Goal: Task Accomplishment & Management: Use online tool/utility

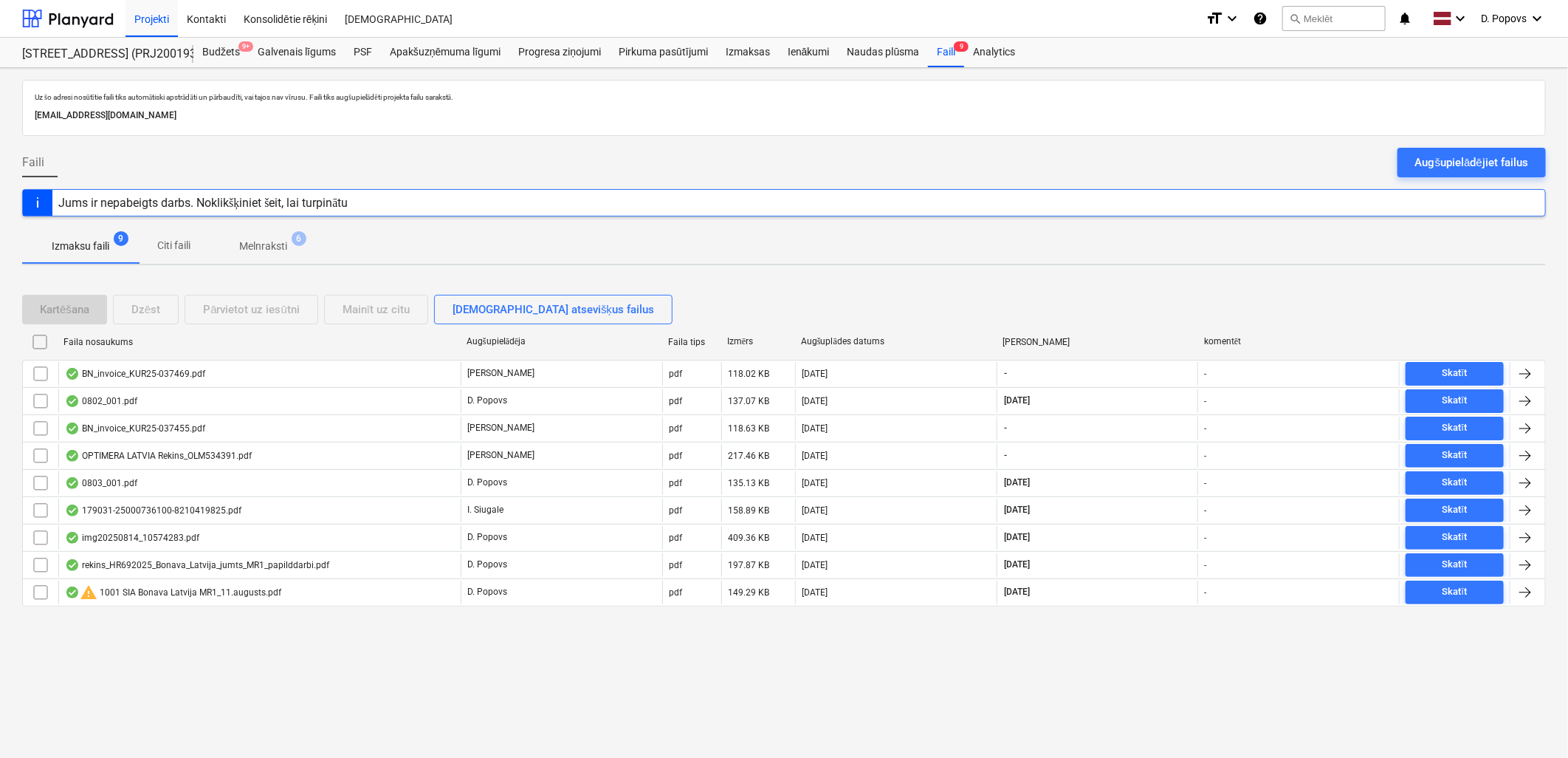
click at [255, 253] on p "Melnraksti" at bounding box center [263, 246] width 48 height 16
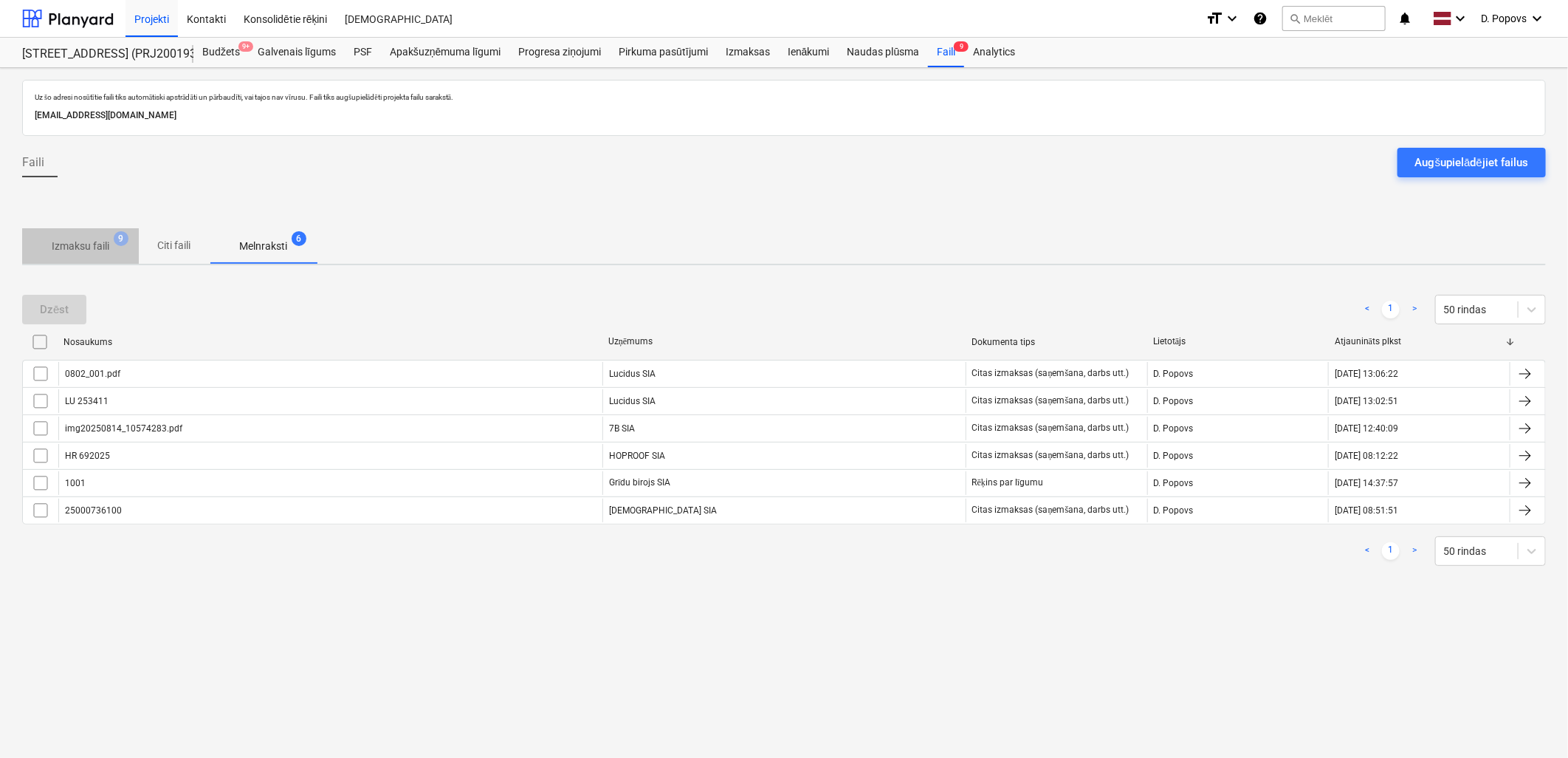
click at [74, 244] on p "Izmaksu faili" at bounding box center [80, 246] width 57 height 16
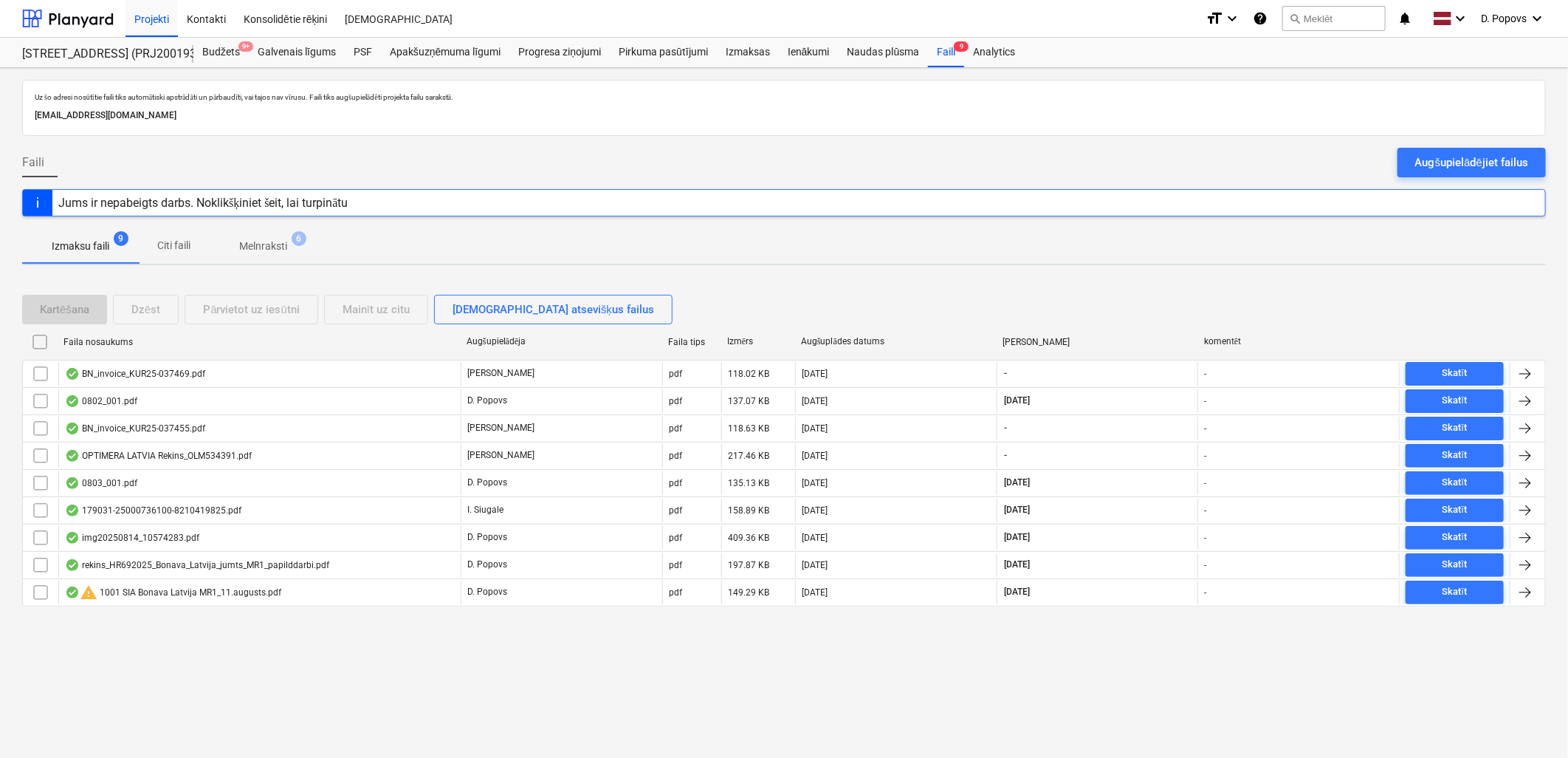
click at [156, 425] on div "BN_invoice_KUR25-037455.pdf" at bounding box center [135, 428] width 140 height 12
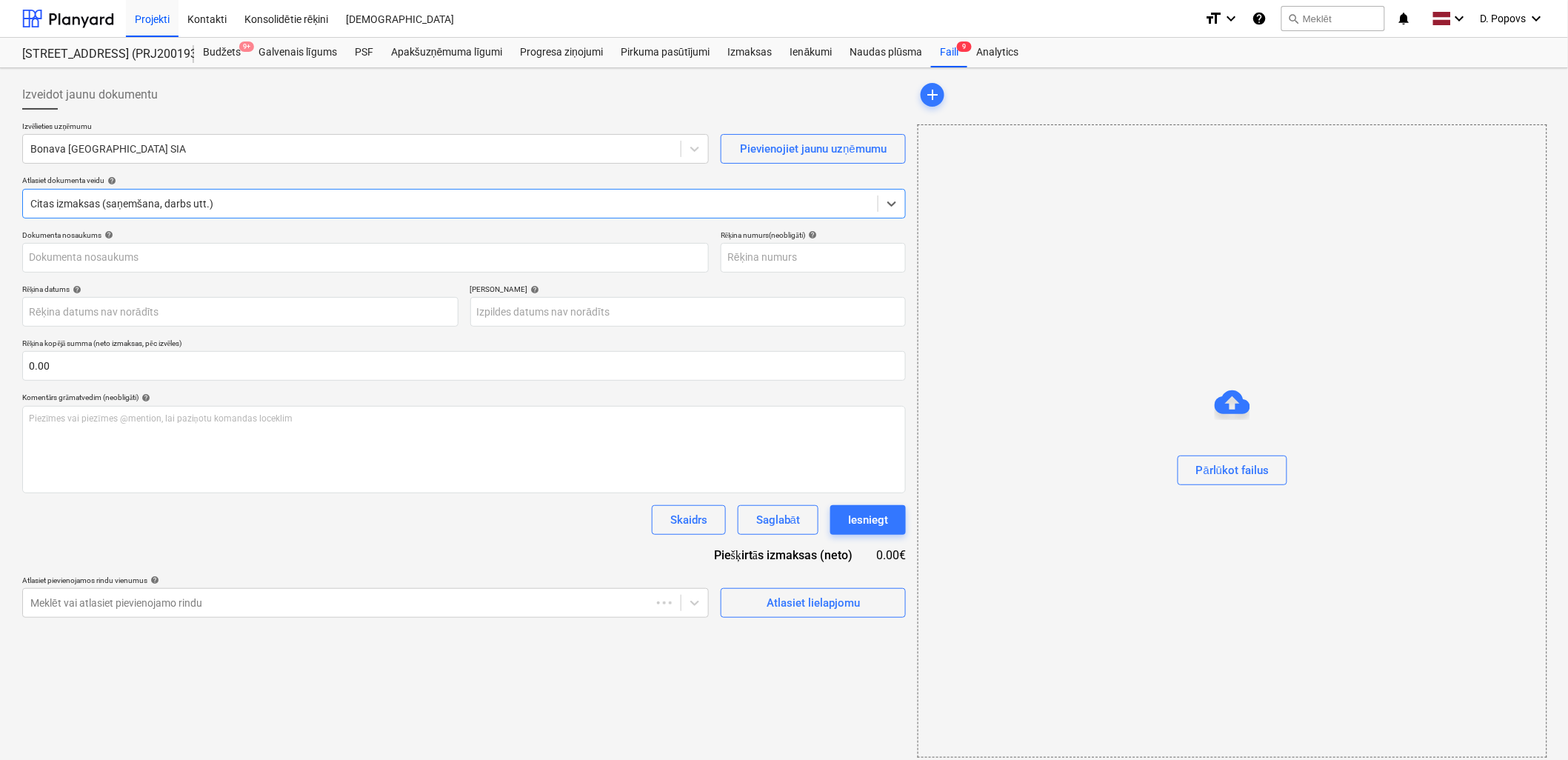
type input "KUR25-037455"
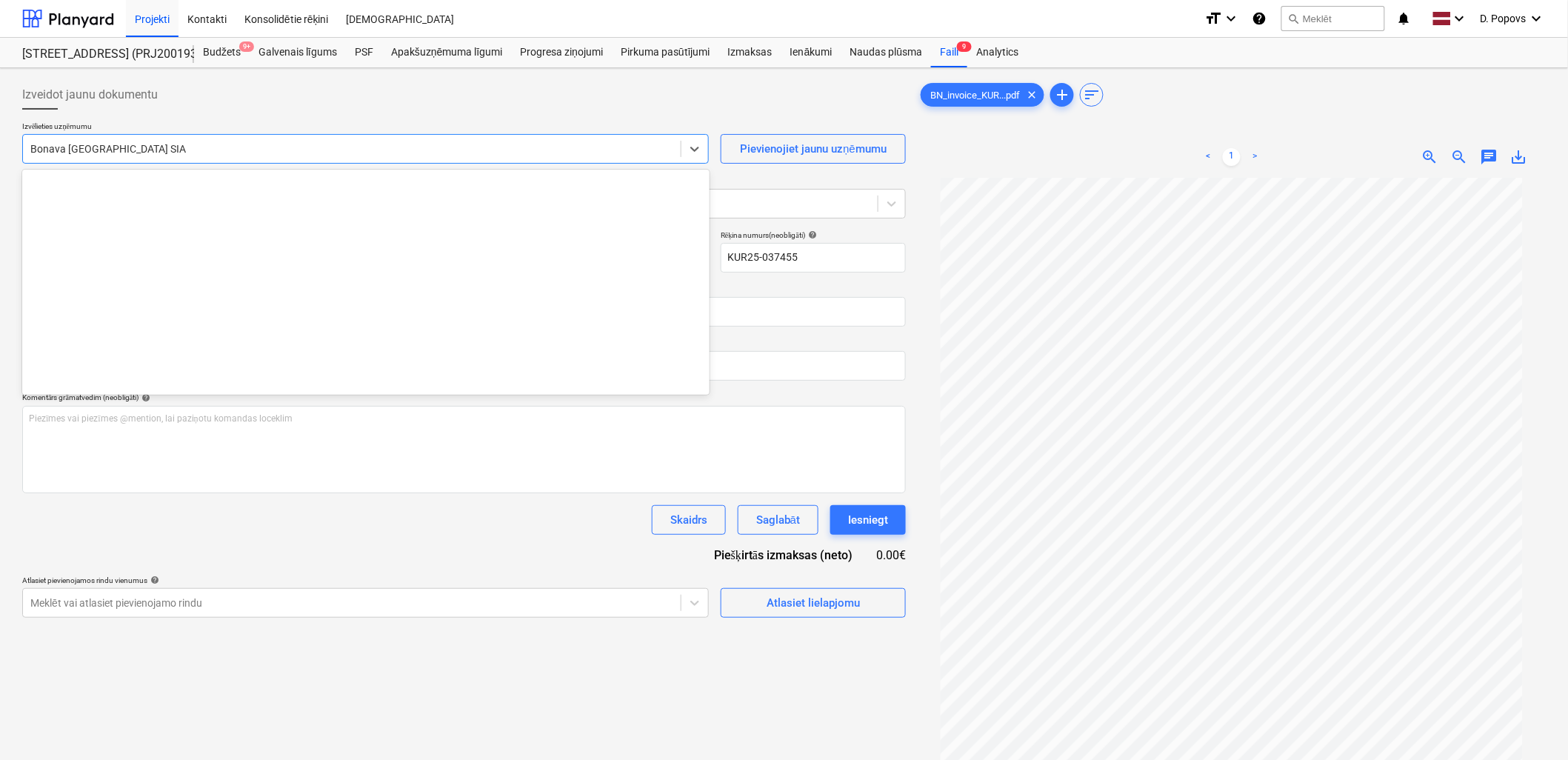
click at [450, 139] on div "Bonava [GEOGRAPHIC_DATA] SIA" at bounding box center [351, 149] width 658 height 20
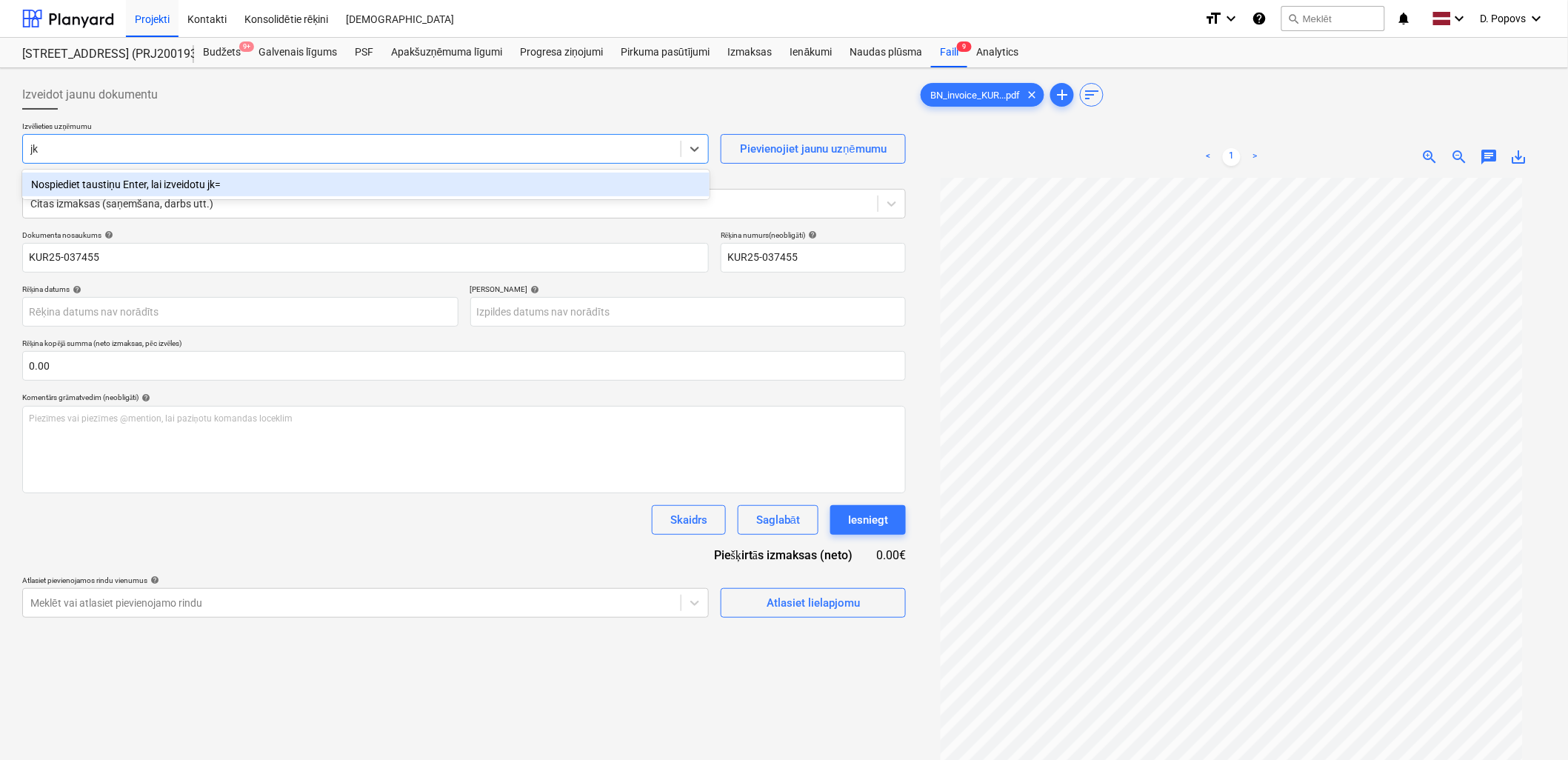
type input "j"
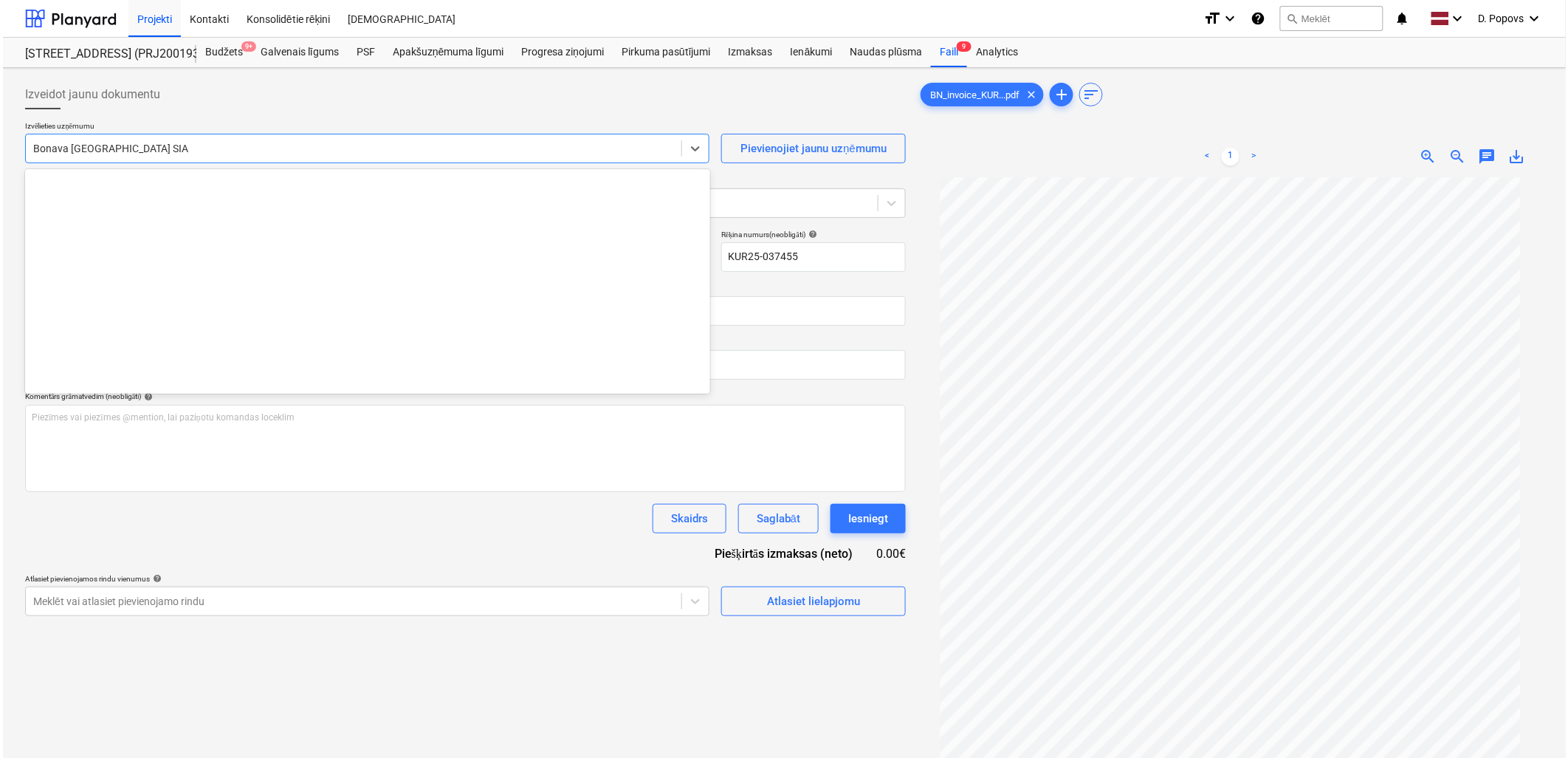
scroll to position [1975, 0]
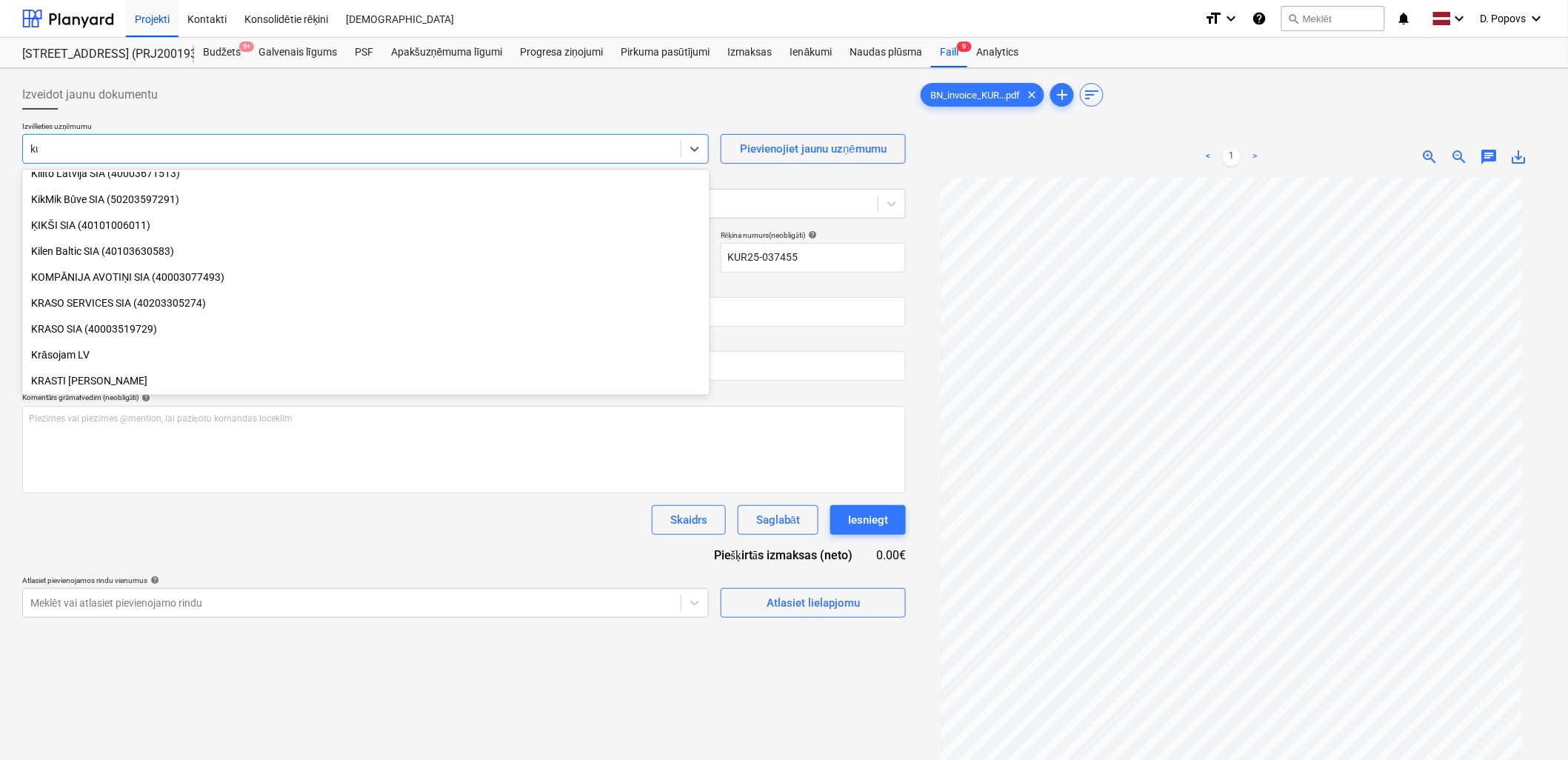
type input "kur"
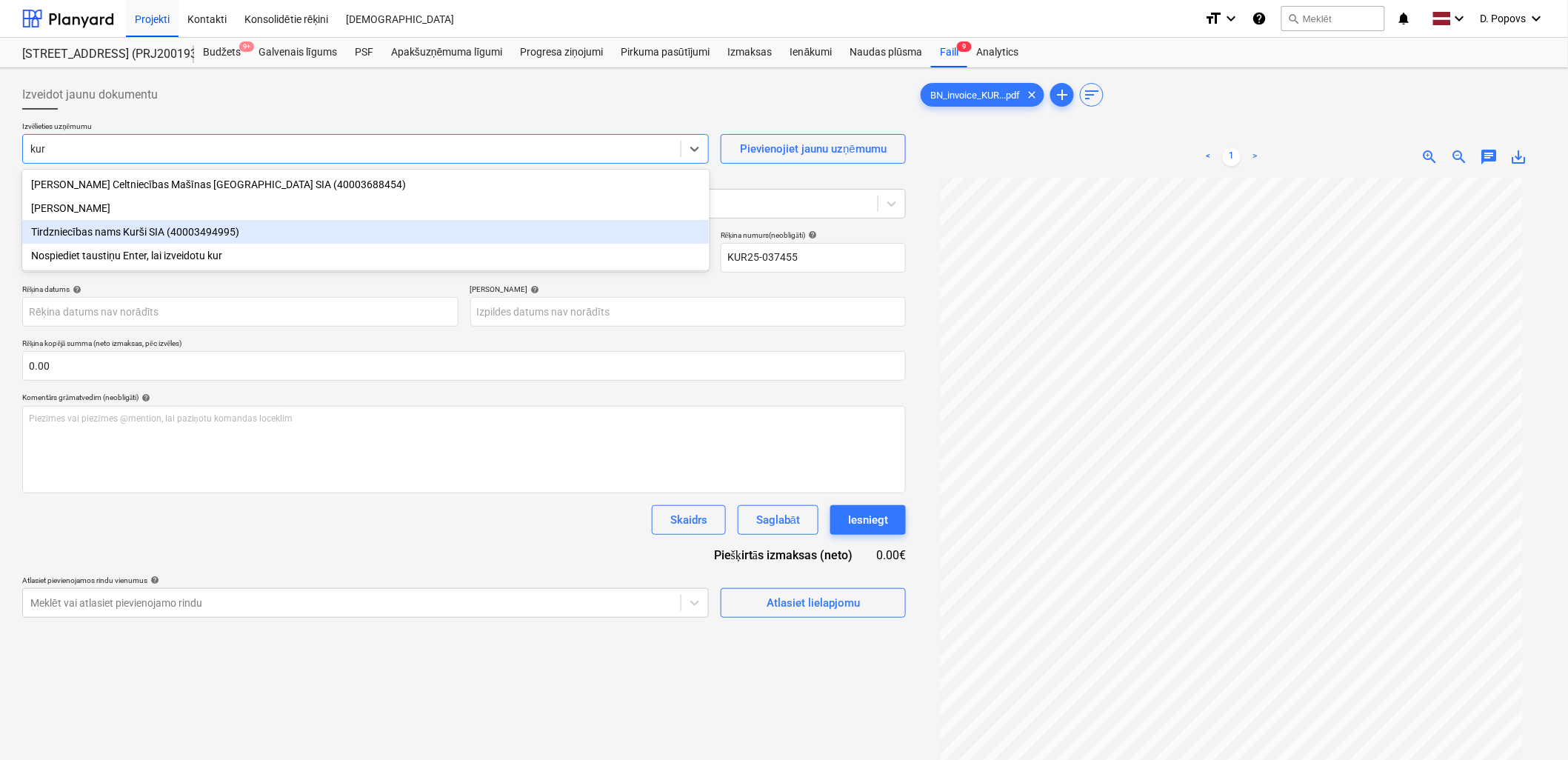
click at [160, 240] on div "Tirdzniecības nams Kurši SIA (40003494995)" at bounding box center [365, 232] width 687 height 24
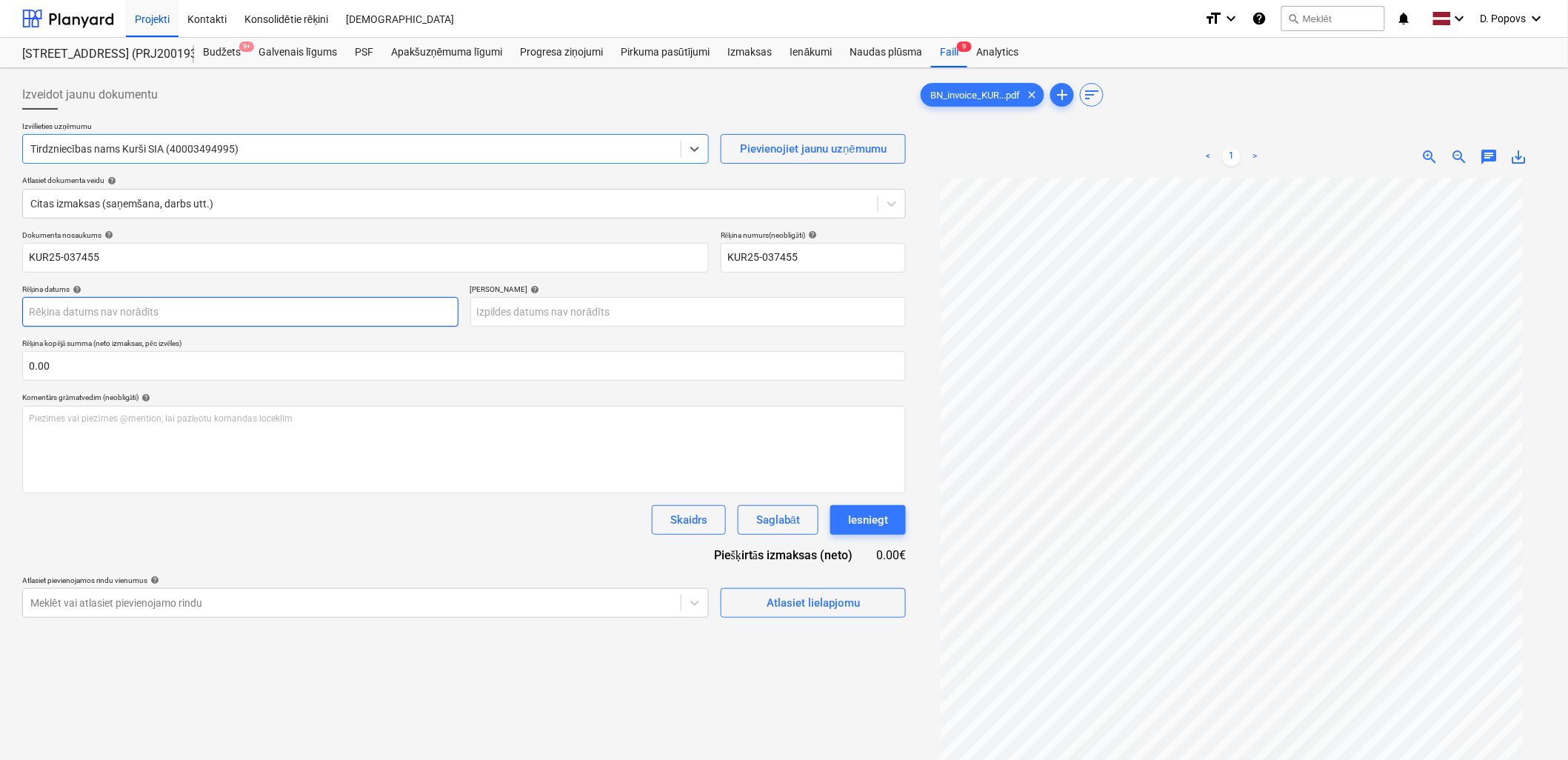
click at [145, 321] on body "Projekti Kontakti Konsolidētie rēķini Iesūtne format_size keyboard_arrow_down h…" at bounding box center [784, 380] width 1568 height 760
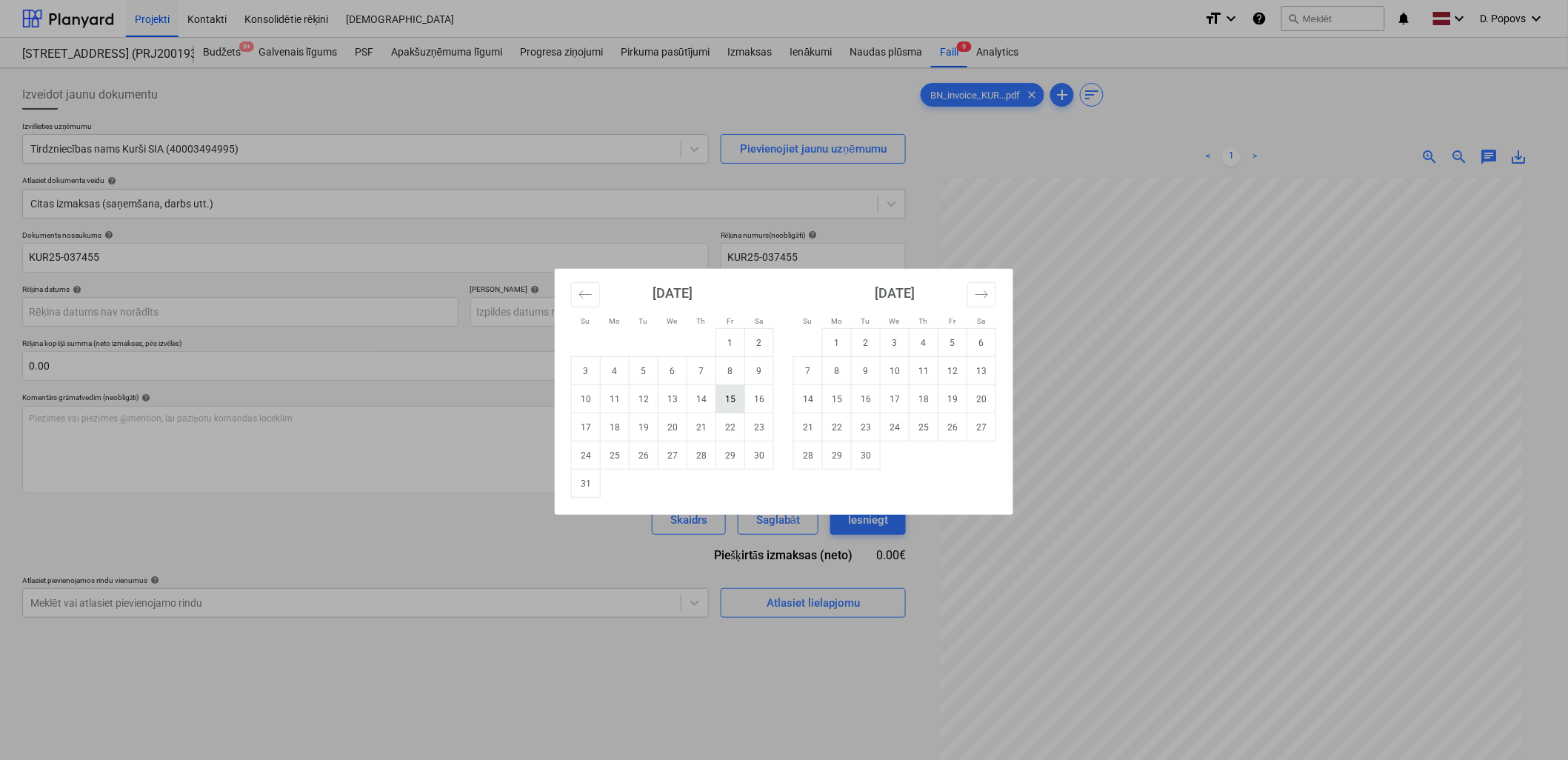
click at [729, 397] on td "15" at bounding box center [730, 399] width 29 height 28
type input "[DATE]"
click at [777, 307] on body "Projekti Kontakti Konsolidētie rēķini Iesūtne format_size keyboard_arrow_down h…" at bounding box center [784, 380] width 1568 height 760
click at [976, 299] on icon "Move forward to switch to the next month." at bounding box center [982, 295] width 14 height 14
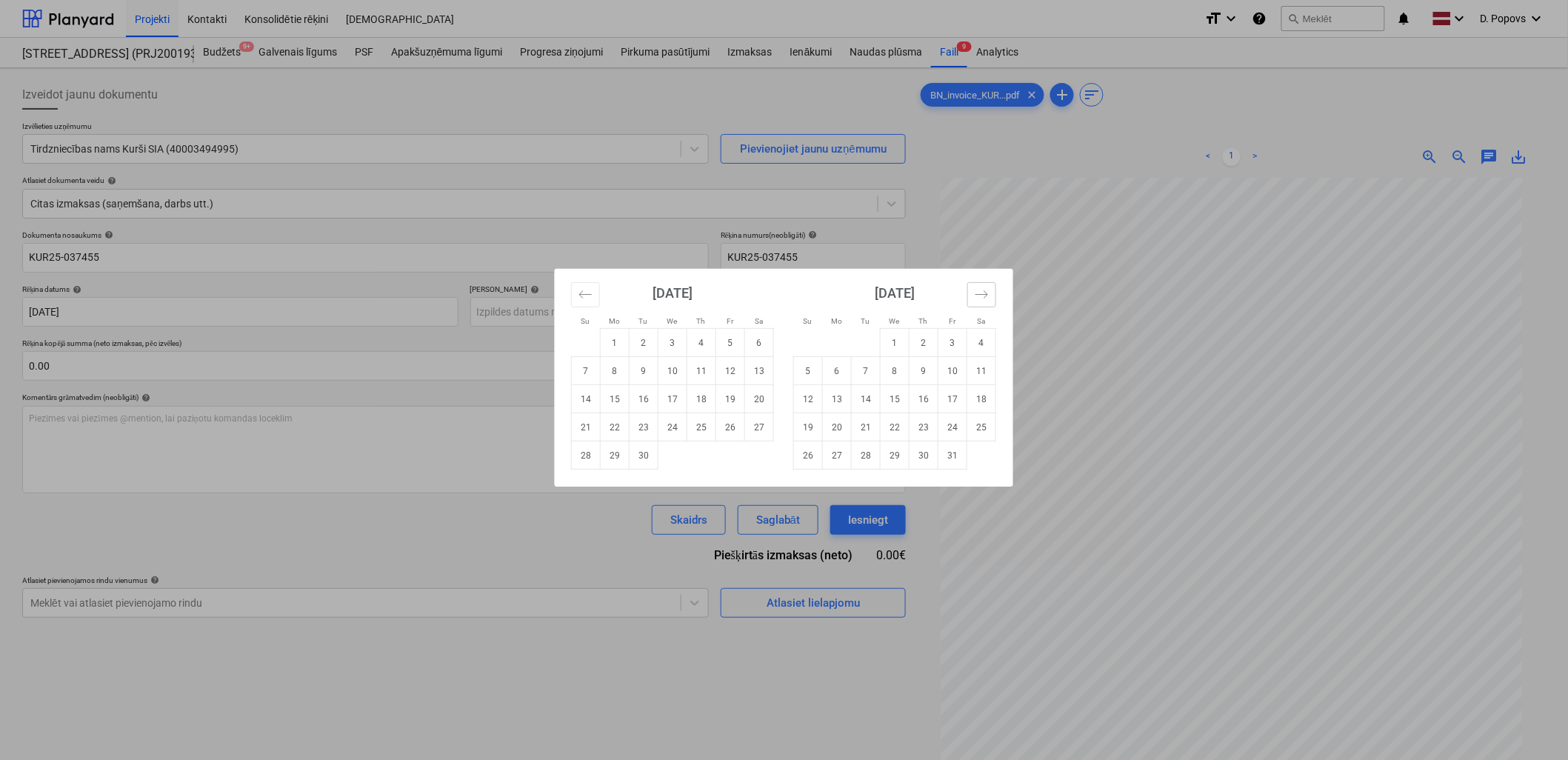
click at [976, 299] on icon "Move forward to switch to the next month." at bounding box center [982, 295] width 14 height 14
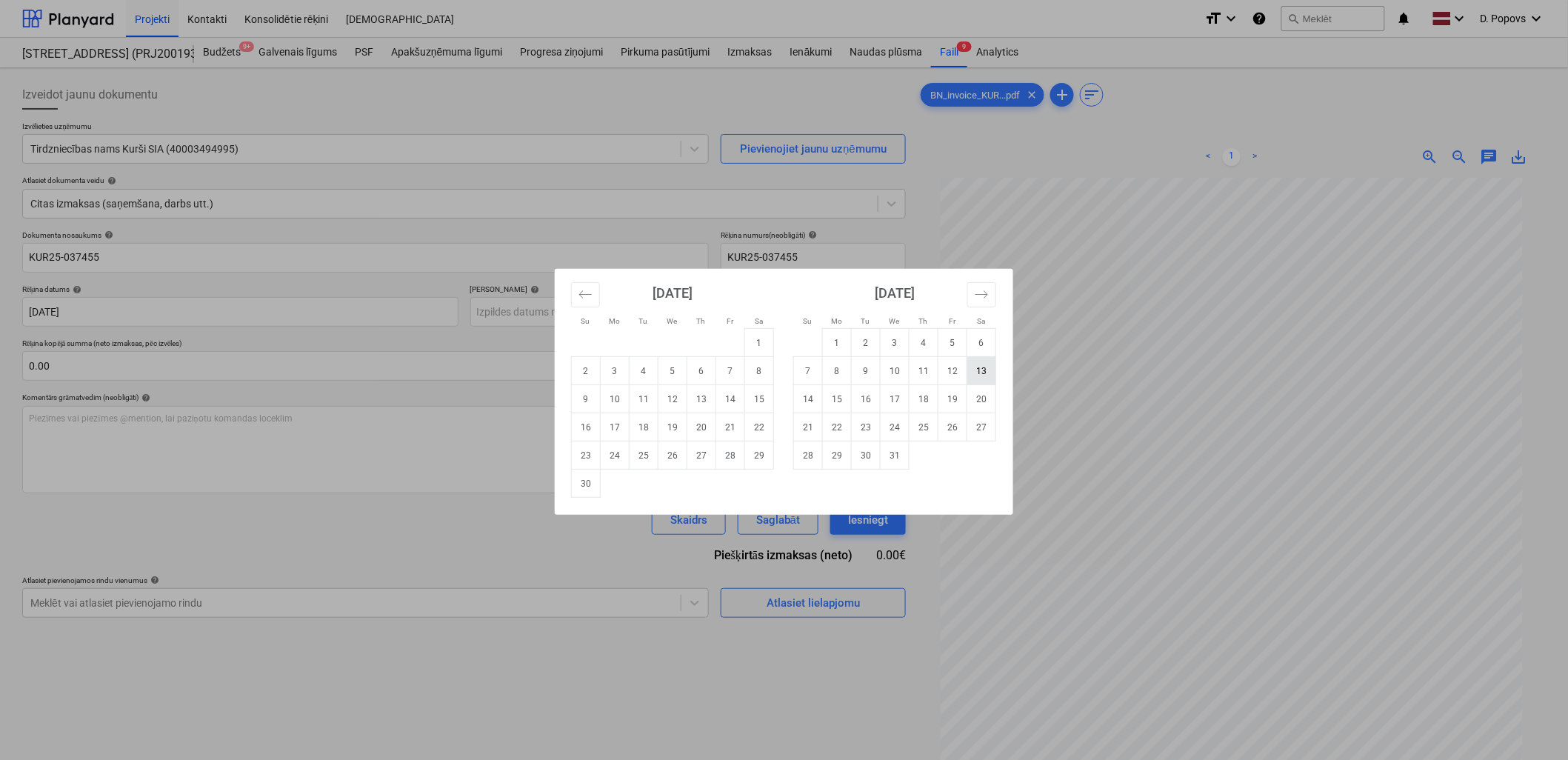
click at [976, 376] on td "13" at bounding box center [982, 371] width 29 height 28
type input "[DATE]"
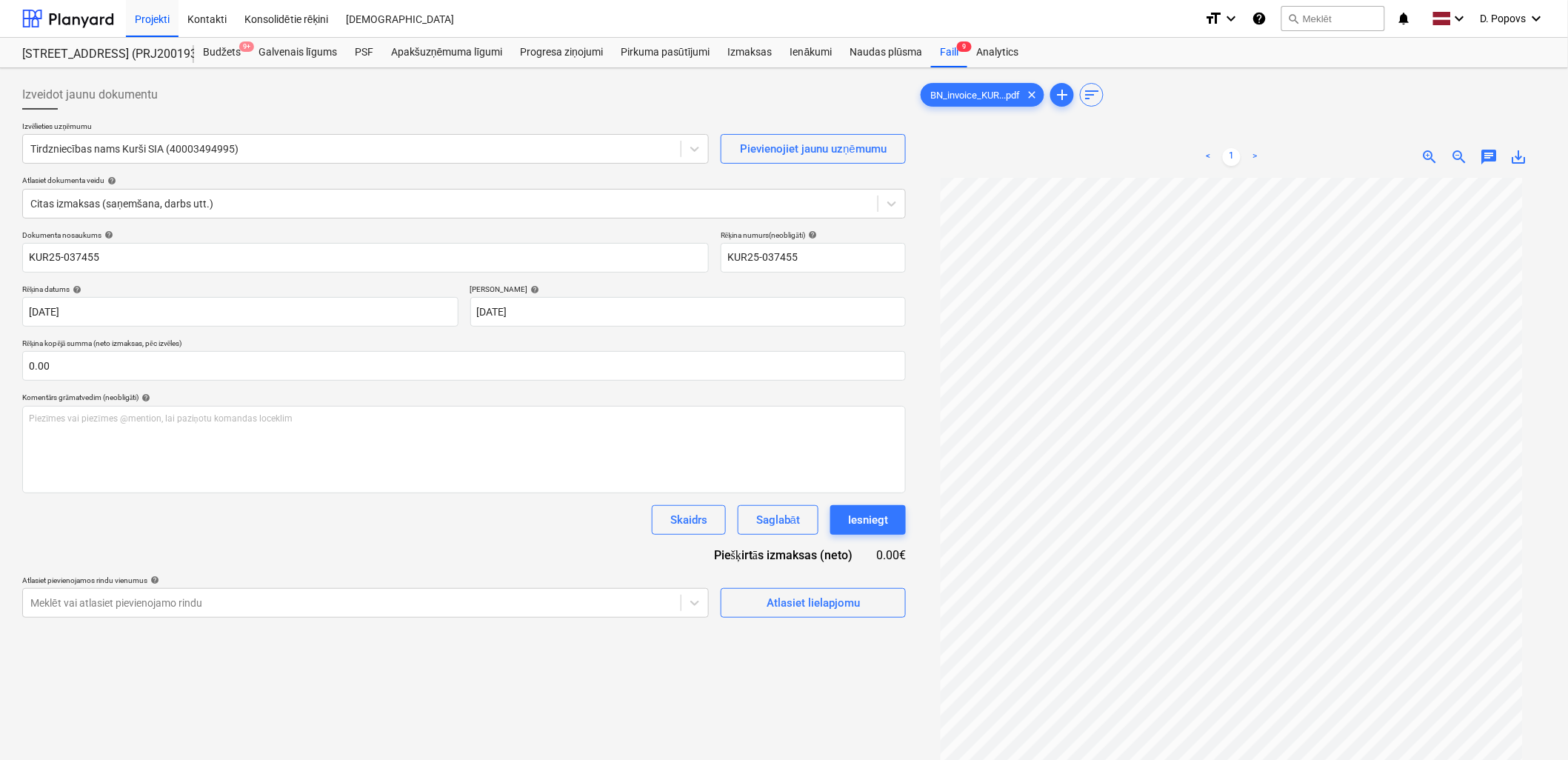
click at [340, 553] on div "Dokumenta nosaukums help KUR25-037455 Rēķina numurs (neobligāti) help KUR25-037…" at bounding box center [464, 424] width 883 height 387
click at [802, 610] on div "Atlasiet lielapjomu" at bounding box center [813, 603] width 94 height 19
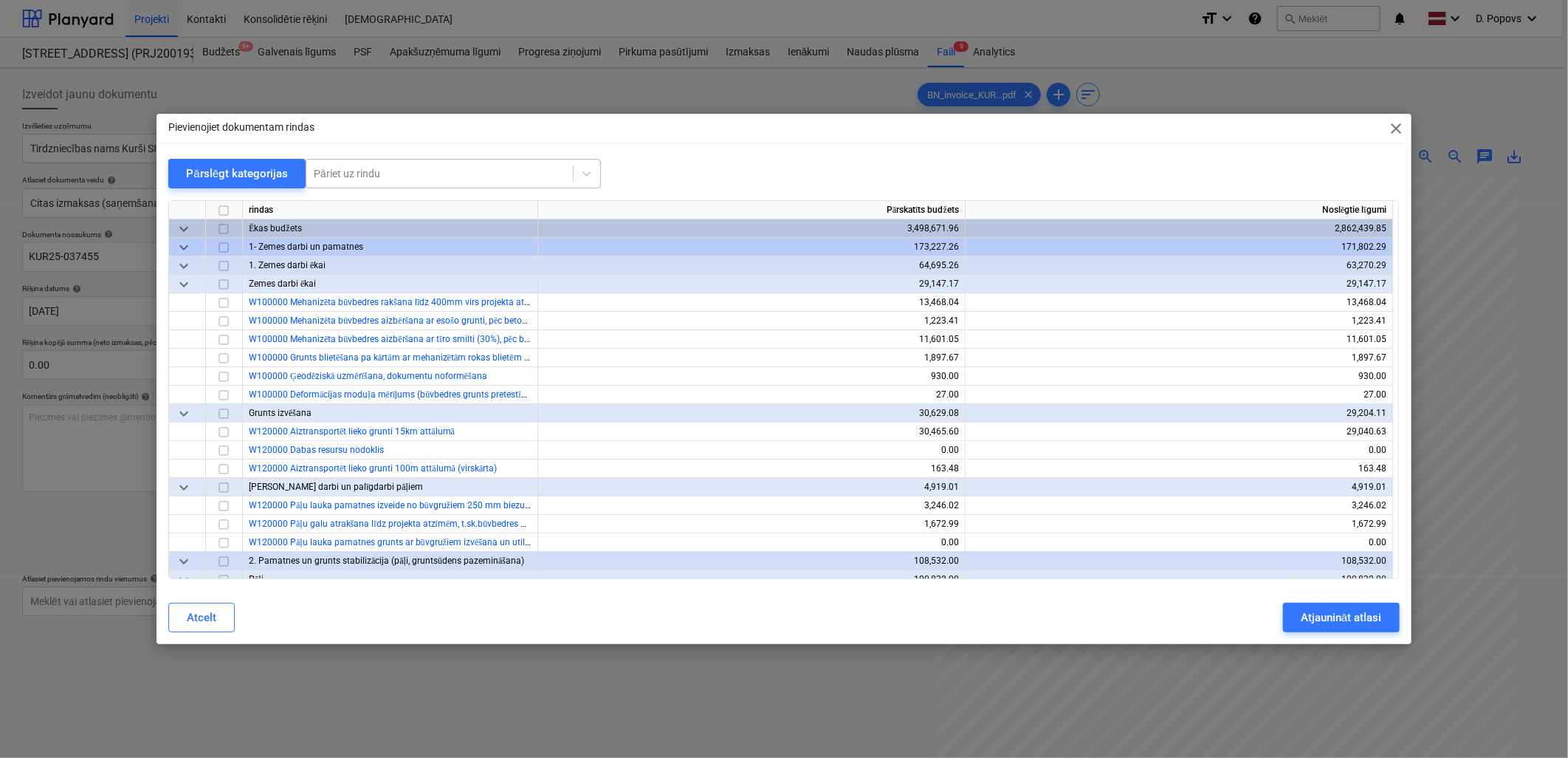
click at [441, 163] on div "Pāriet uz rindu" at bounding box center [440, 173] width 266 height 20
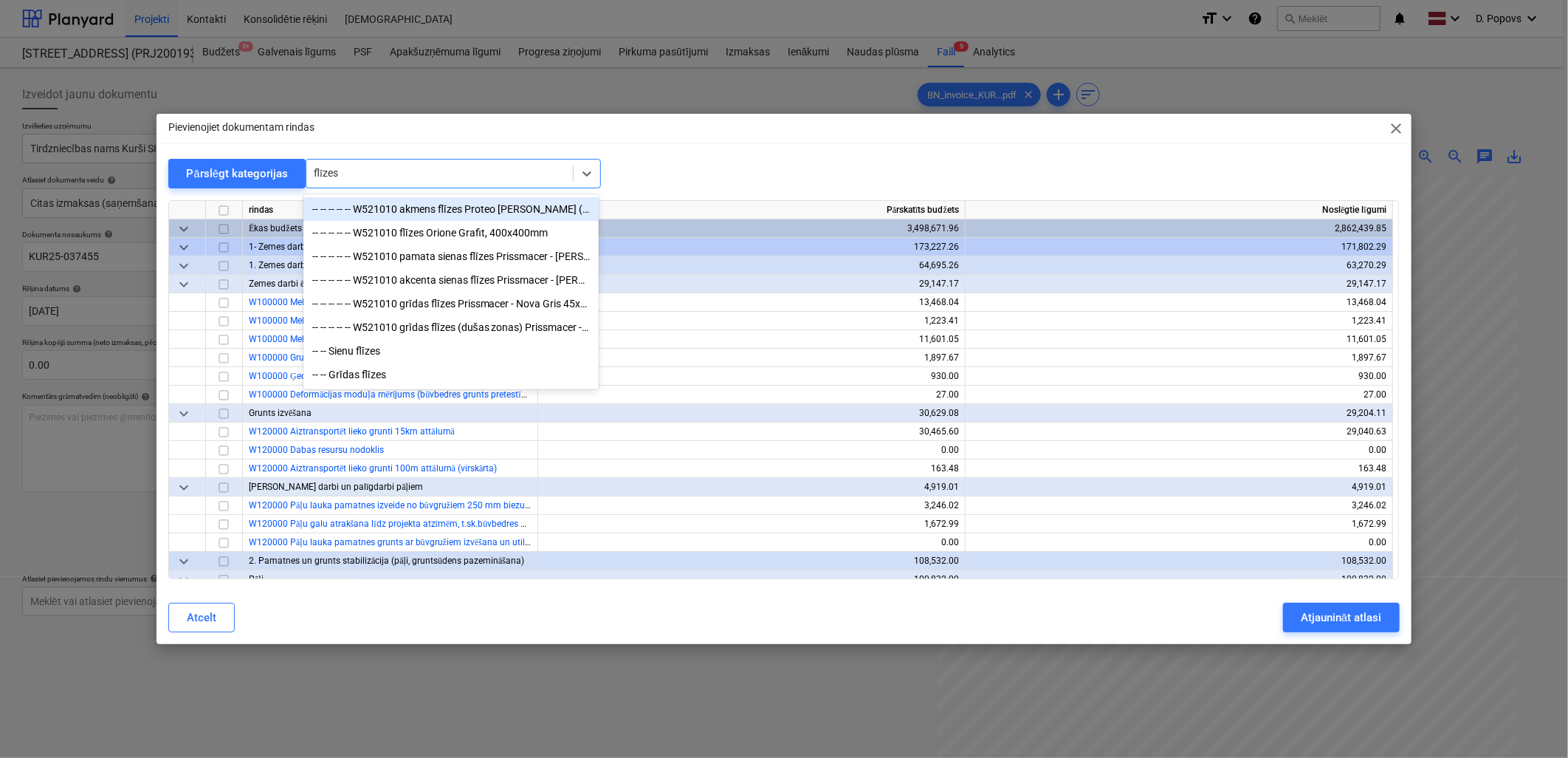
type input "flīzes"
click at [530, 225] on div "-- -- -- -- -- W521010 flīzes Orione Grafit, 400x400mm" at bounding box center [451, 233] width 295 height 24
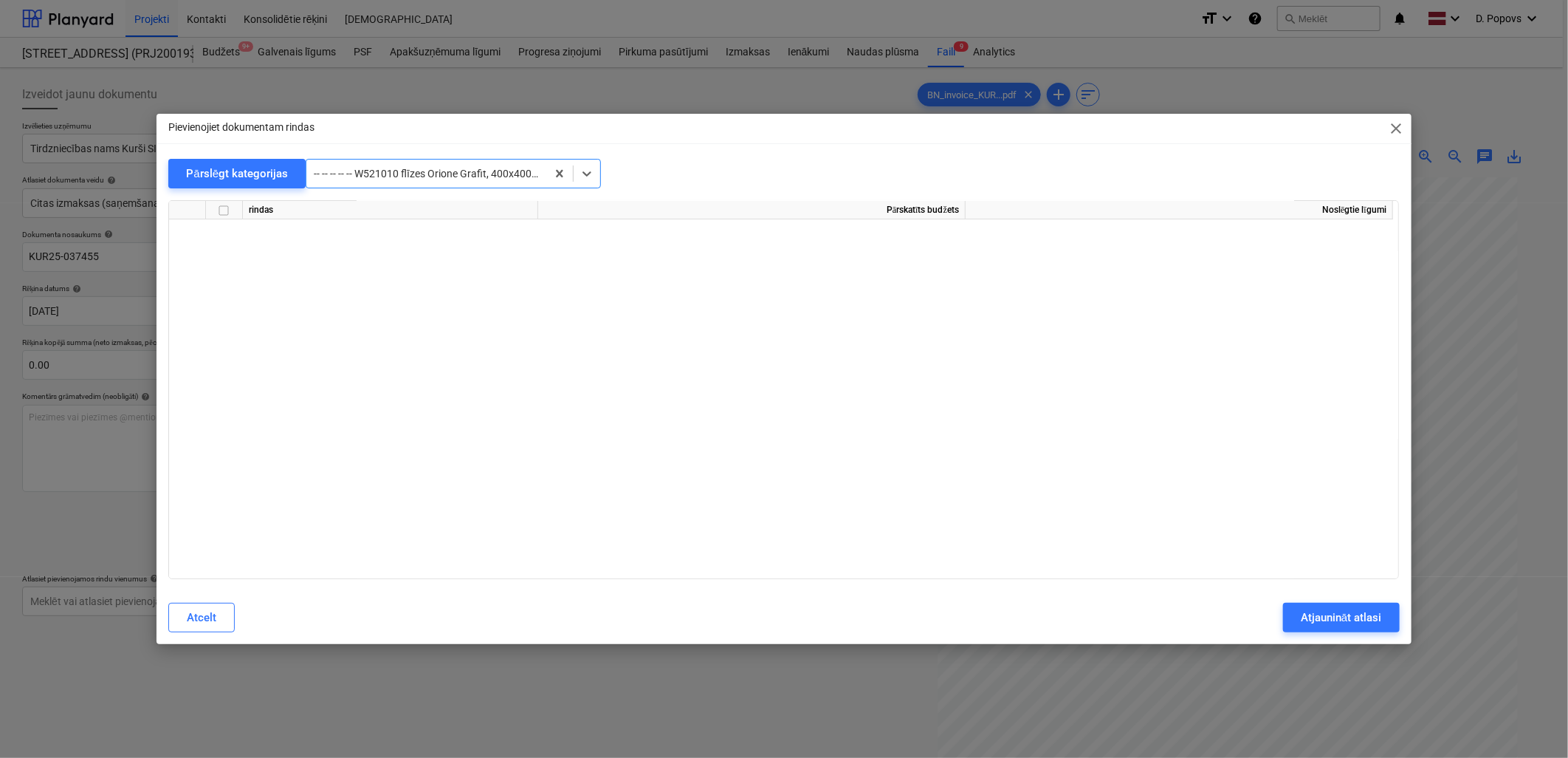
scroll to position [7699, 0]
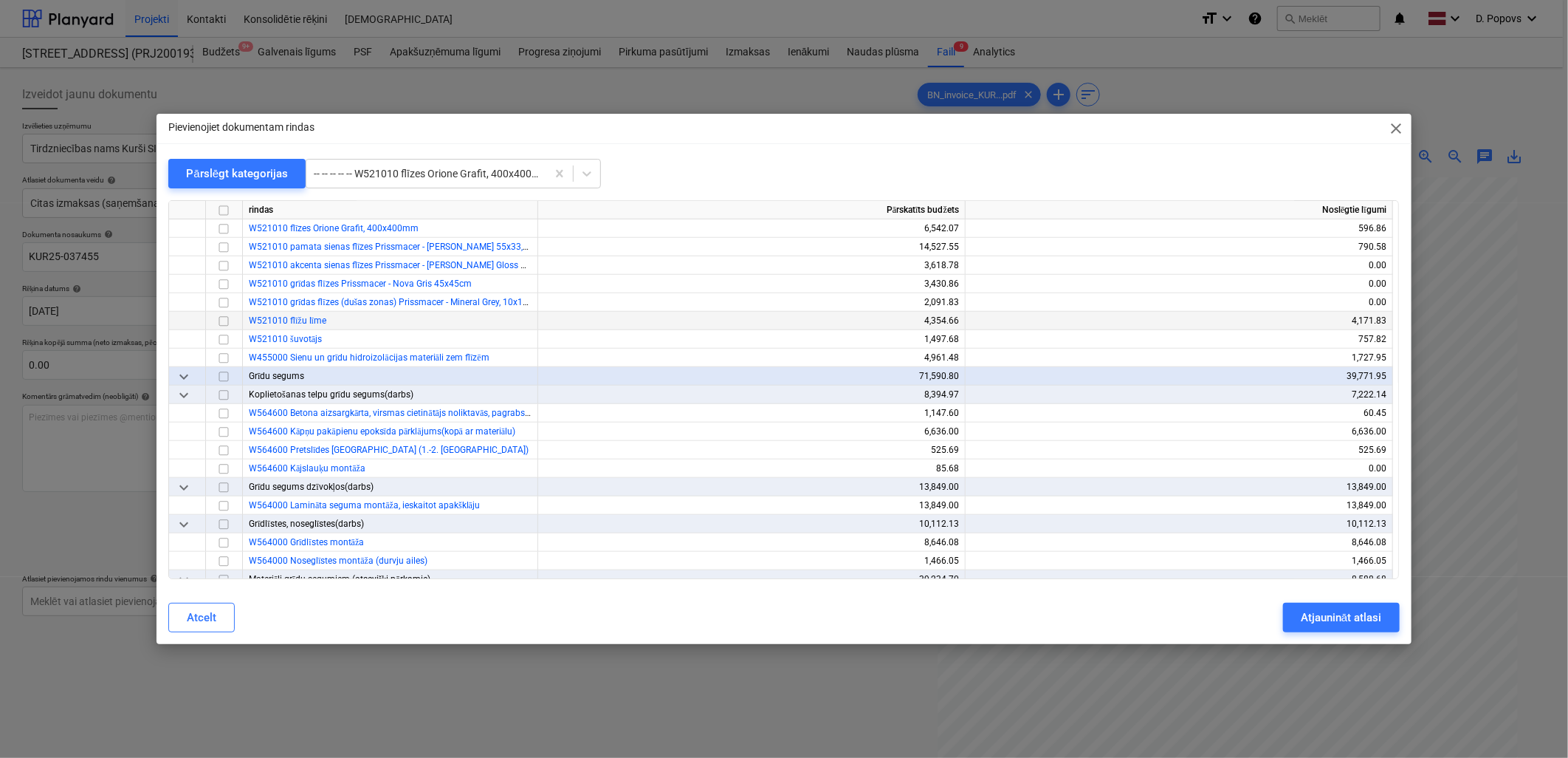
click at [436, 316] on div "W521010 flīžu līme" at bounding box center [390, 321] width 295 height 19
click at [219, 322] on input "checkbox" at bounding box center [223, 321] width 18 height 18
drag, startPoint x: 1357, startPoint y: 614, endPoint x: 570, endPoint y: 611, distance: 787.0
click at [1348, 615] on div "Atjaunināt atlasi" at bounding box center [1341, 617] width 81 height 19
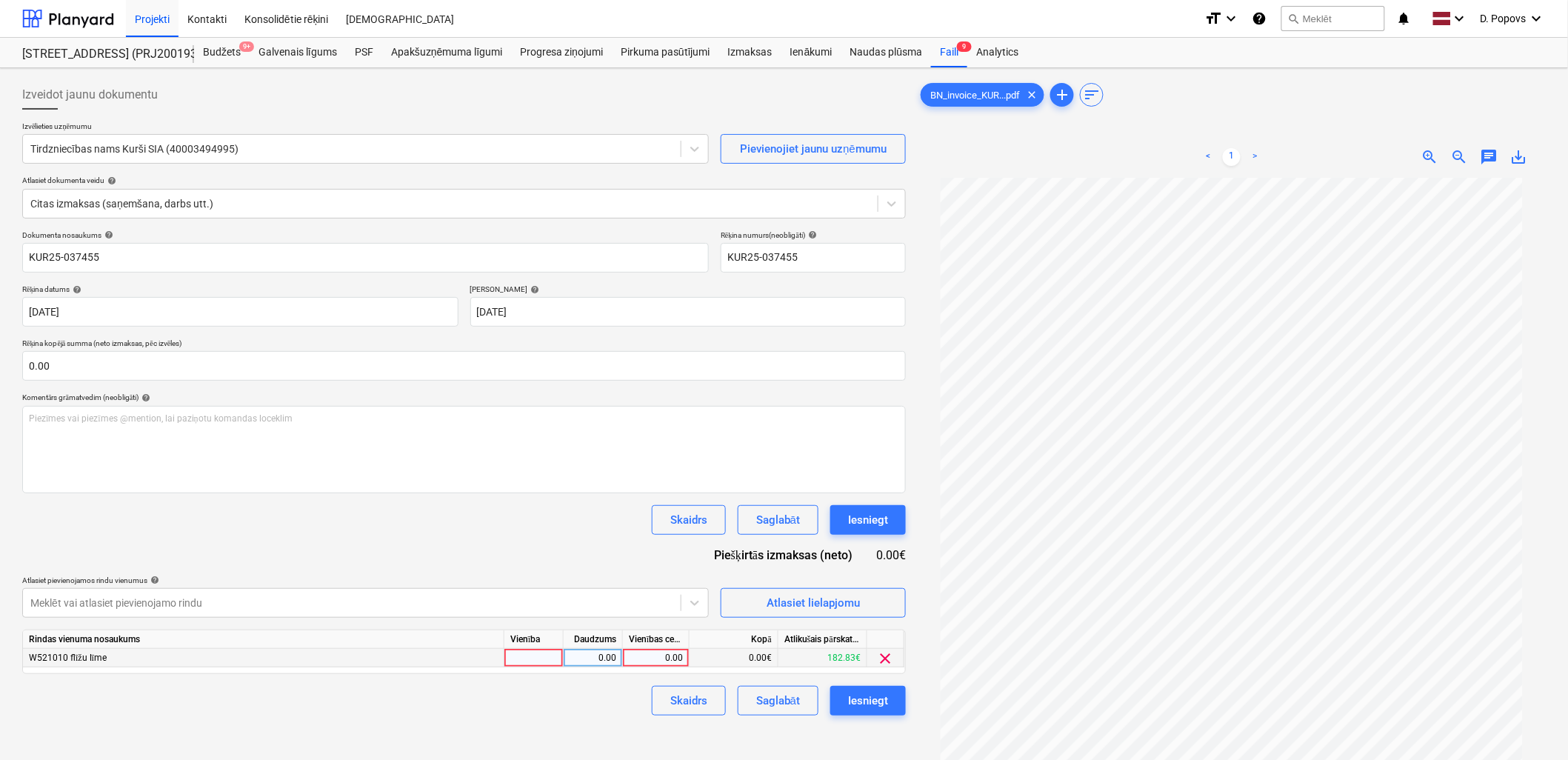
click at [658, 659] on div "0.00" at bounding box center [655, 658] width 54 height 19
type input "351.9"
click at [487, 729] on div "Izveidot jaunu dokumentu Izvēlieties uzņēmumu Tirdzniecības nams Kurši SIA (400…" at bounding box center [464, 487] width 895 height 828
click at [775, 715] on button "Saglabāt" at bounding box center [777, 700] width 81 height 30
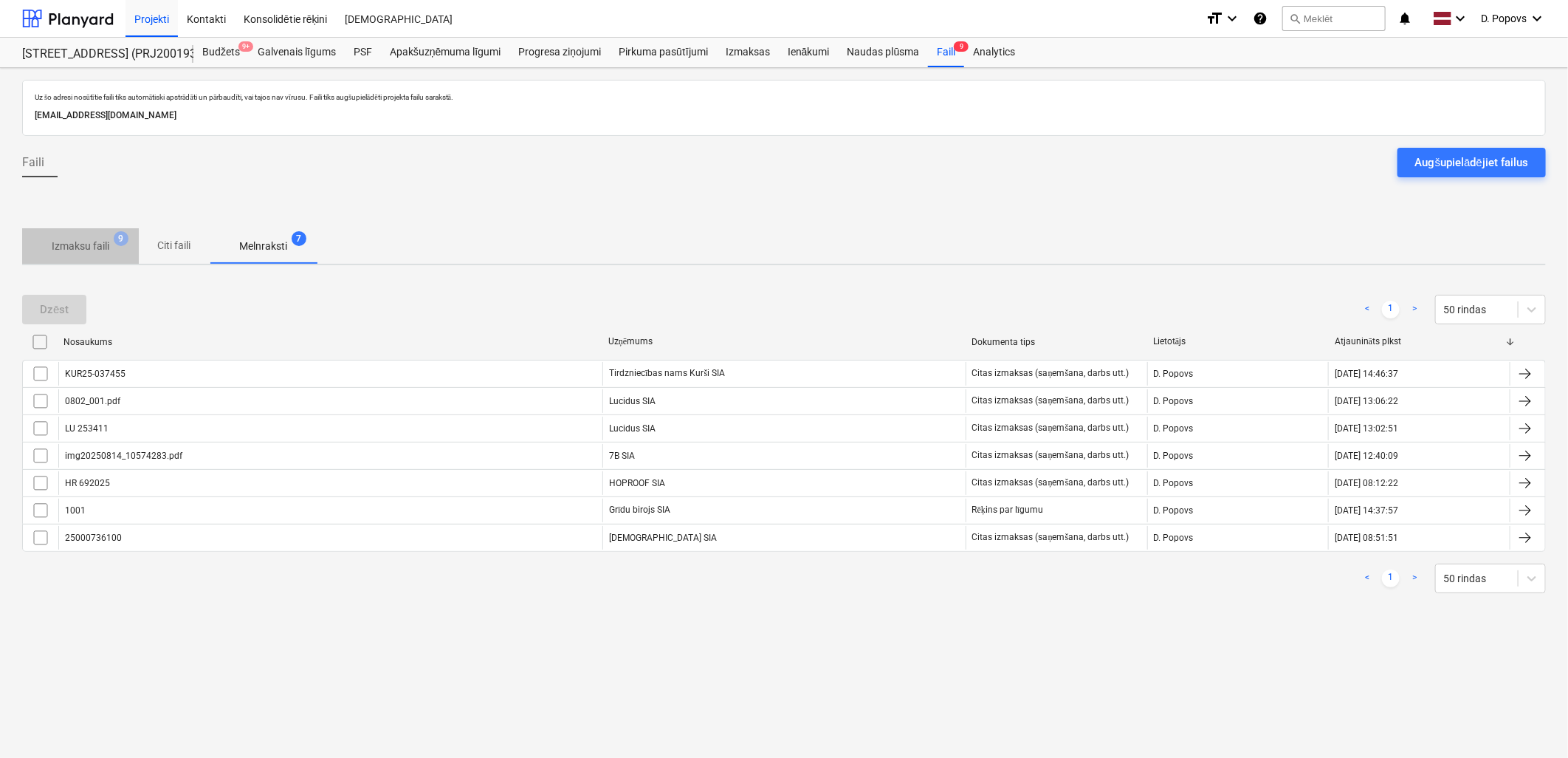
click at [101, 247] on p "Izmaksu faili" at bounding box center [80, 246] width 57 height 16
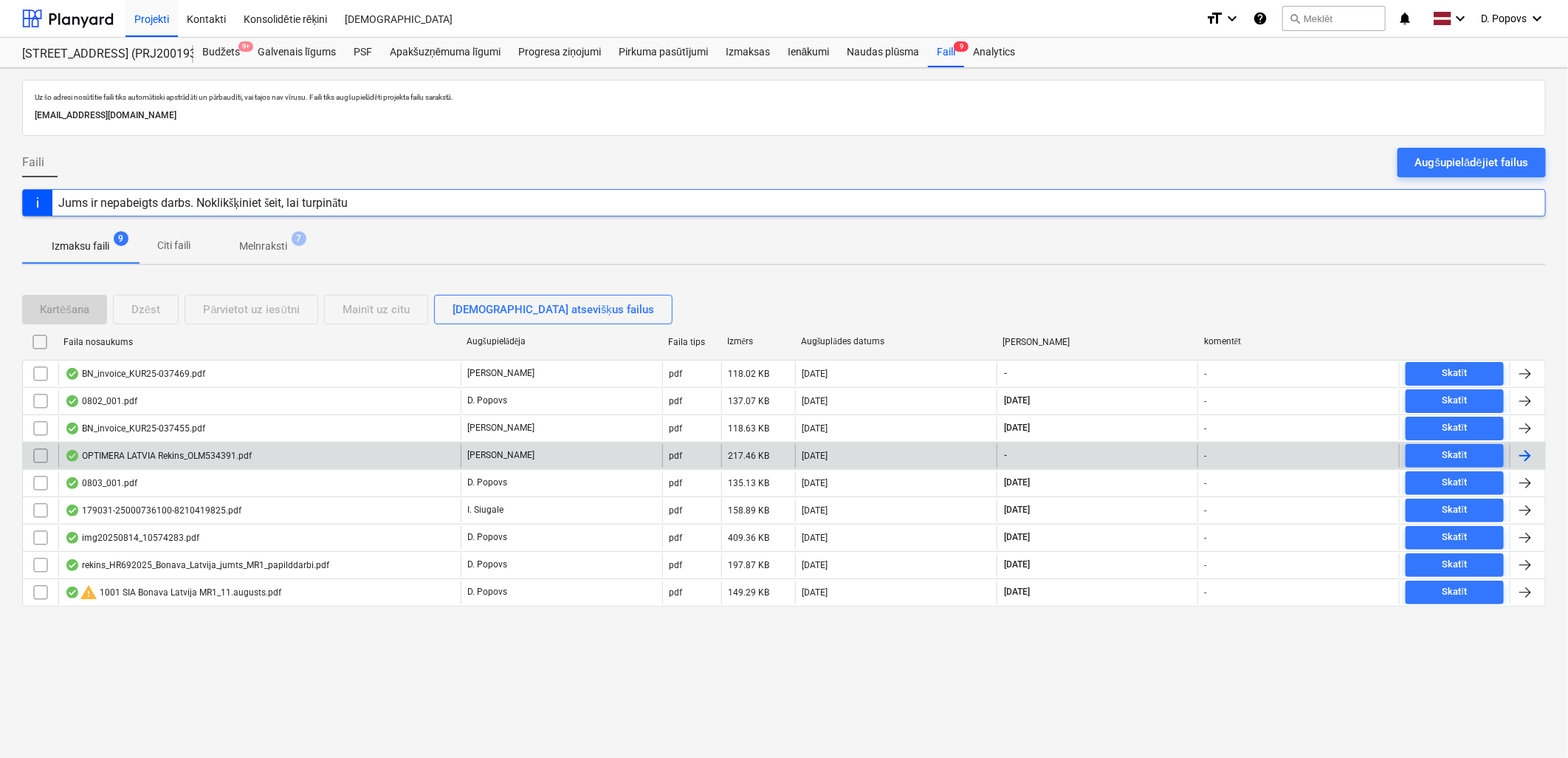
click at [249, 460] on div "OPTIMERA LATVIA Rekins_OLM534391.pdf" at bounding box center [158, 455] width 186 height 12
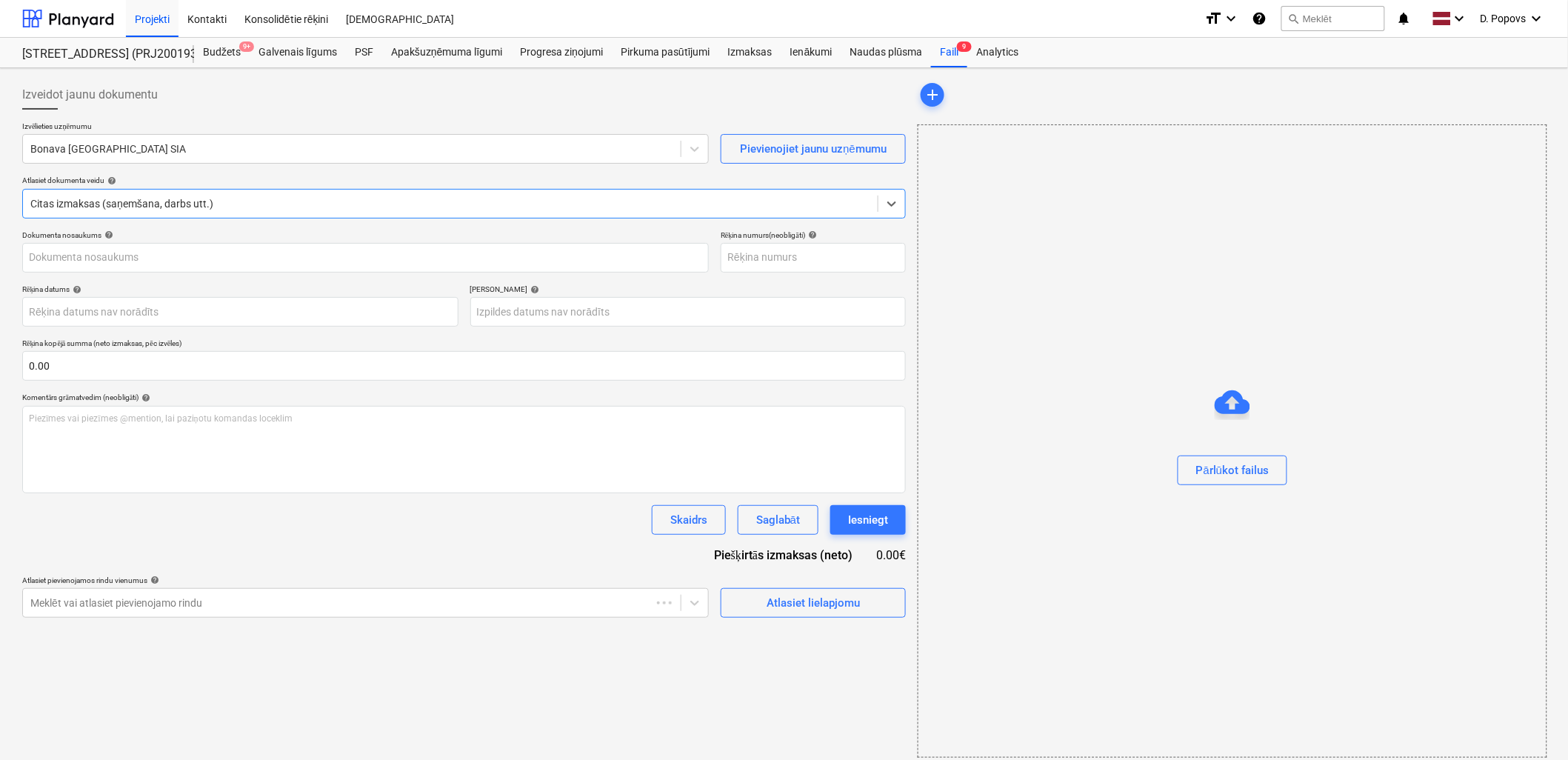
type input "OLM534391"
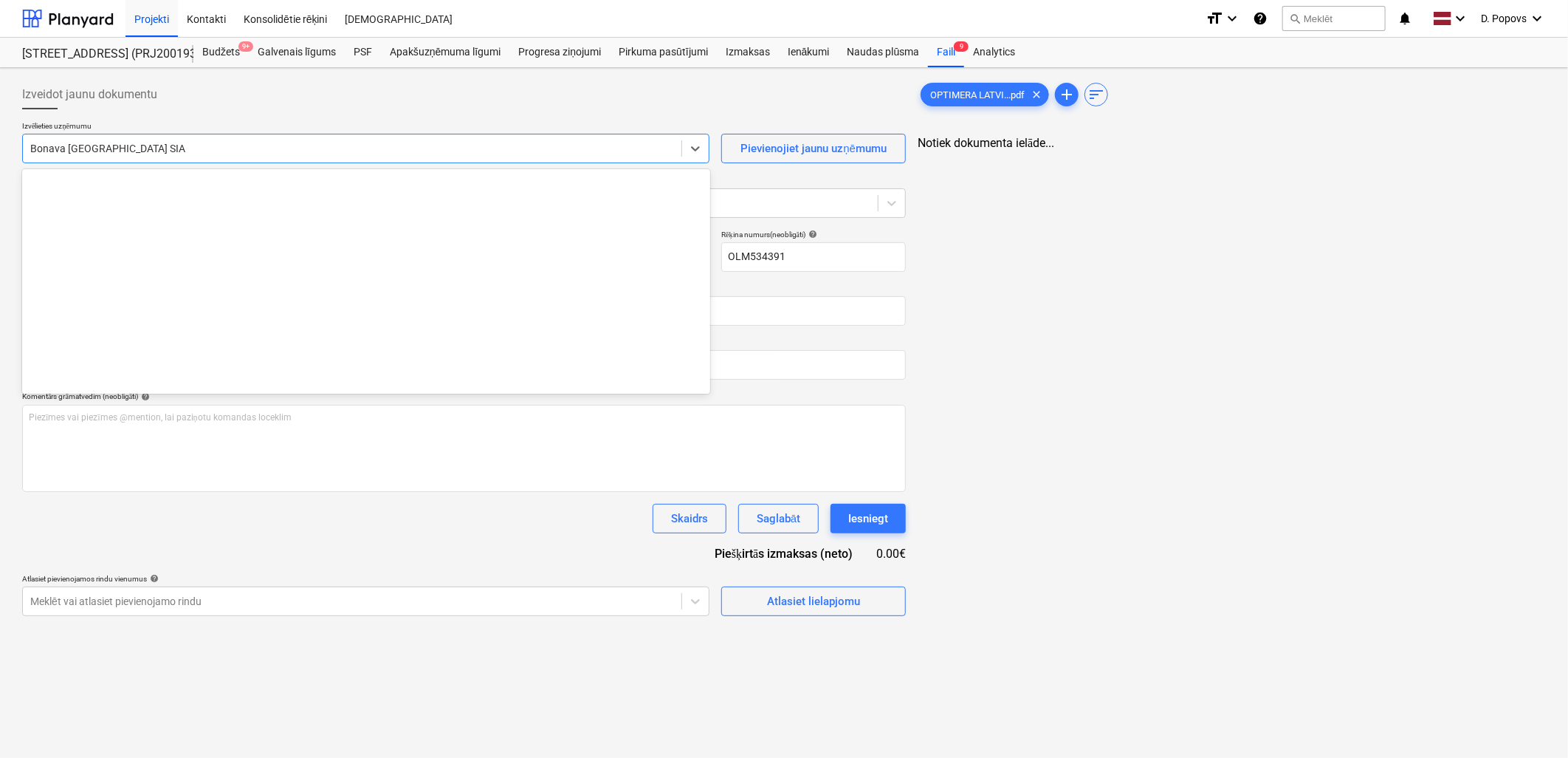
click at [230, 144] on div at bounding box center [353, 148] width 644 height 15
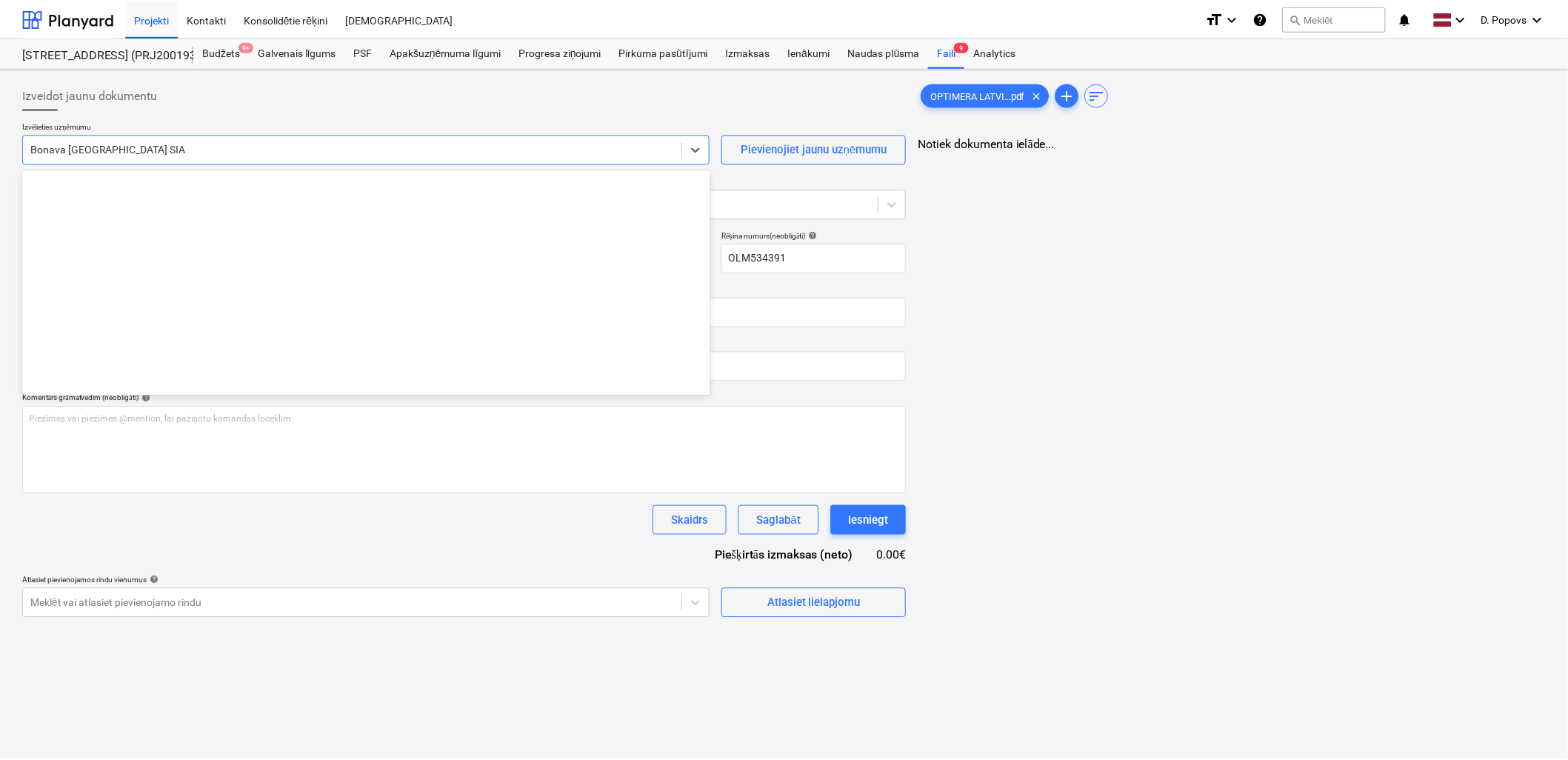
scroll to position [2722, 0]
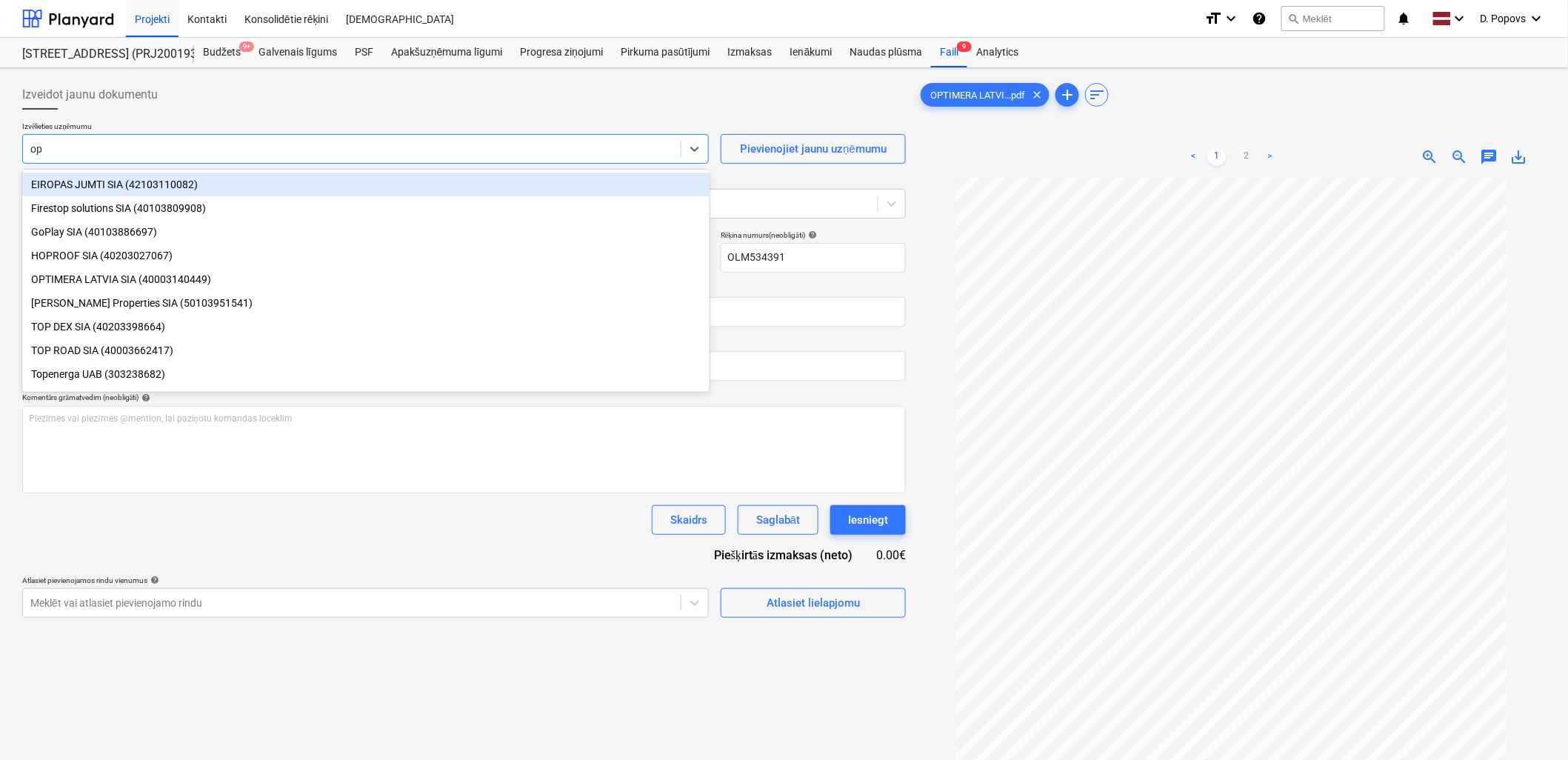
type input "opt"
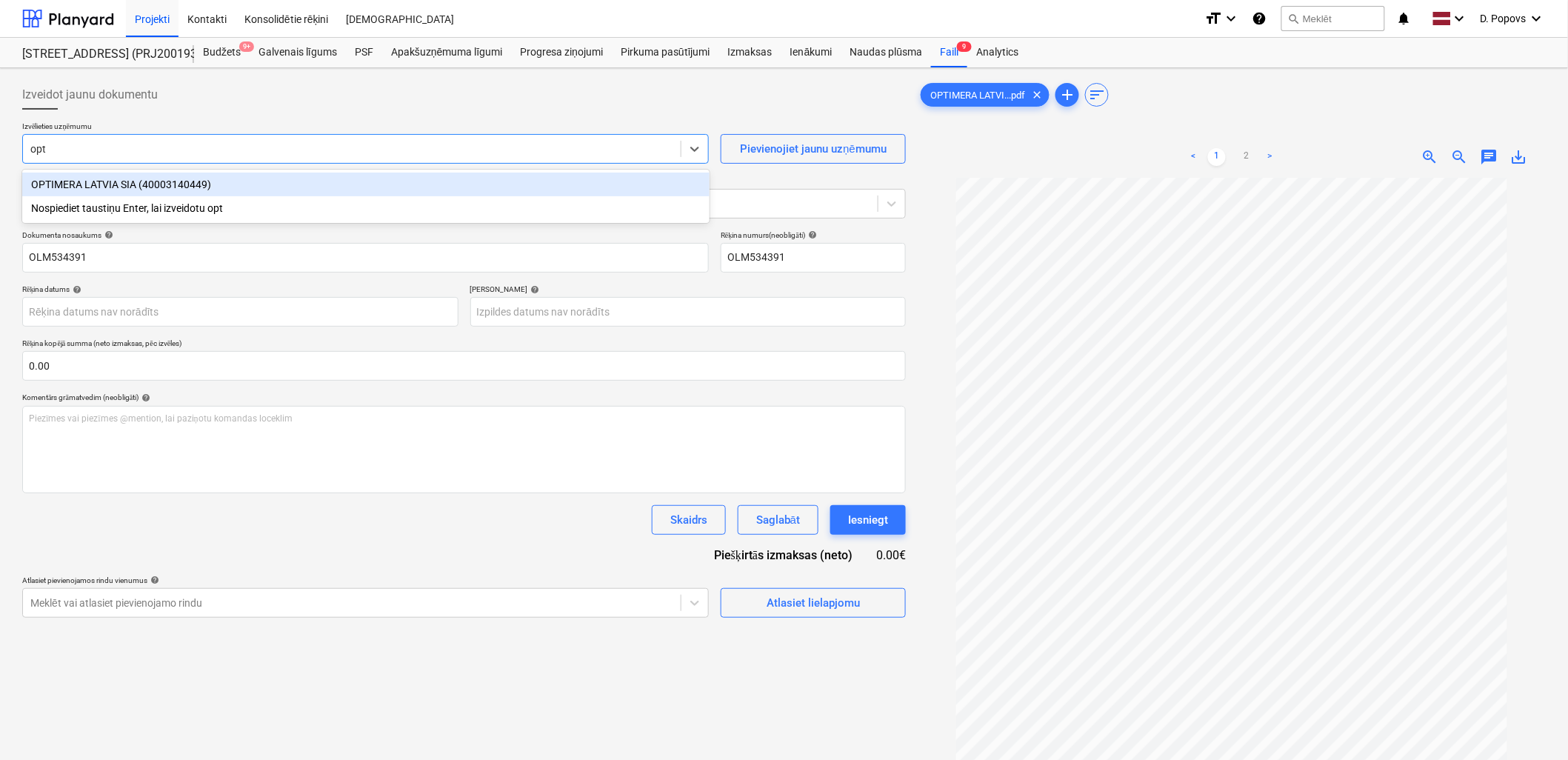
click at [255, 176] on div "OPTIMERA LATVIA SIA (40003140449)" at bounding box center [365, 185] width 687 height 24
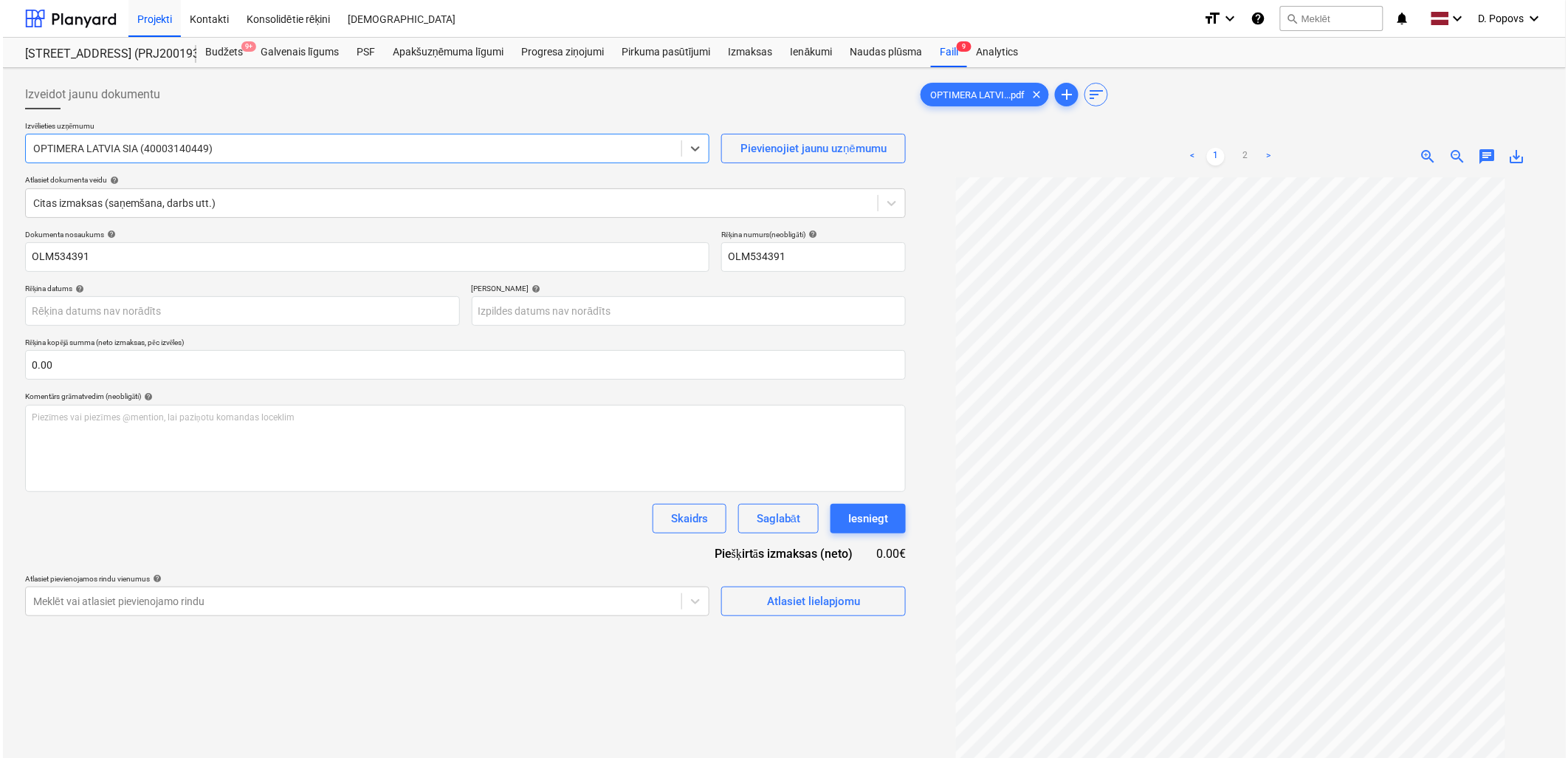
scroll to position [63, 0]
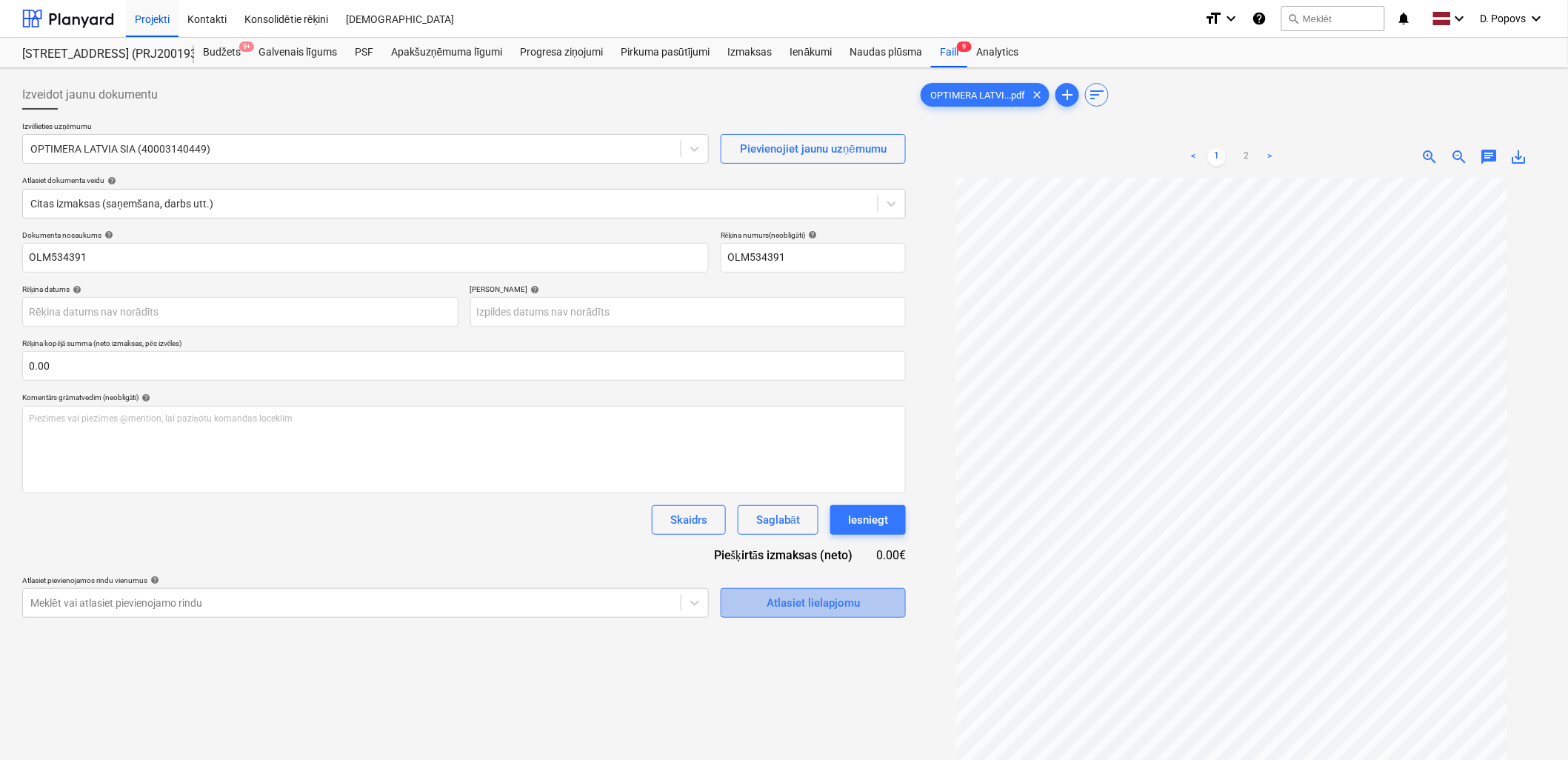
click at [829, 615] on button "Atlasiet lielapjomu" at bounding box center [813, 603] width 185 height 30
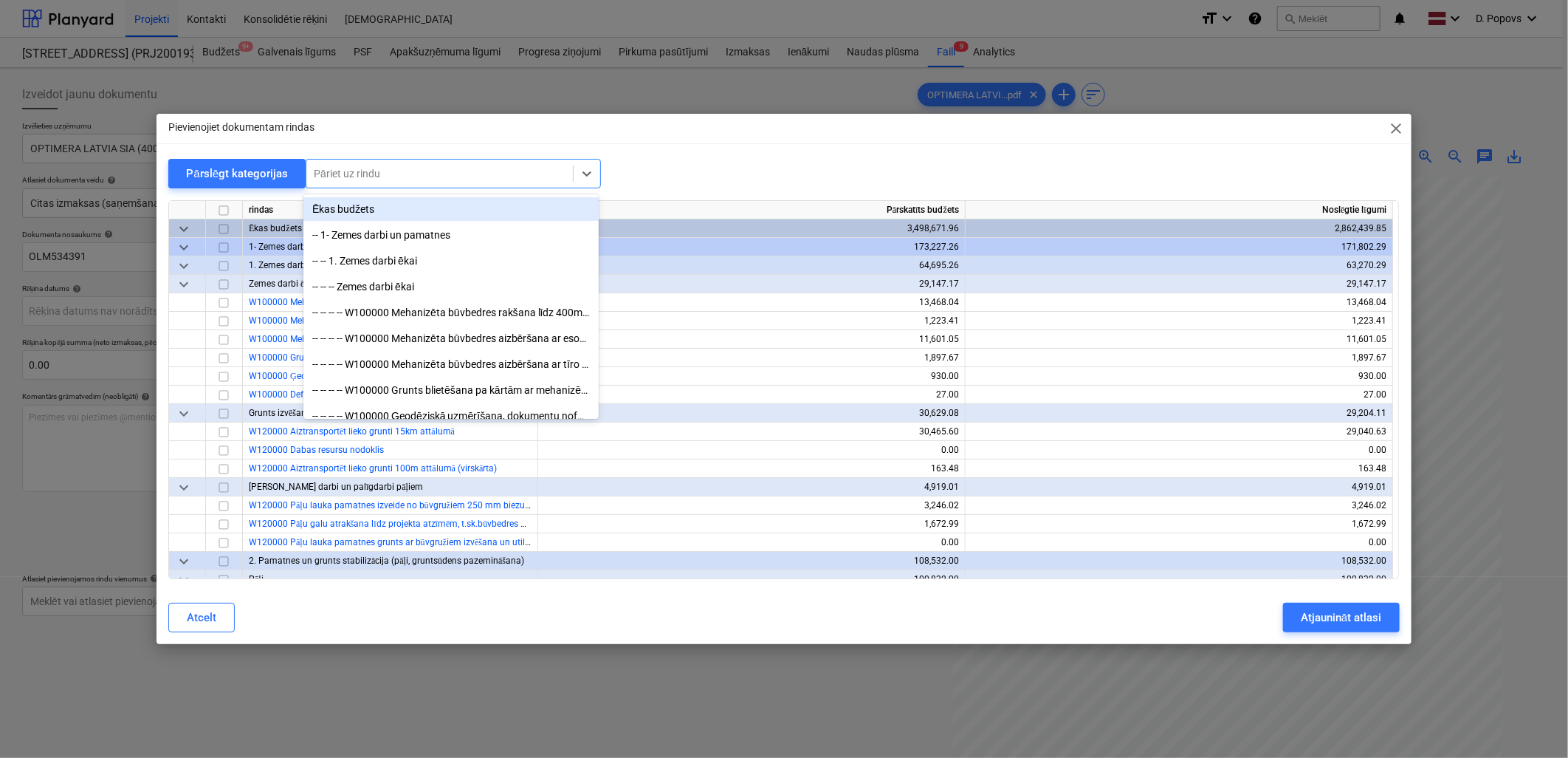
click at [431, 166] on div at bounding box center [439, 173] width 252 height 15
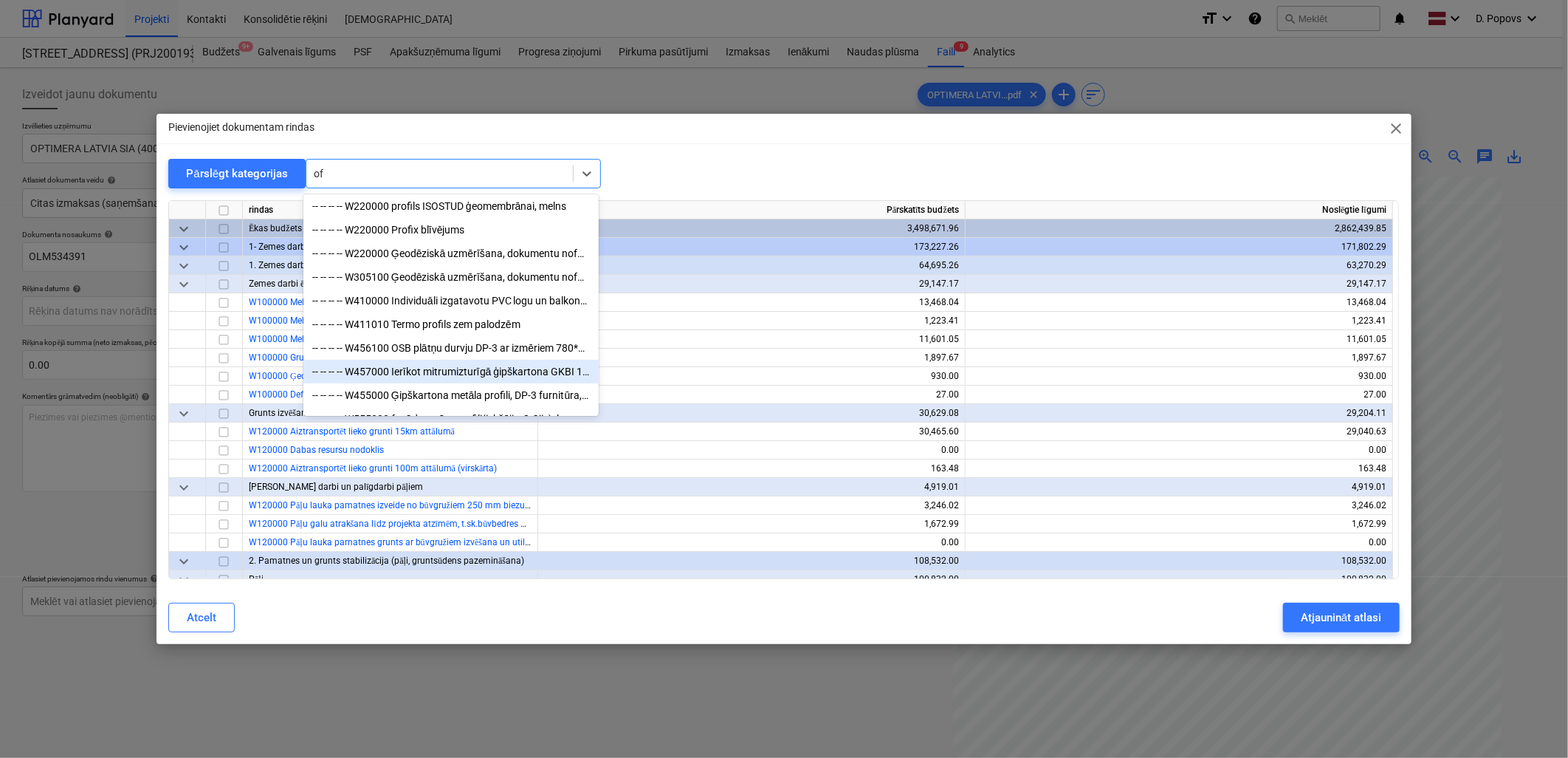
scroll to position [194, 0]
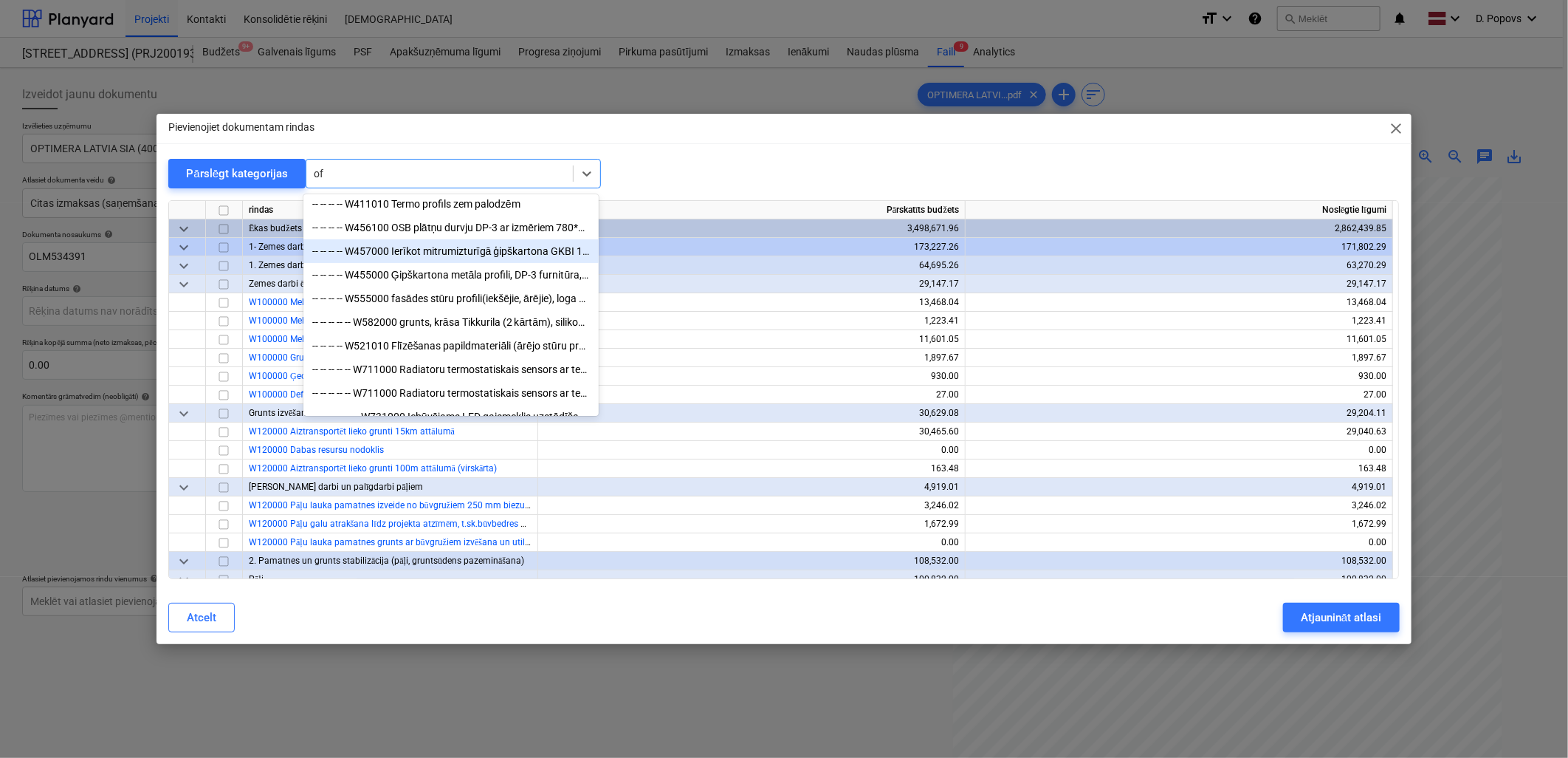
type input "o"
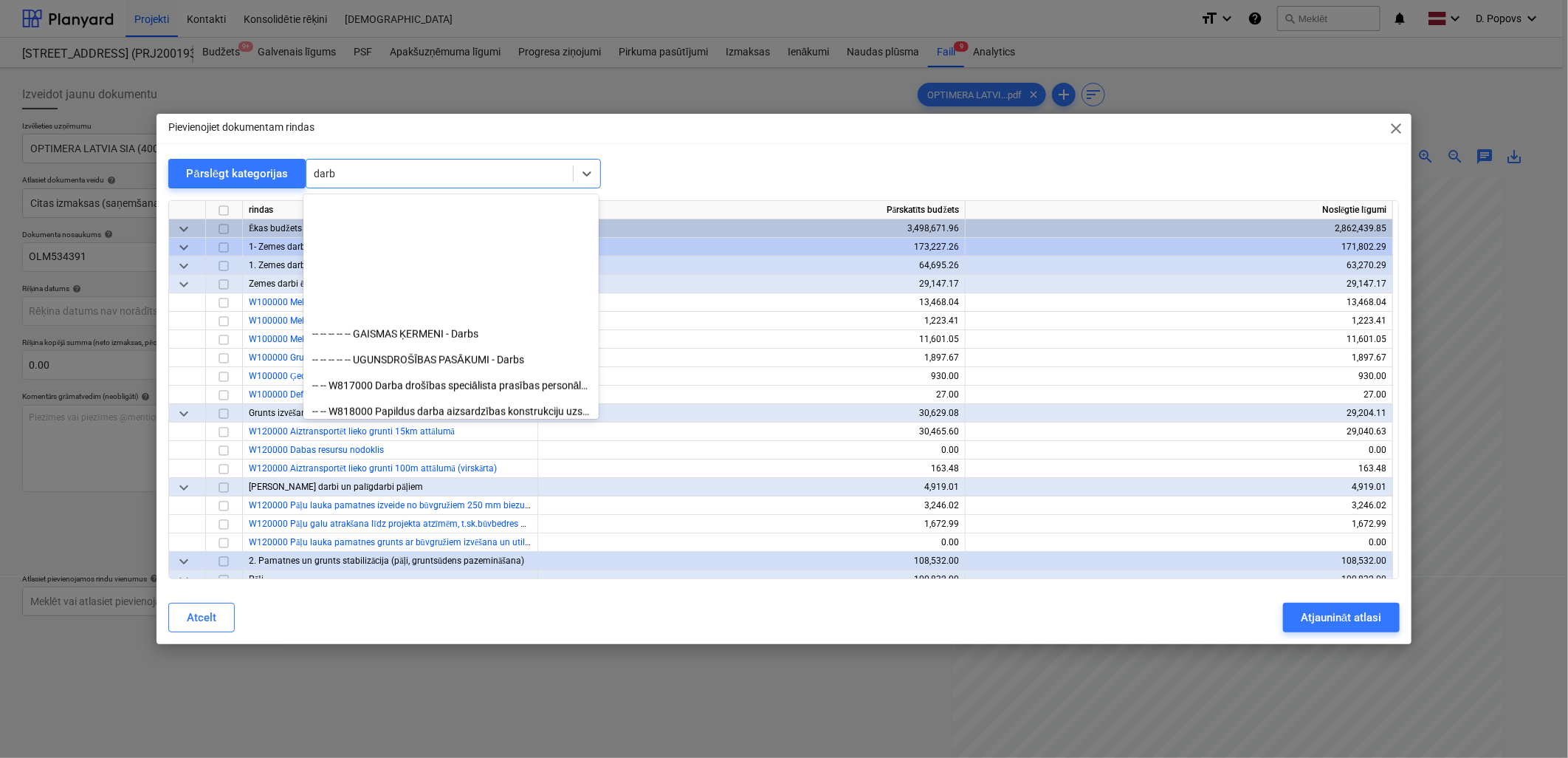
scroll to position [1148, 0]
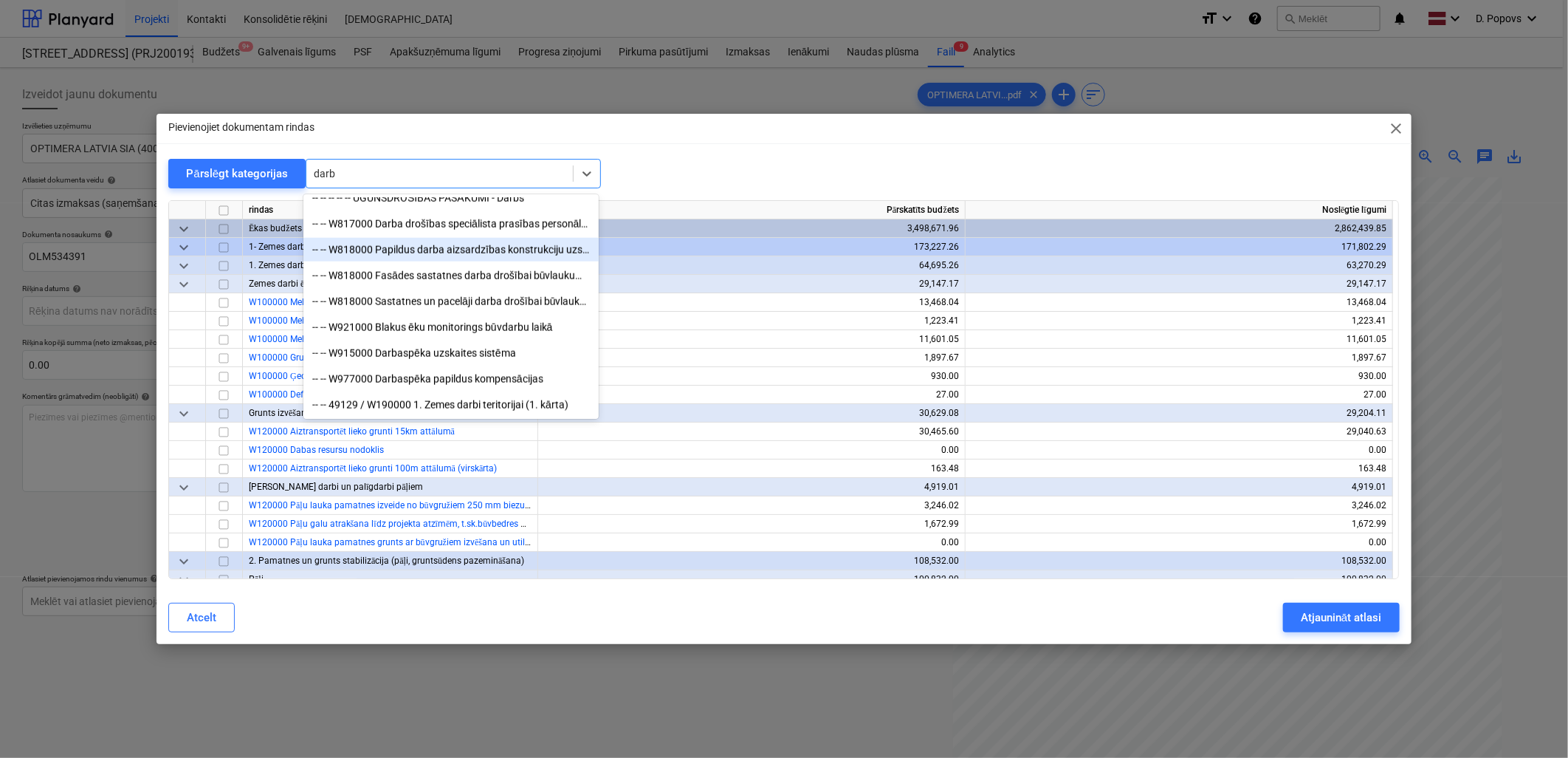
type input "darbi"
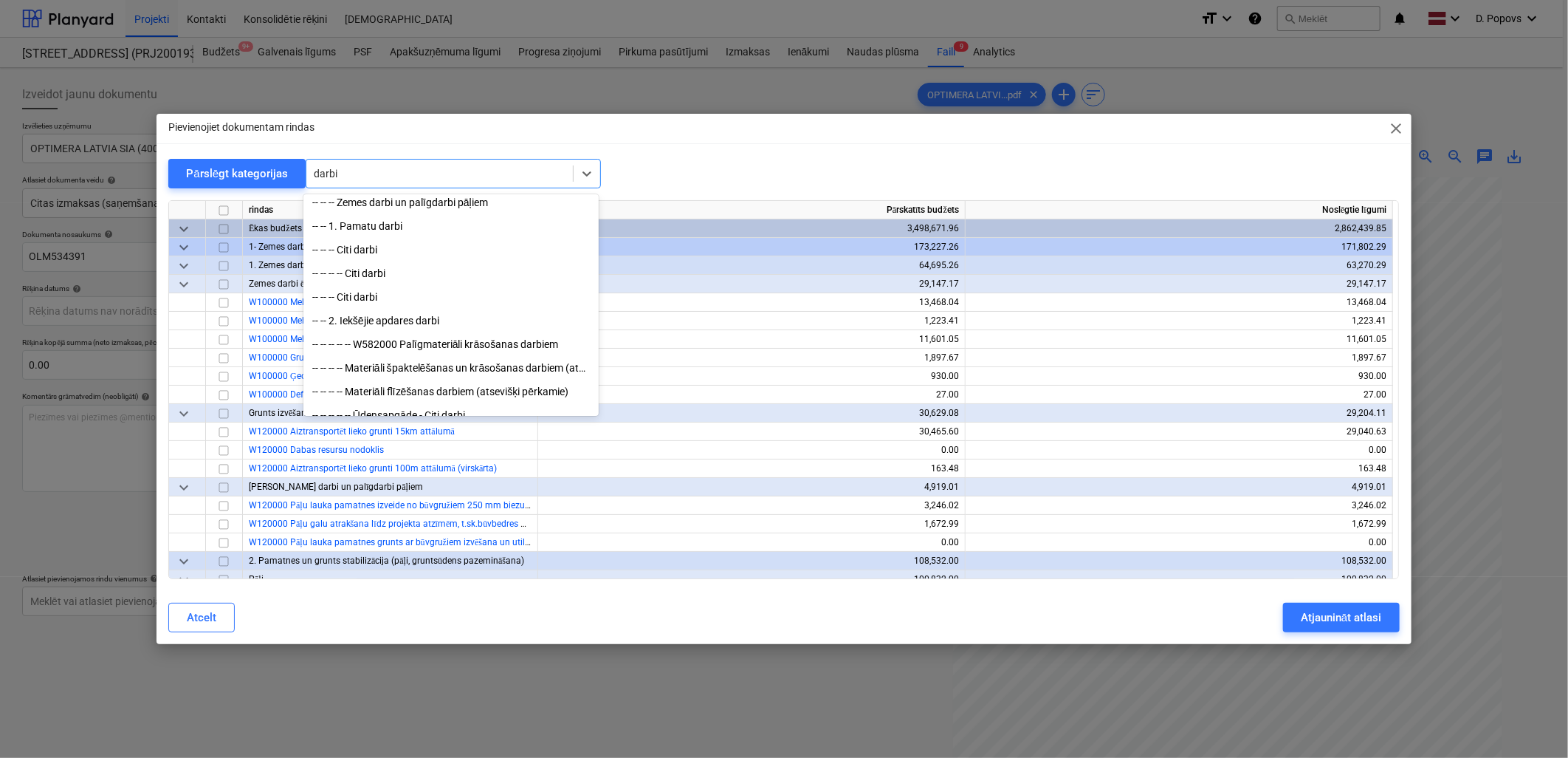
scroll to position [0, 0]
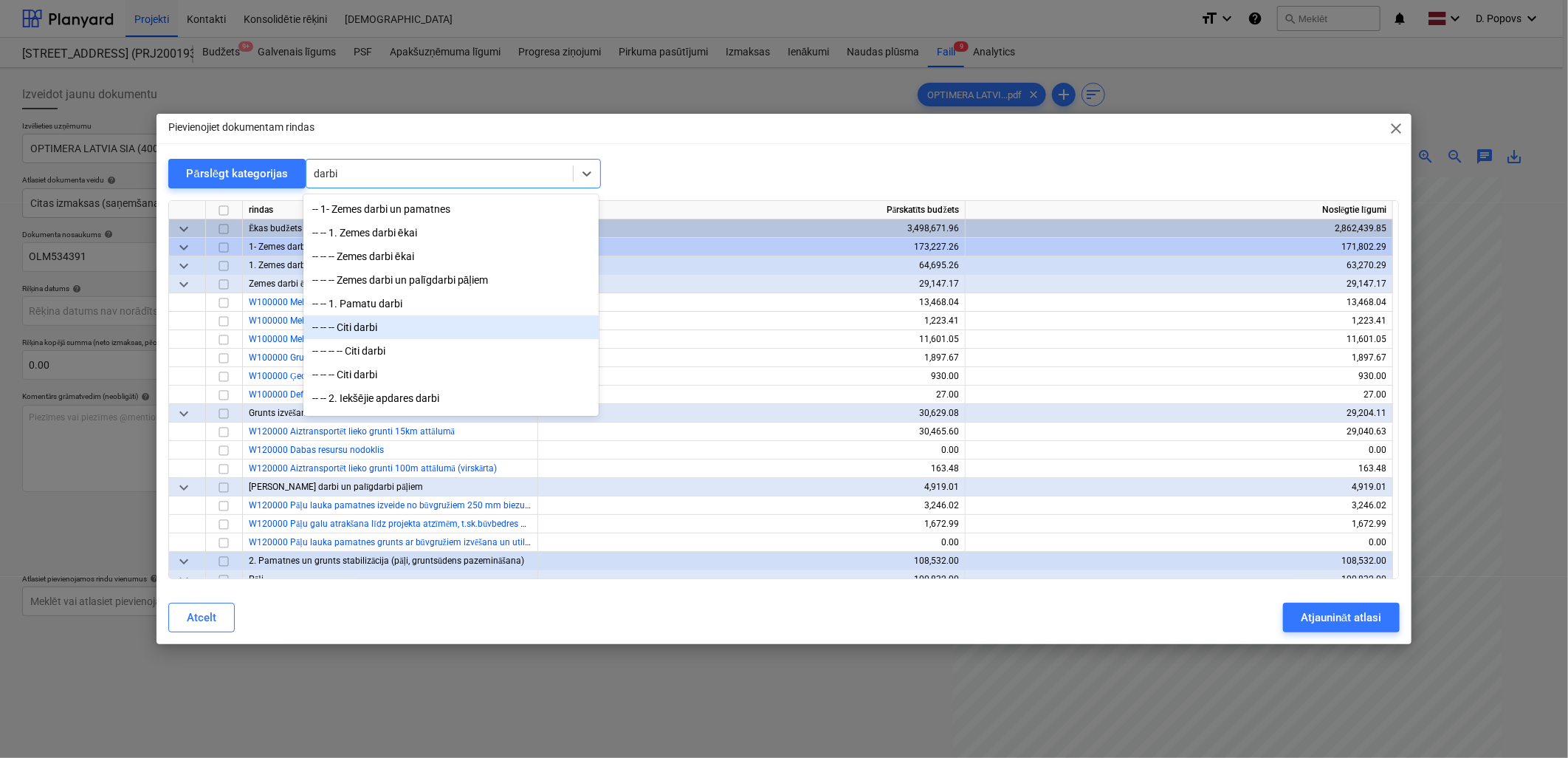
click at [415, 321] on div "-- -- -- Citi darbi" at bounding box center [451, 327] width 295 height 24
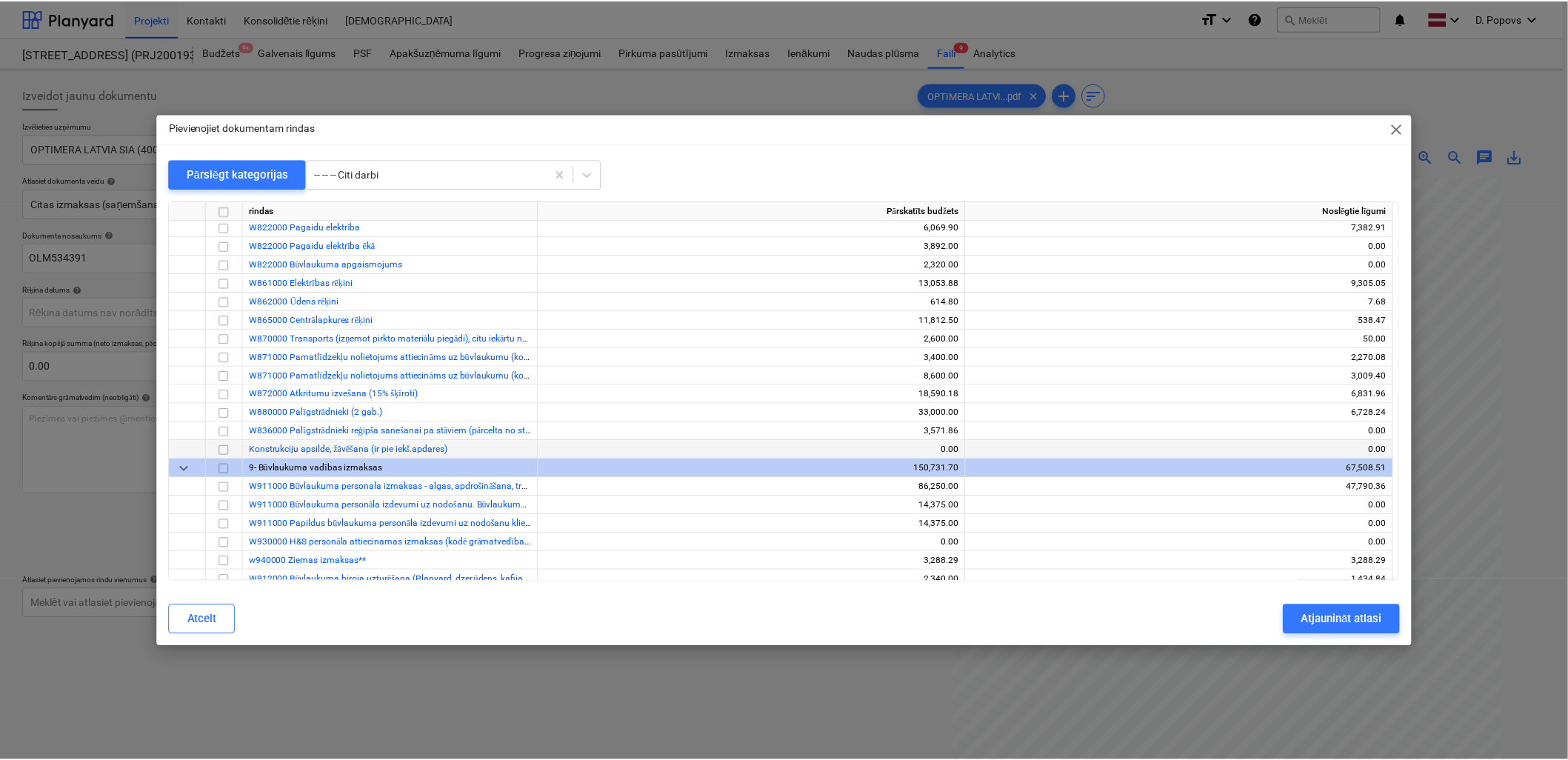
scroll to position [13264, 0]
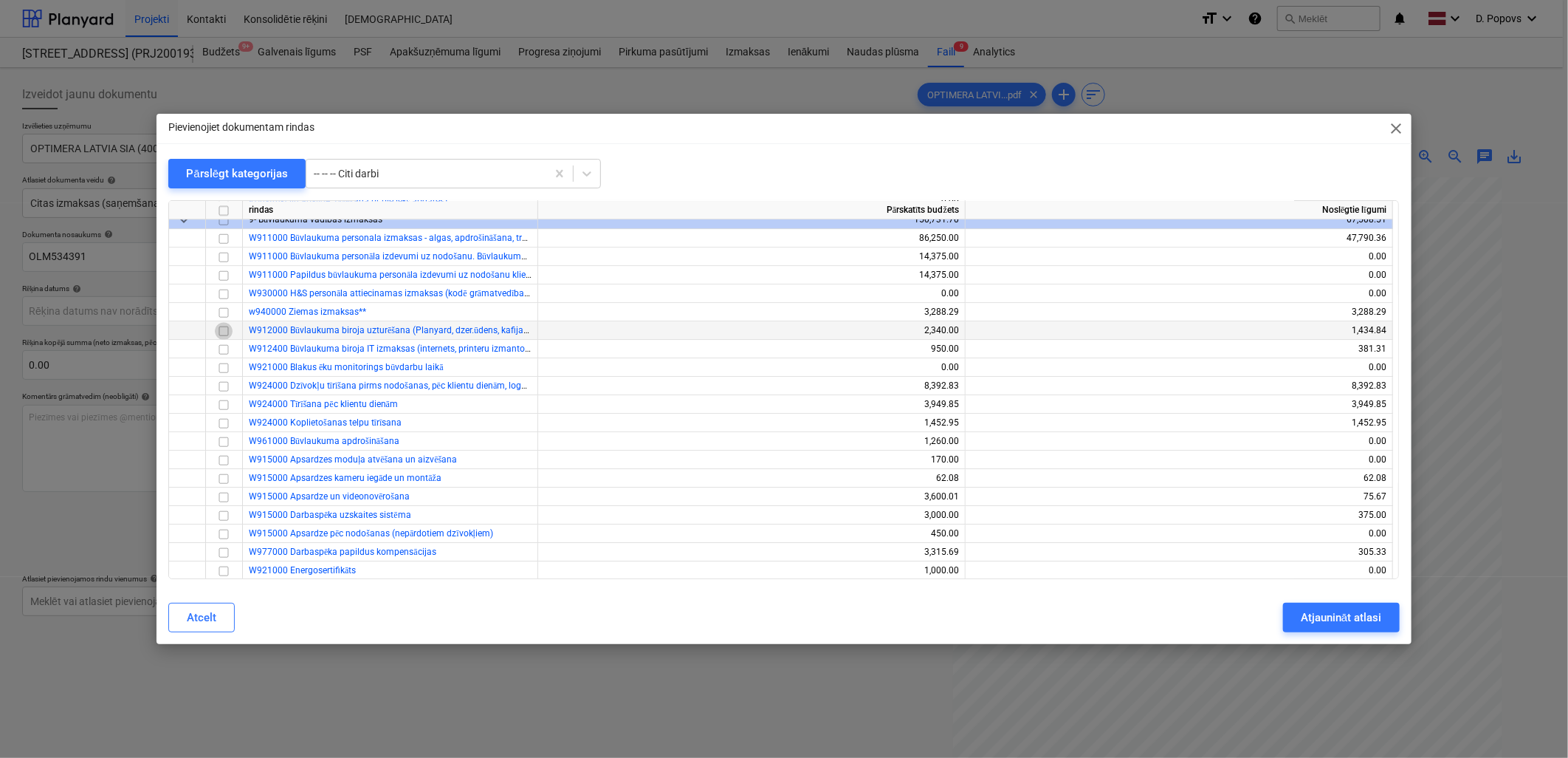
click at [230, 333] on input "checkbox" at bounding box center [223, 331] width 18 height 18
click at [1323, 615] on div "Atjaunināt atlasi" at bounding box center [1341, 617] width 81 height 19
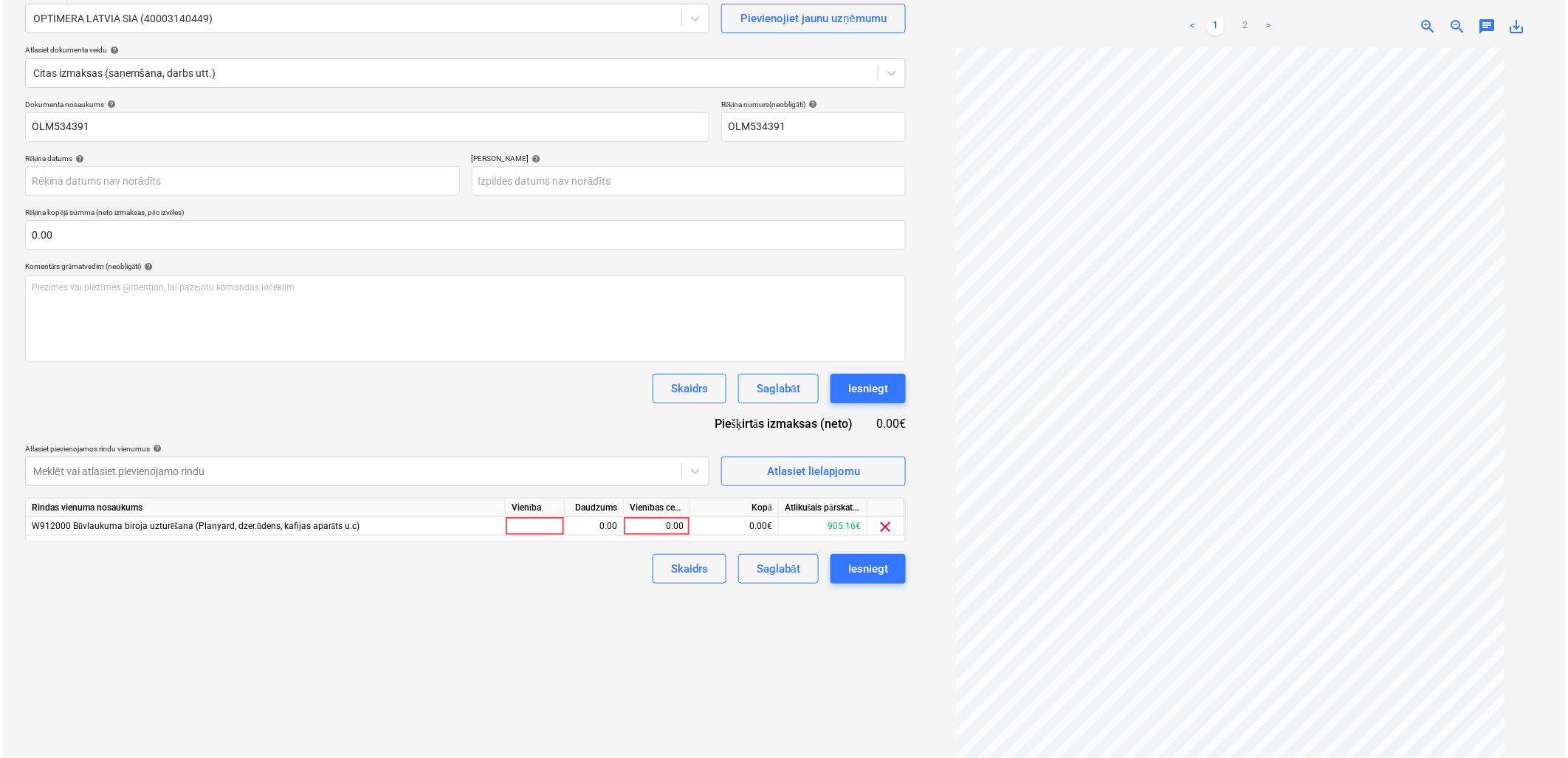
scroll to position [147, 0]
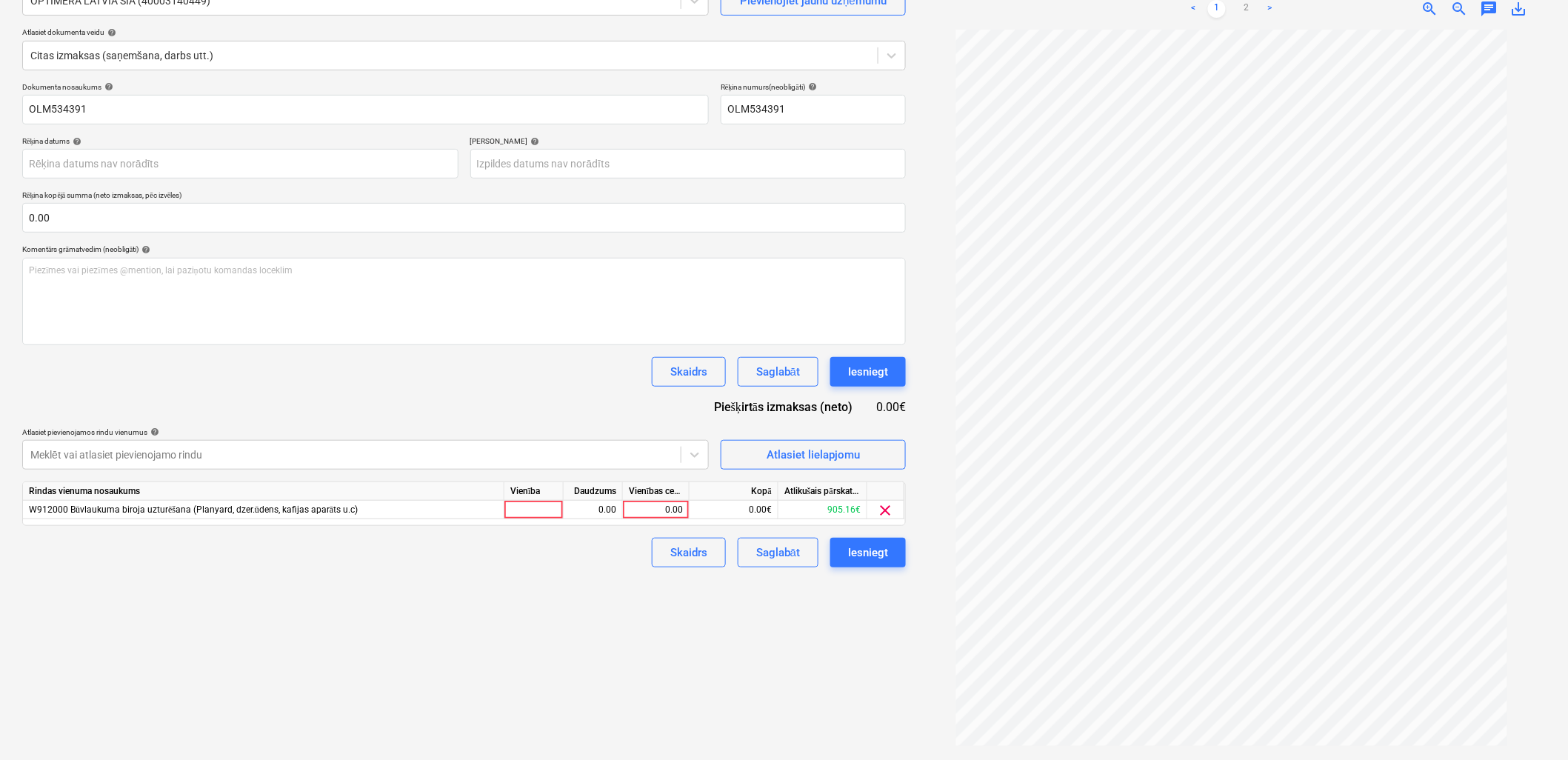
drag, startPoint x: 886, startPoint y: 506, endPoint x: 692, endPoint y: 558, distance: 200.8
click at [887, 506] on span "clear" at bounding box center [886, 510] width 18 height 18
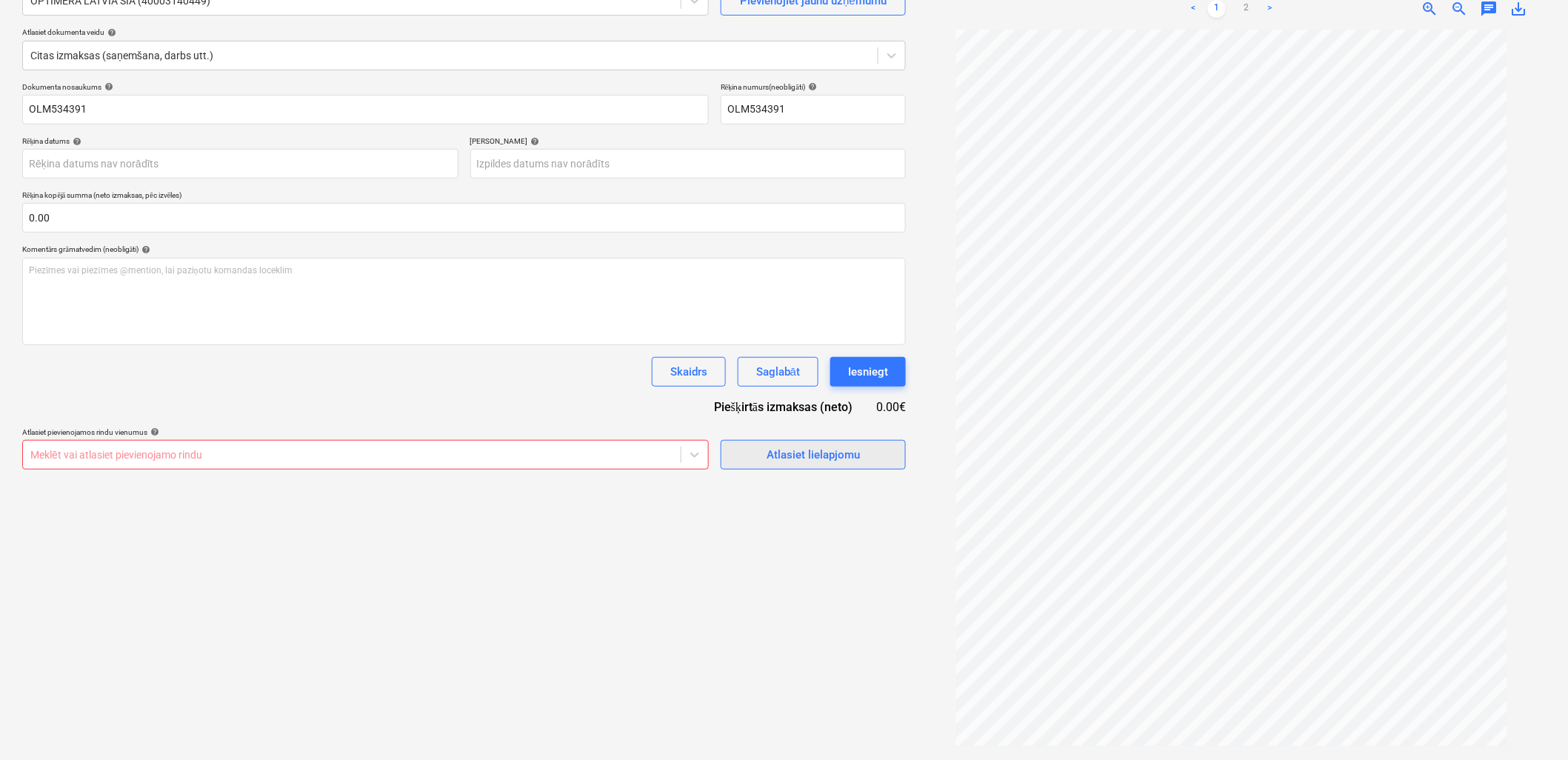
drag, startPoint x: 857, startPoint y: 475, endPoint x: 845, endPoint y: 442, distance: 35.1
click at [860, 470] on div "Izveidot jaunu dokumentu Izvēlieties uzņēmumu OPTIMERA LATVIA SIA (40003140449)…" at bounding box center [464, 340] width 895 height 828
drag, startPoint x: 845, startPoint y: 442, endPoint x: 418, endPoint y: 128, distance: 530.0
click at [839, 434] on div "Atlasiet lielapjomu" at bounding box center [813, 449] width 185 height 42
click at [780, 446] on div "Atlasiet lielapjomu" at bounding box center [813, 454] width 94 height 19
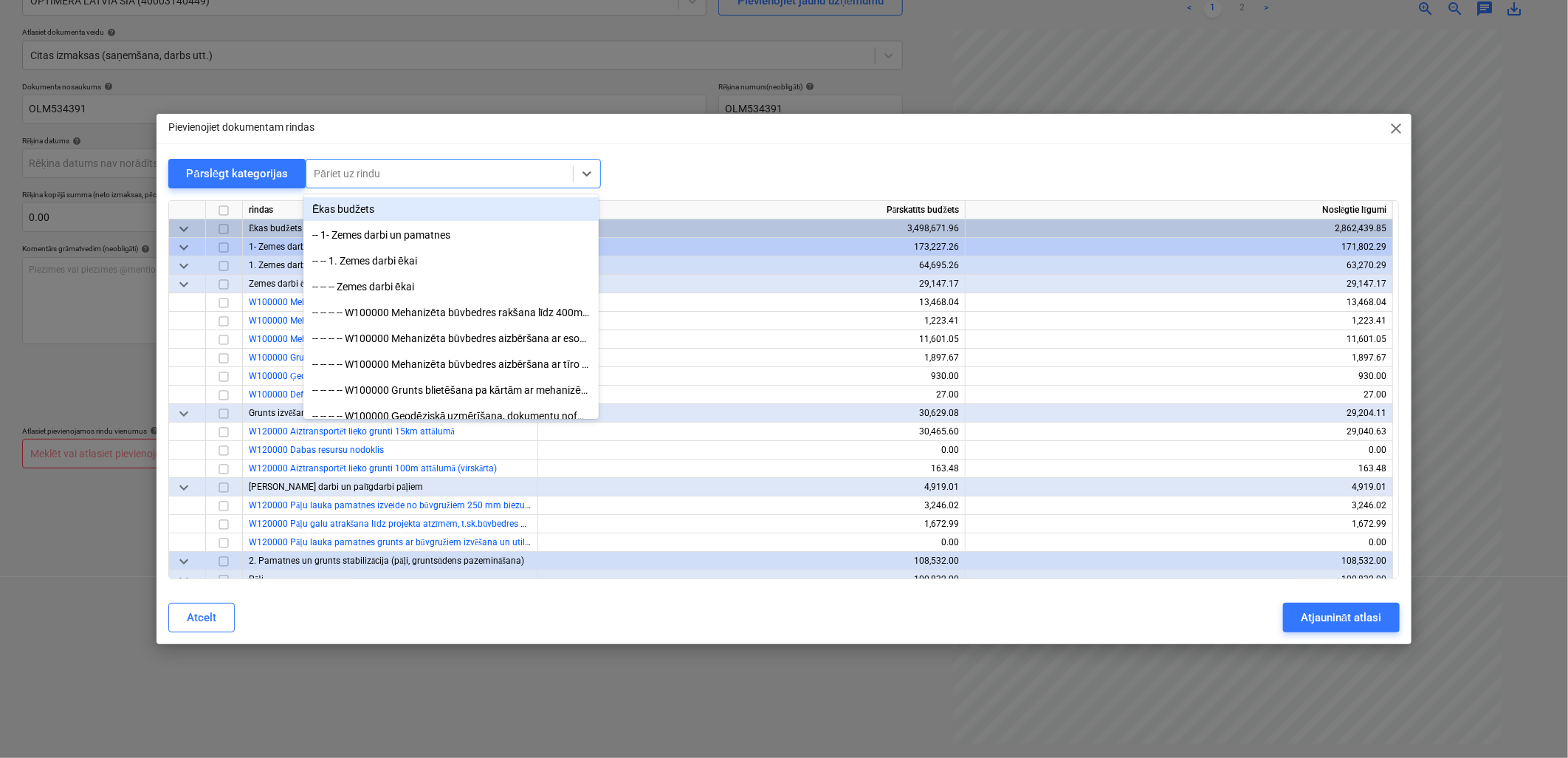
click at [473, 176] on div at bounding box center [439, 173] width 252 height 15
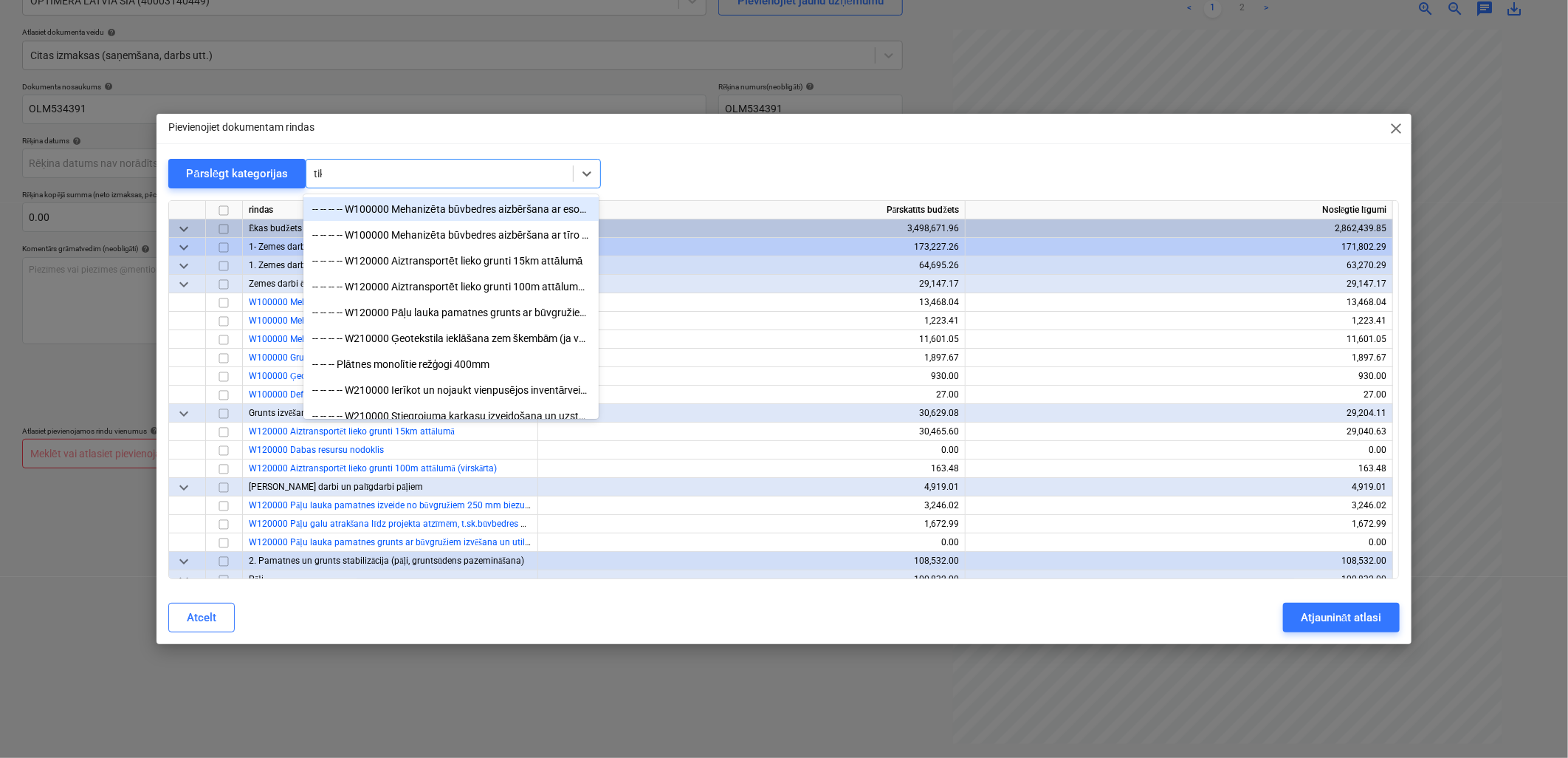
type input "tikk"
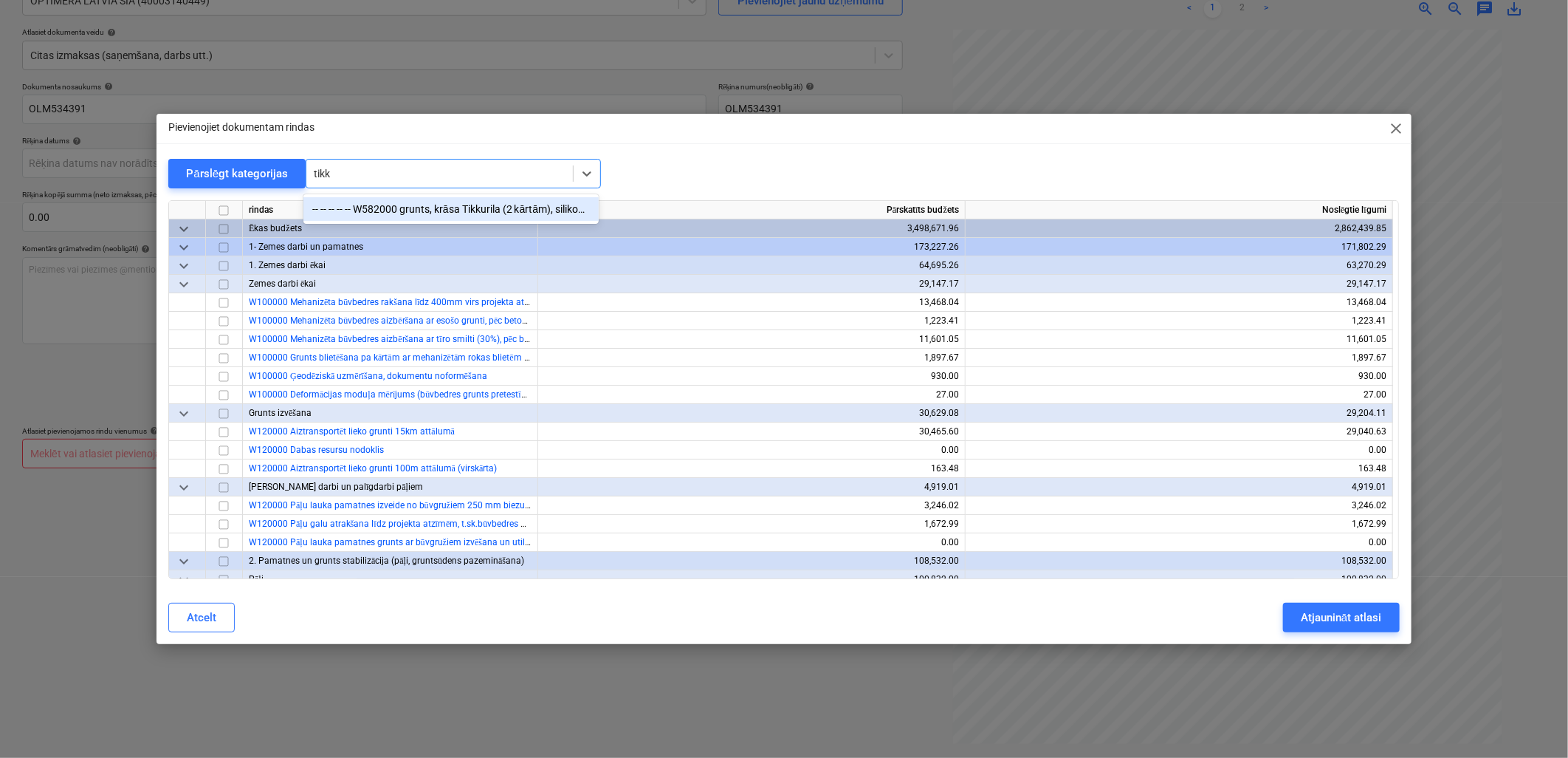
click at [499, 205] on div "-- -- -- -- -- W582000 grunts, krāsa Tikkurila (2 kārtām), silikons, stūru prof…" at bounding box center [451, 209] width 295 height 24
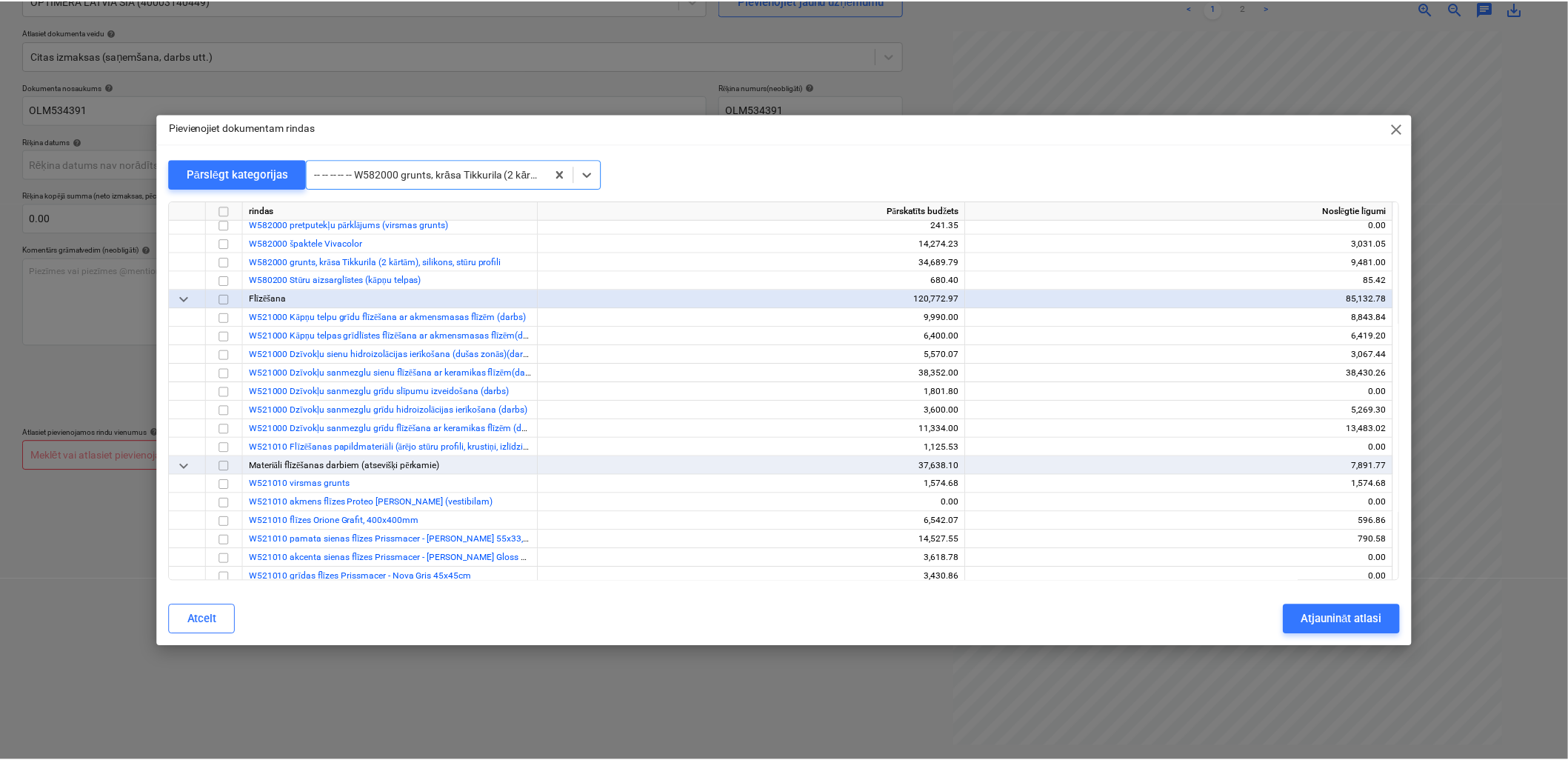
scroll to position [7461, 0]
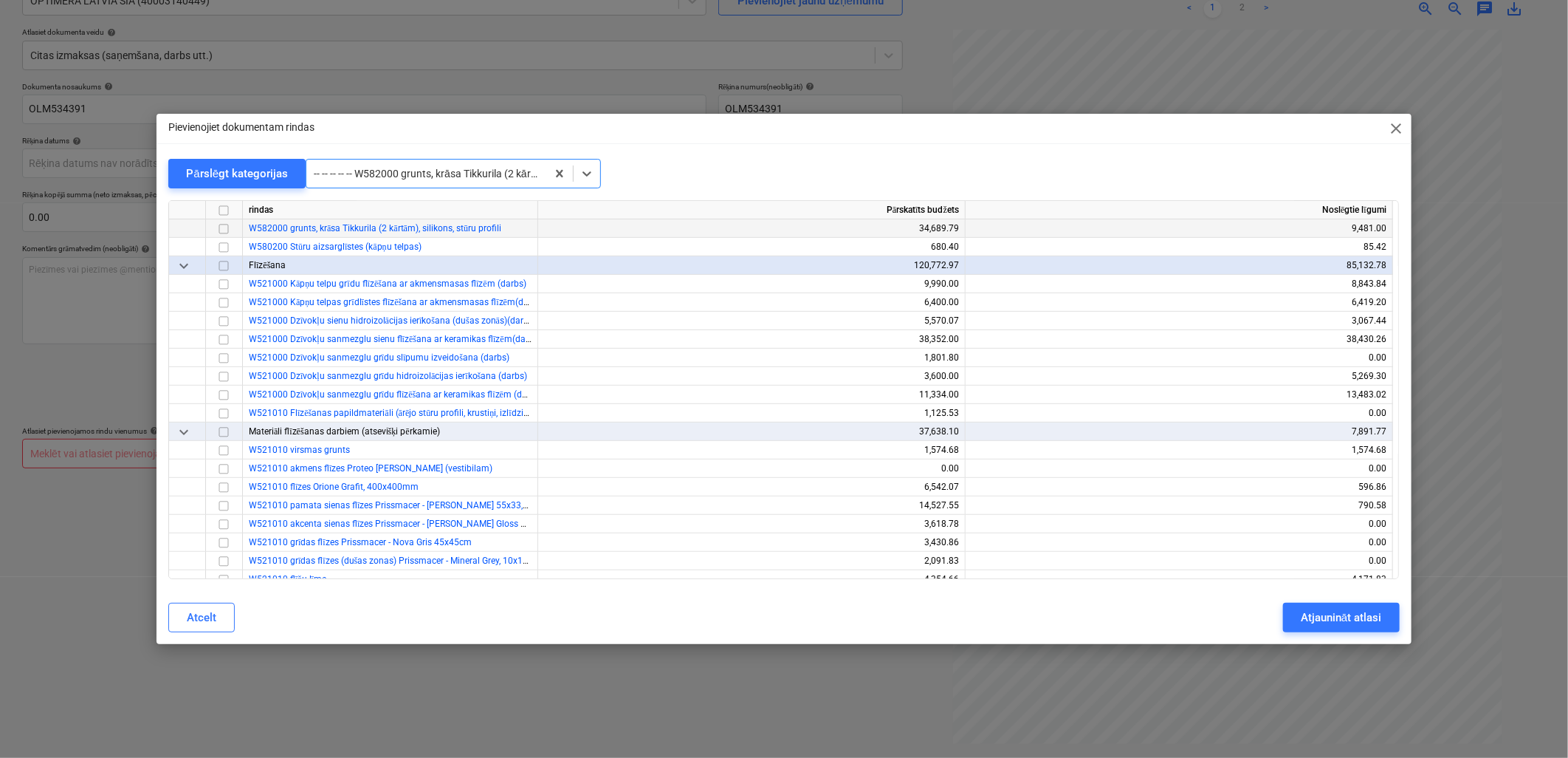
click at [224, 224] on input "checkbox" at bounding box center [223, 229] width 18 height 18
click at [1348, 618] on div "Atjaunināt atlasi" at bounding box center [1341, 617] width 81 height 19
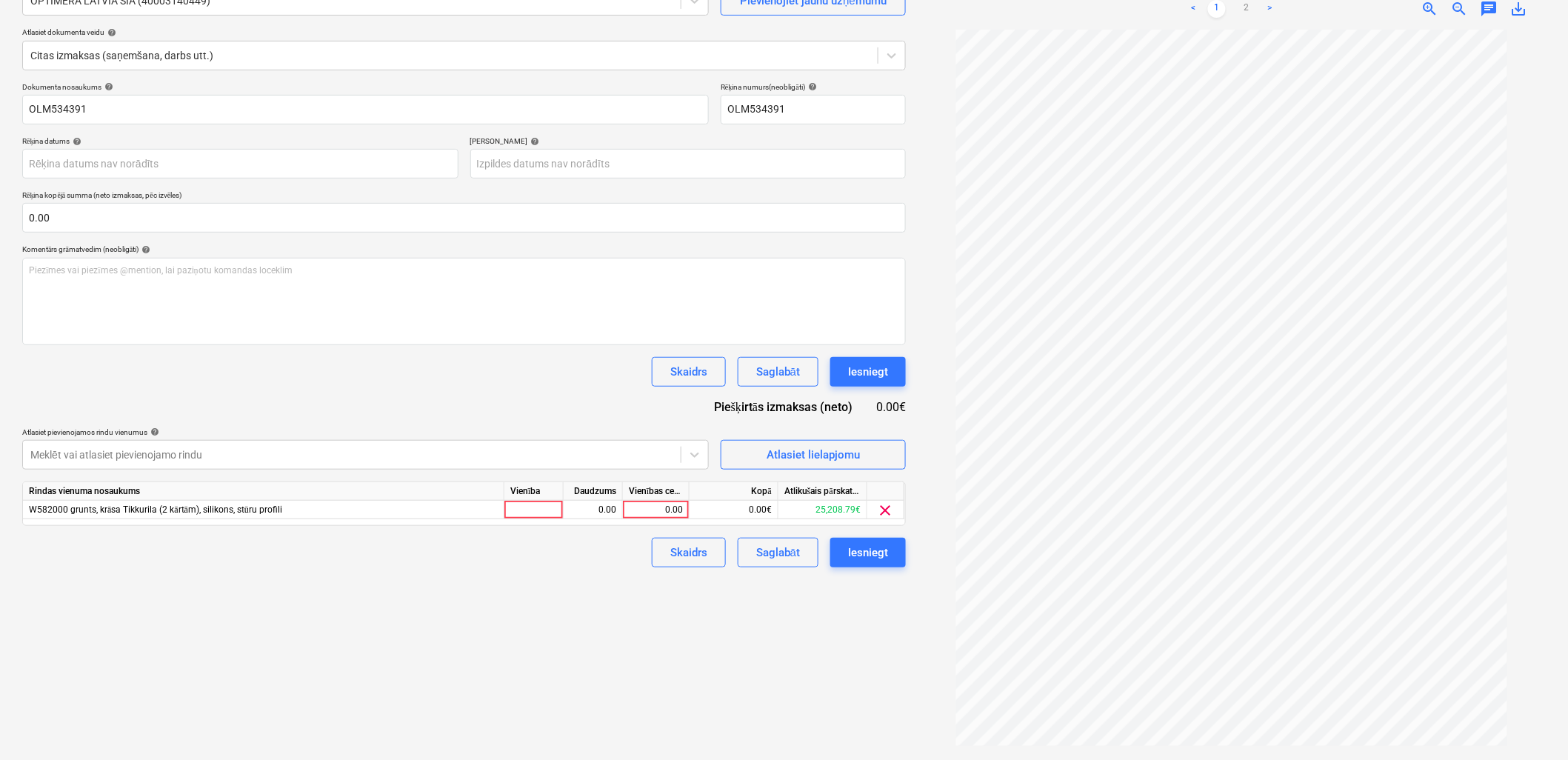
drag, startPoint x: 656, startPoint y: 505, endPoint x: 485, endPoint y: 648, distance: 222.9
click at [652, 506] on div "0.00" at bounding box center [655, 510] width 54 height 19
type input "552.62"
click at [485, 648] on div "Izveidot jaunu dokumentu Izvēlieties uzņēmumu OPTIMERA LATVIA SIA (40003140449)…" at bounding box center [464, 340] width 895 height 828
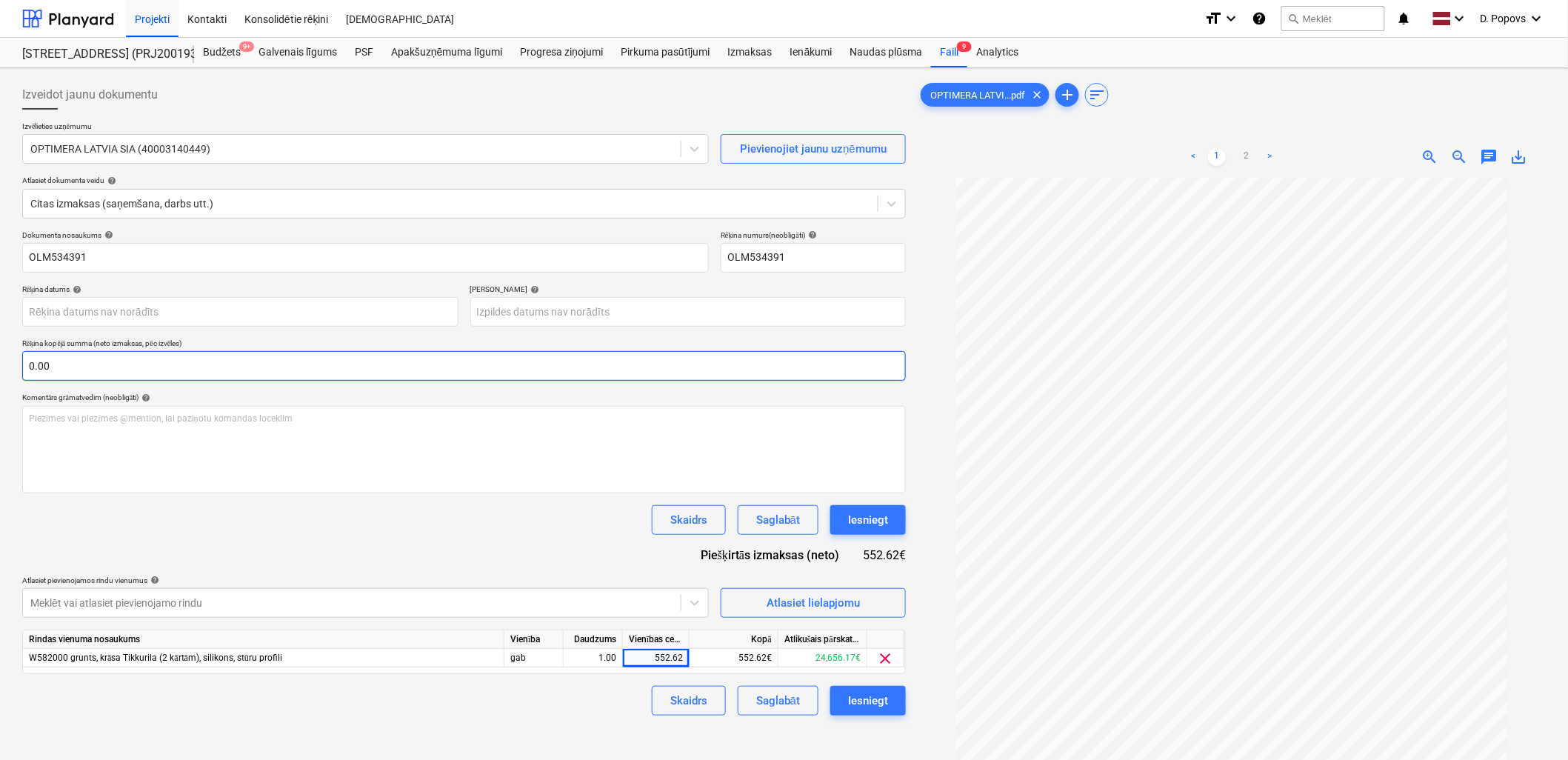
scroll to position [0, 0]
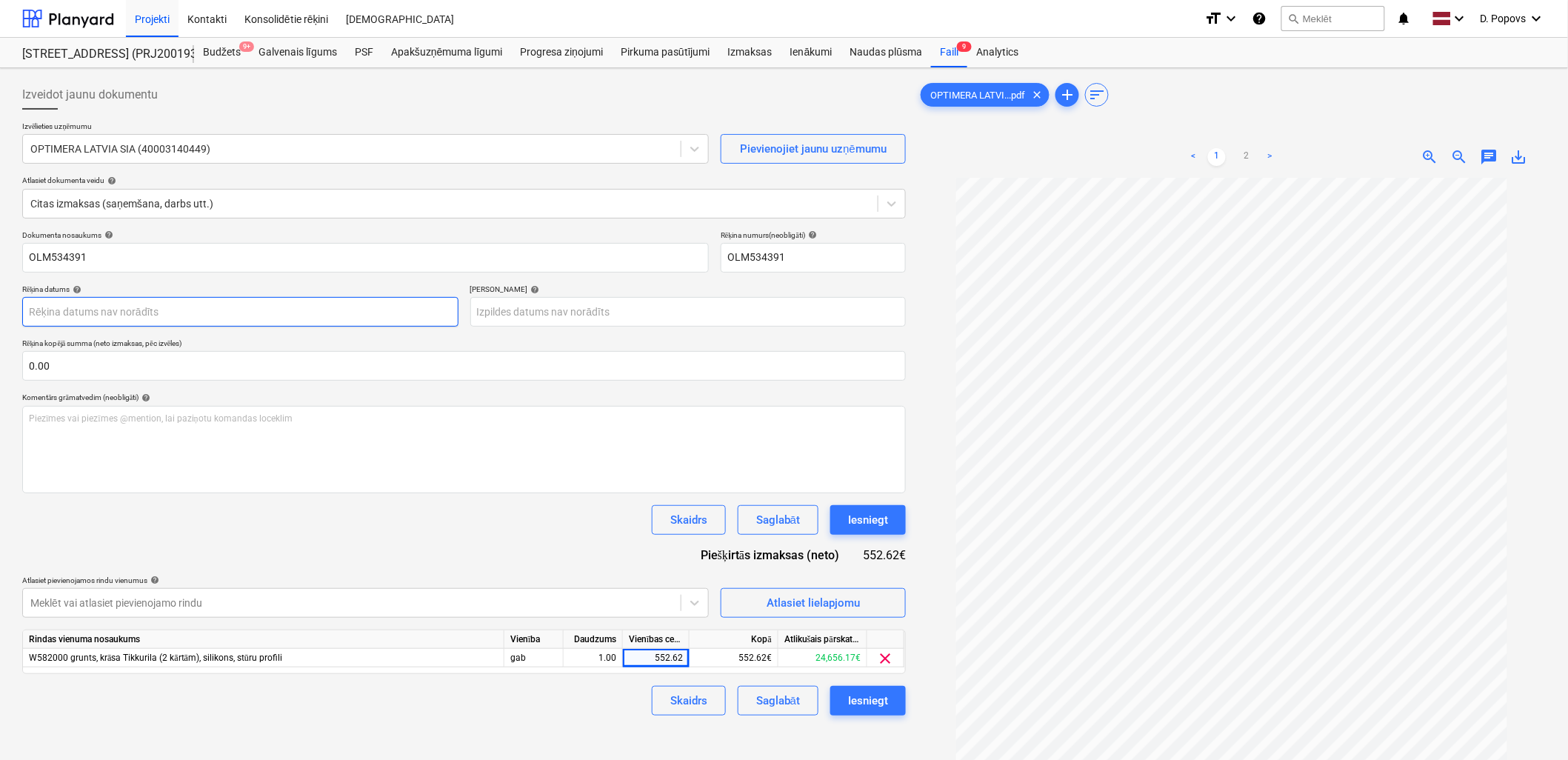
click at [294, 311] on body "Projekti Kontakti Konsolidētie rēķini Iesūtne format_size keyboard_arrow_down h…" at bounding box center [784, 380] width 1568 height 760
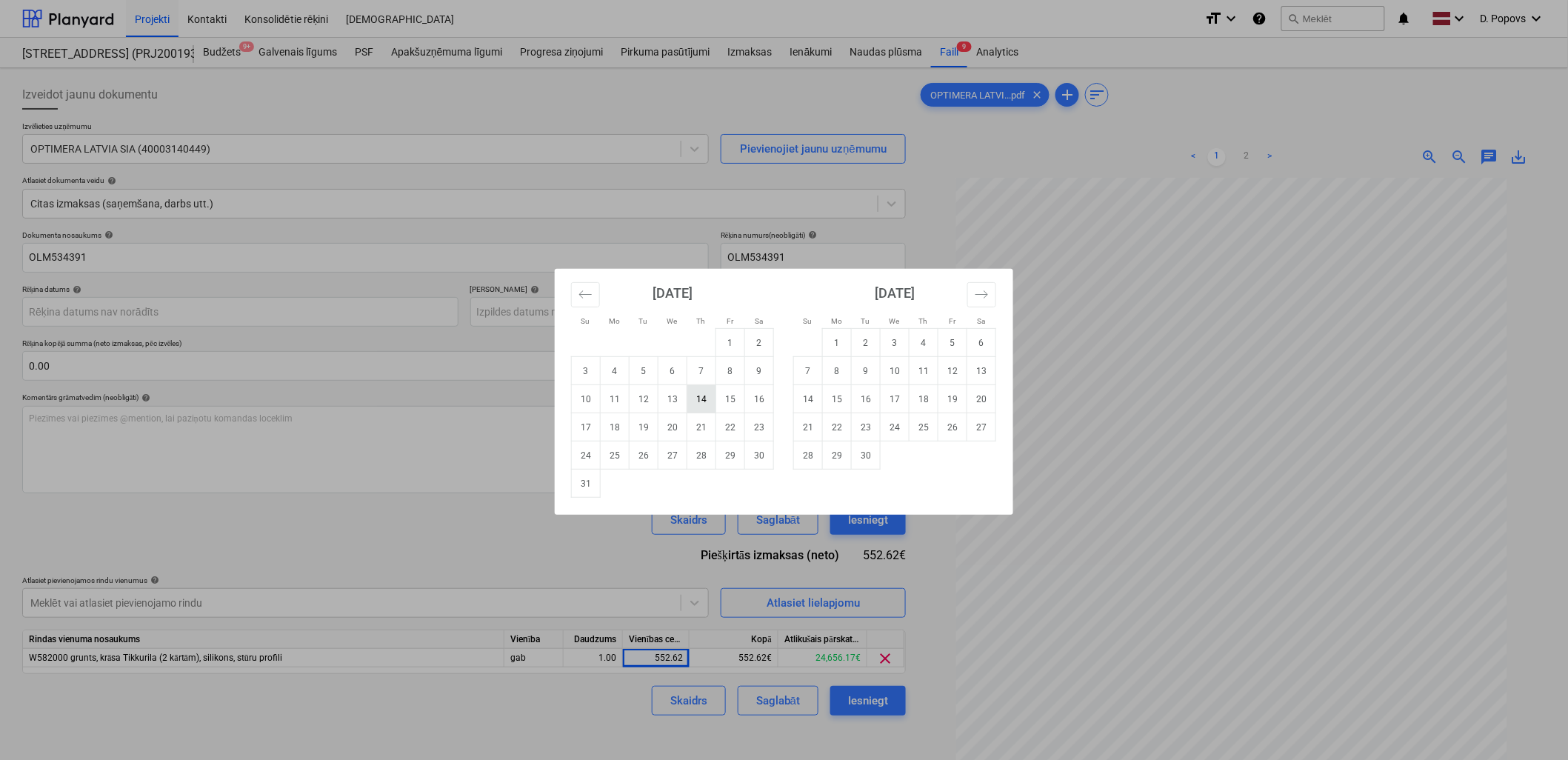
click at [701, 397] on td "14" at bounding box center [701, 399] width 29 height 28
type input "[DATE]"
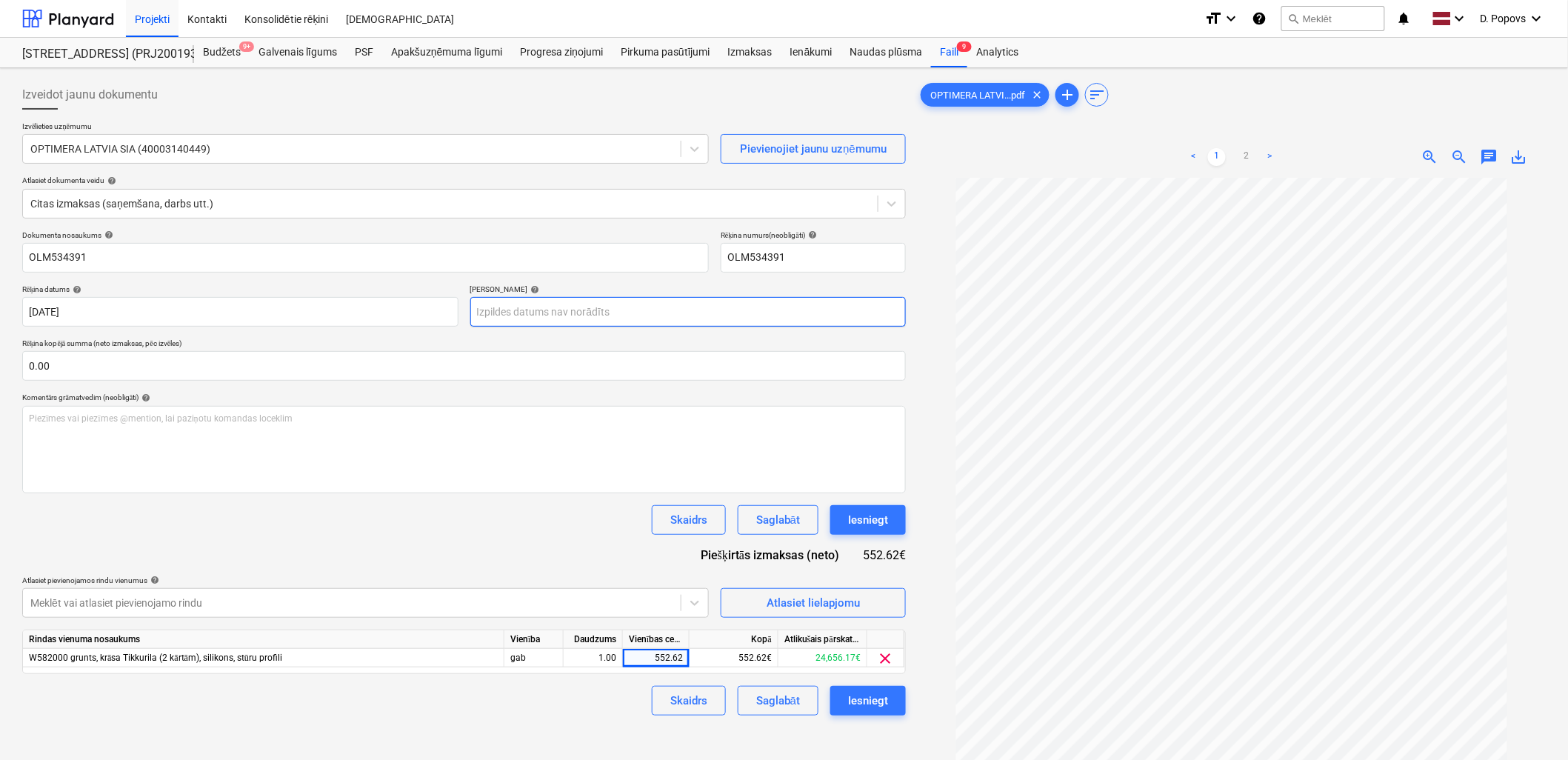
click at [685, 314] on body "Projekti Kontakti Konsolidētie rēķini Iesūtne format_size keyboard_arrow_down h…" at bounding box center [784, 380] width 1568 height 760
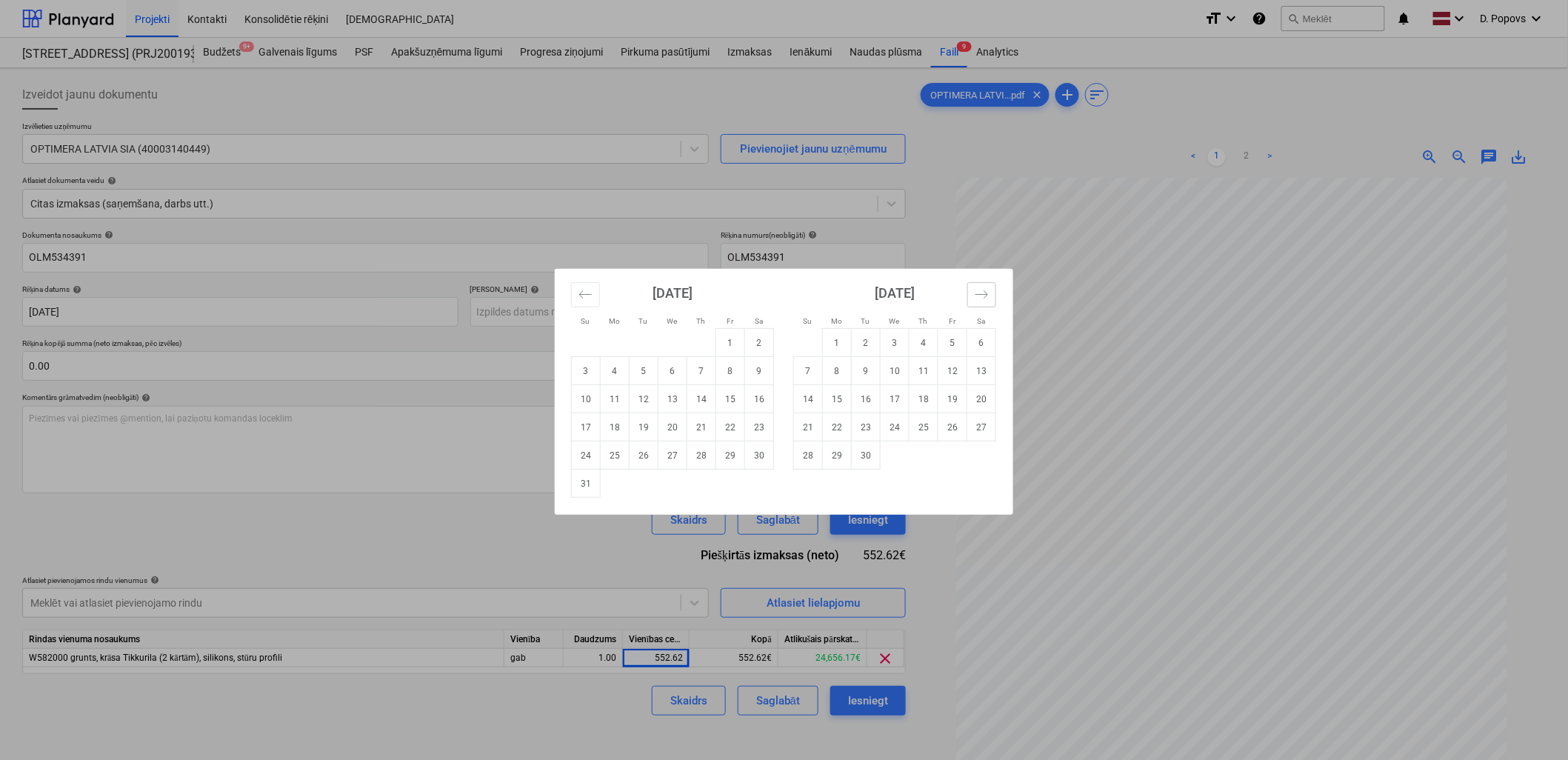
click at [979, 293] on icon "Move forward to switch to the next month." at bounding box center [982, 295] width 14 height 14
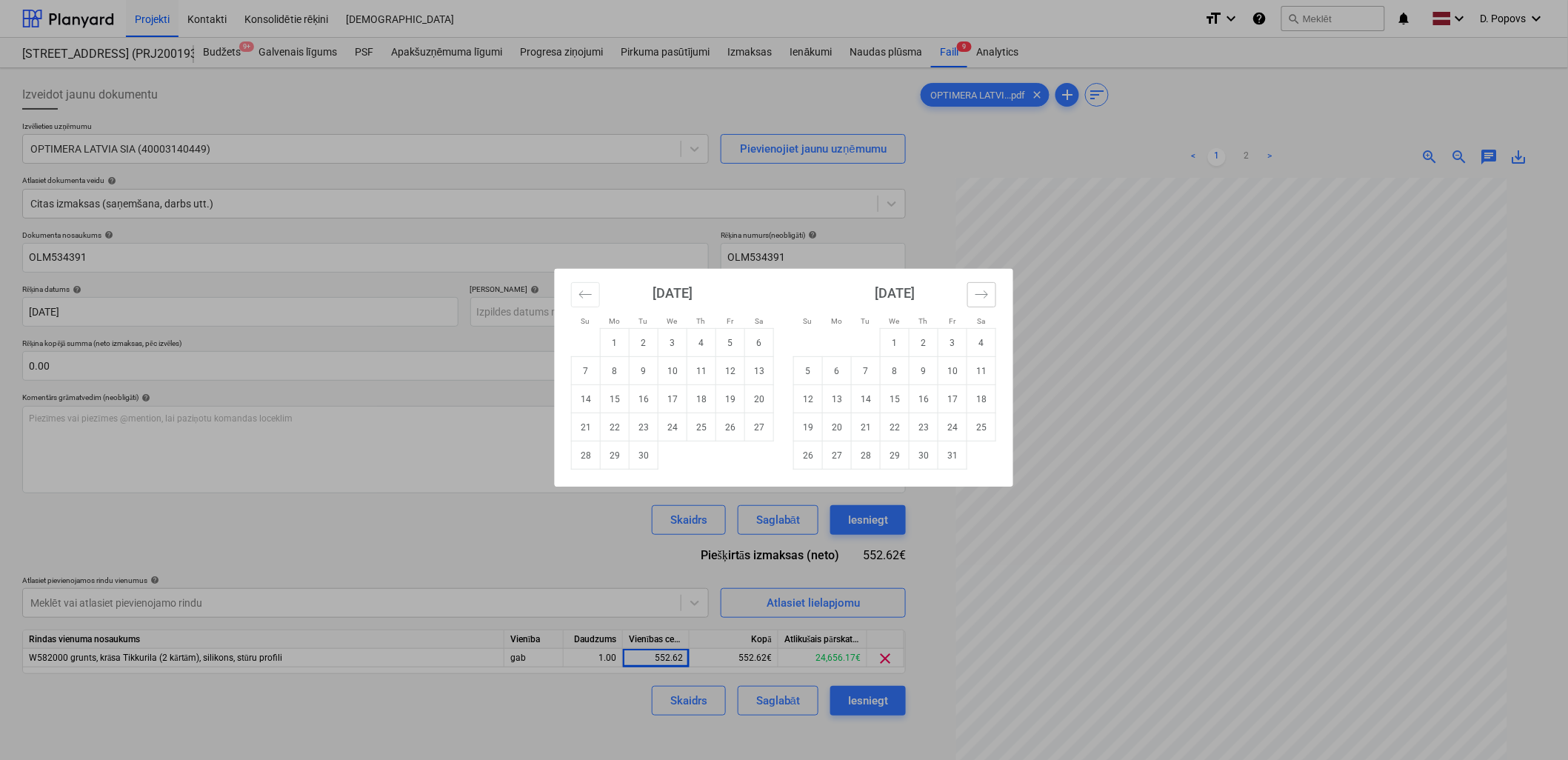
click at [979, 293] on icon "Move forward to switch to the next month." at bounding box center [982, 295] width 14 height 14
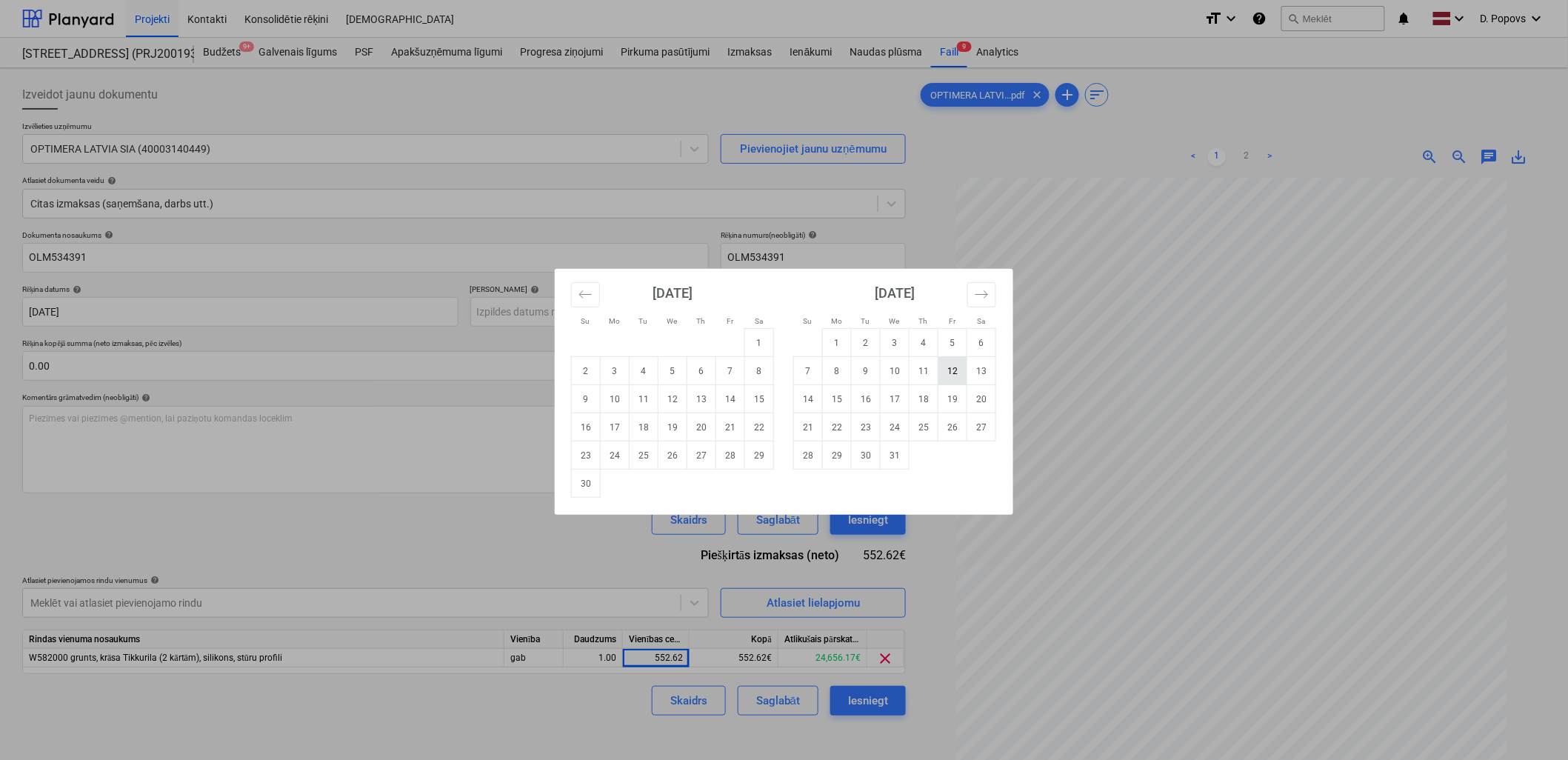
click at [942, 364] on td "12" at bounding box center [953, 371] width 29 height 28
type input "[DATE]"
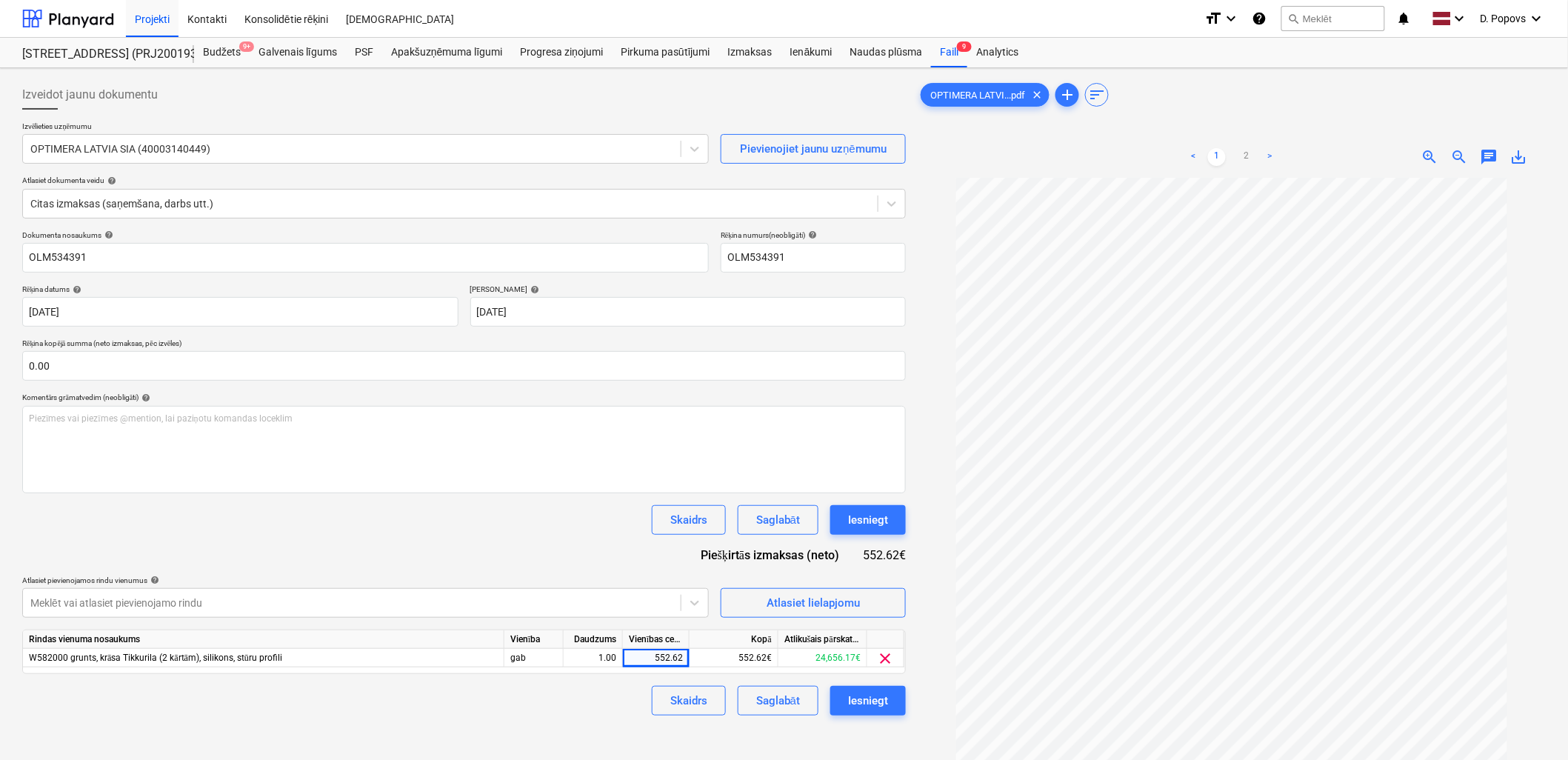
click at [314, 563] on div "Dokumenta nosaukums help OLM534391 Rēķina numurs (neobligāti) help OLM534391 Rē…" at bounding box center [464, 472] width 883 height 485
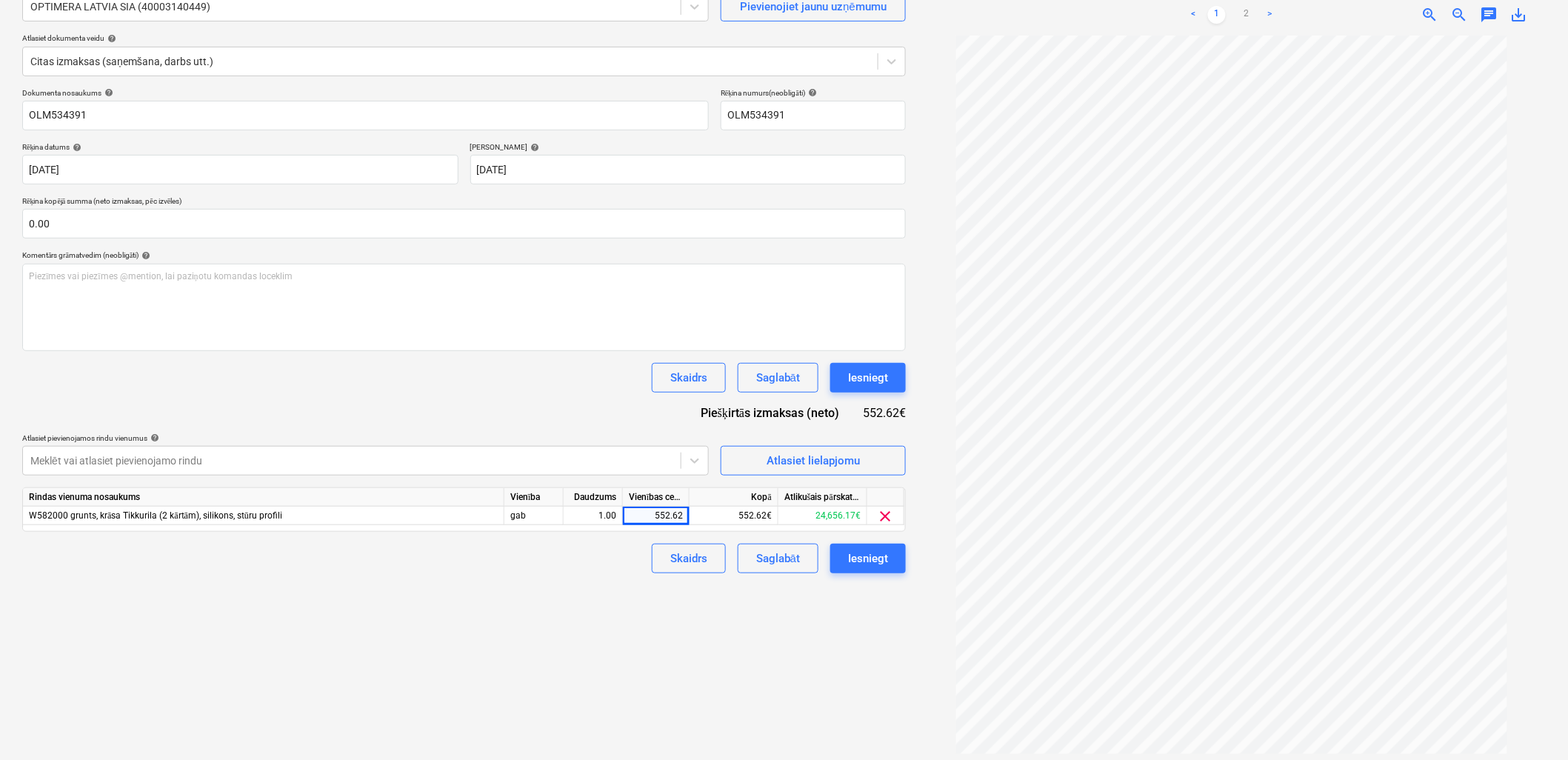
scroll to position [148, 0]
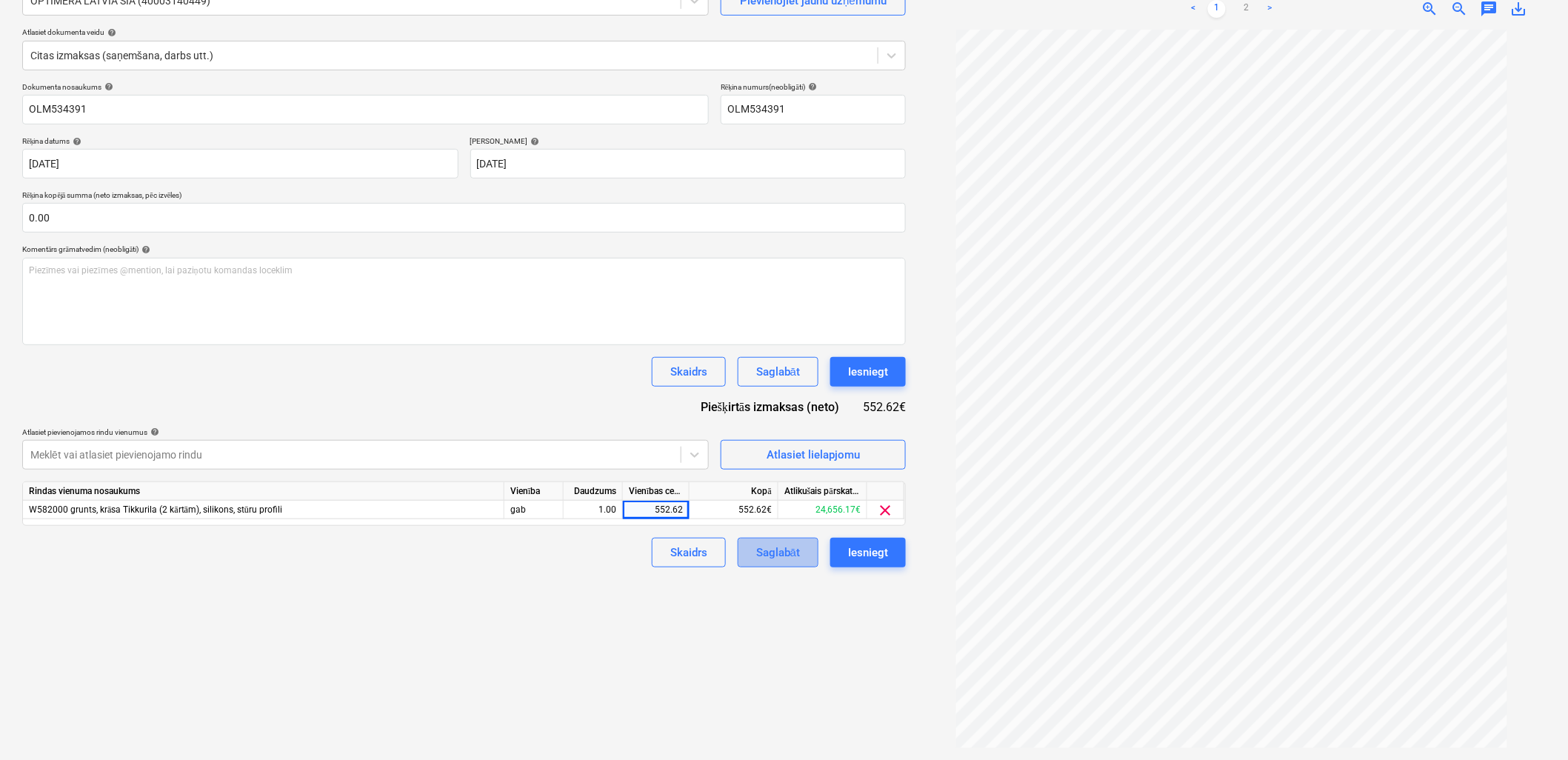
click at [788, 550] on div "Saglabāt" at bounding box center [778, 553] width 44 height 19
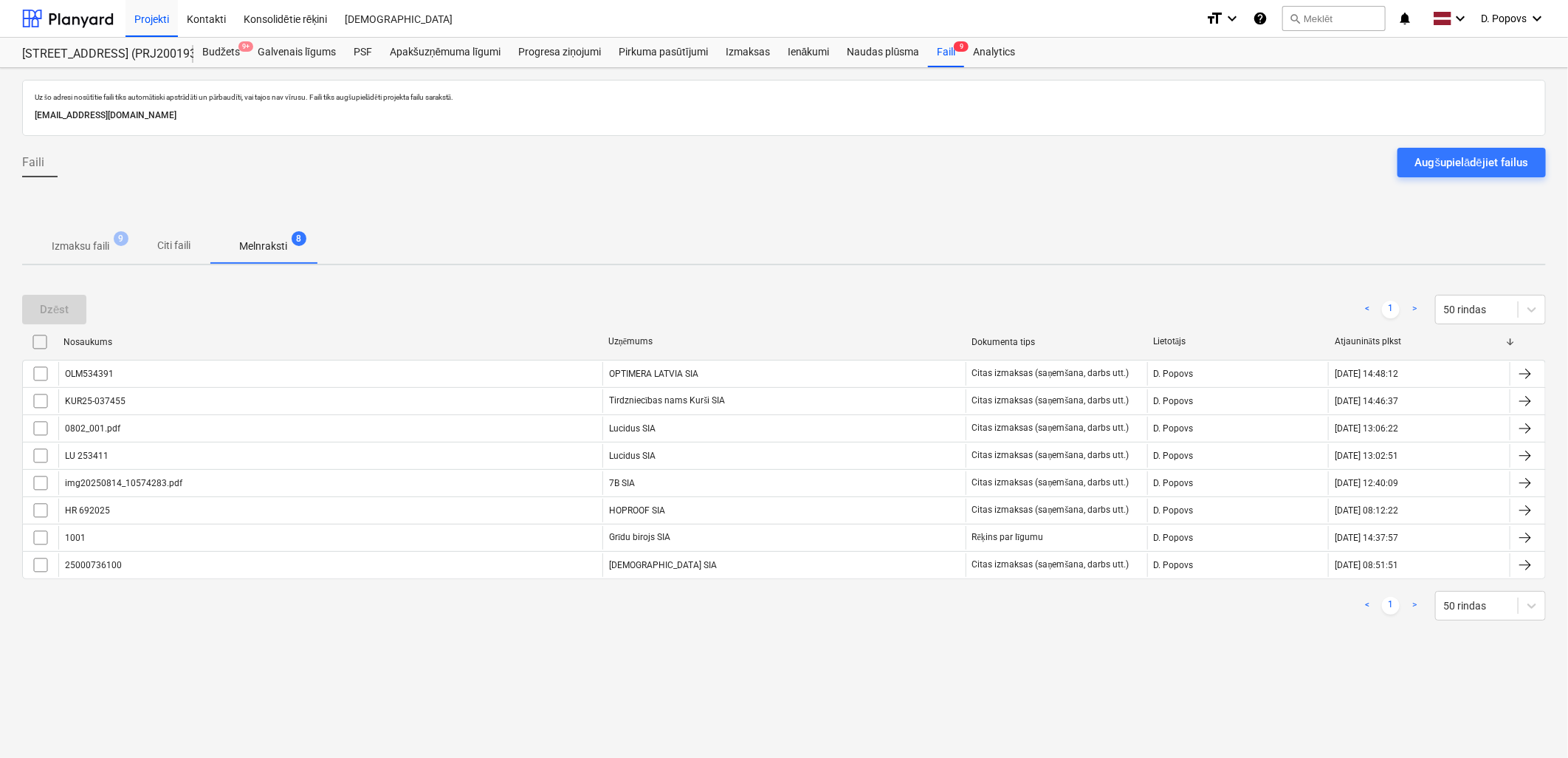
click at [108, 244] on p "Izmaksu faili" at bounding box center [80, 246] width 57 height 16
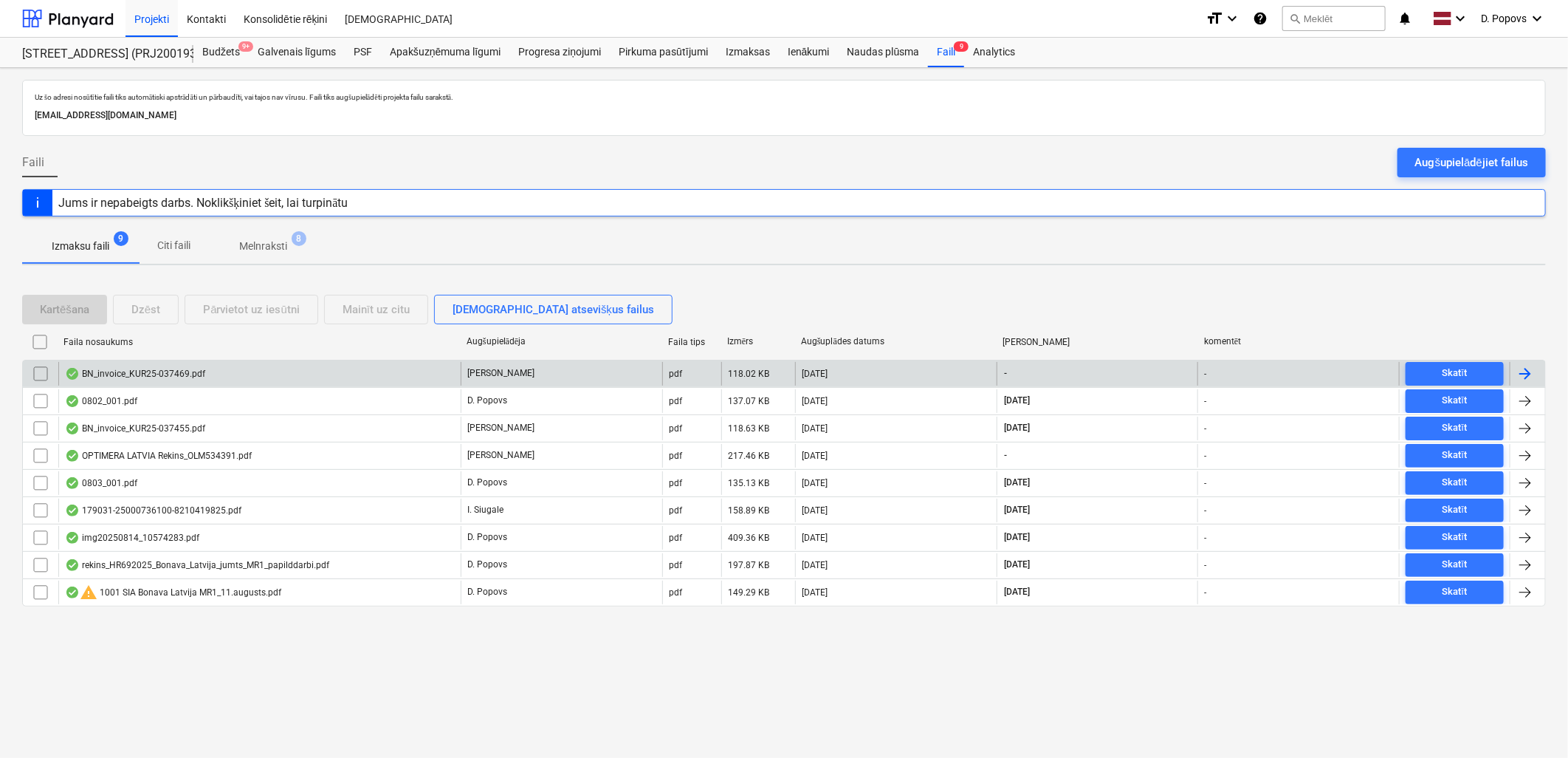
click at [248, 371] on div "BN_invoice_KUR25-037469.pdf" at bounding box center [259, 374] width 402 height 24
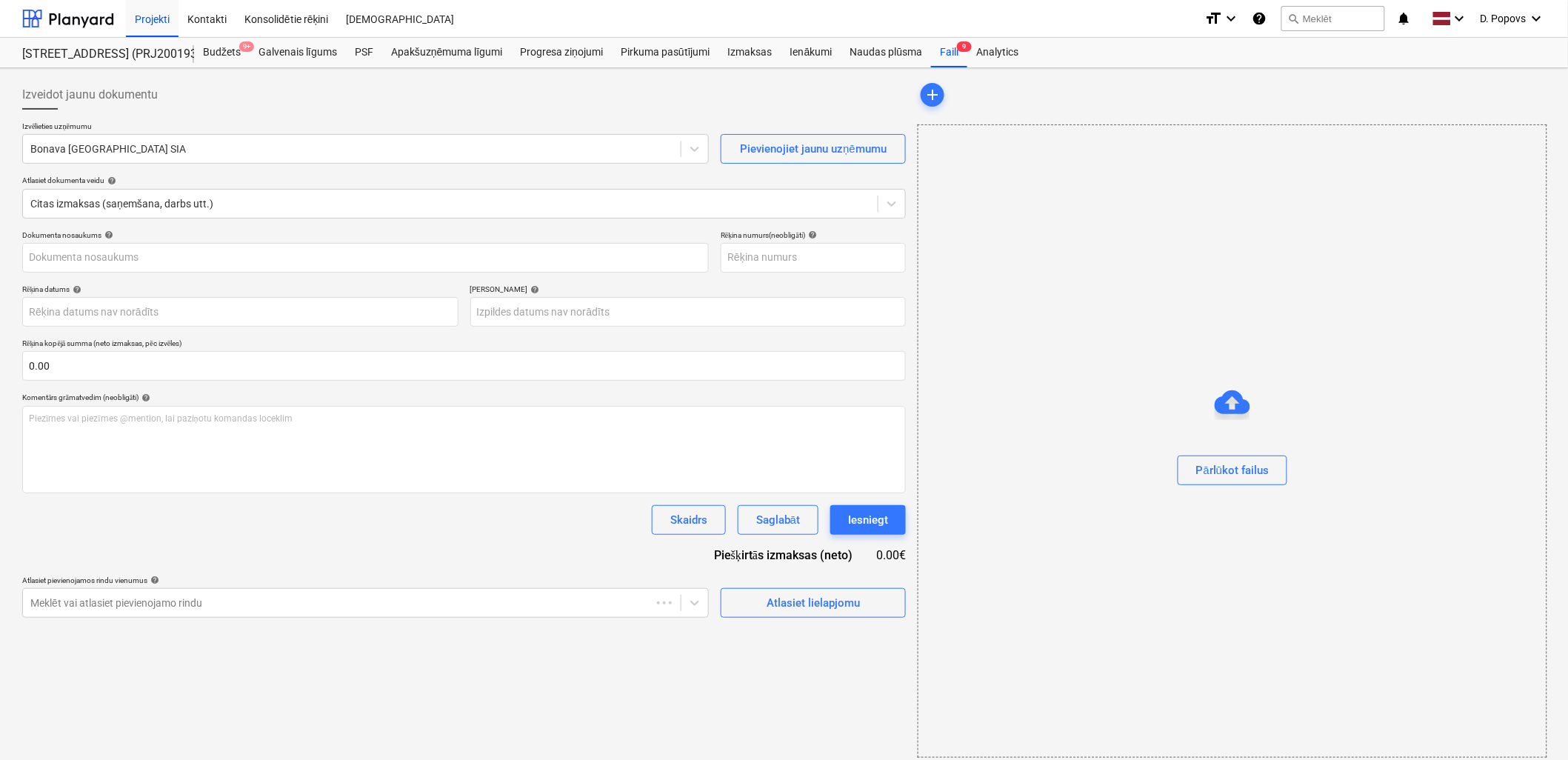
click at [171, 131] on p "Izvēlieties uzņēmumu" at bounding box center [365, 128] width 686 height 13
type input "KUR25-037469"
click at [171, 139] on div "Bonava [GEOGRAPHIC_DATA] SIA" at bounding box center [351, 149] width 658 height 20
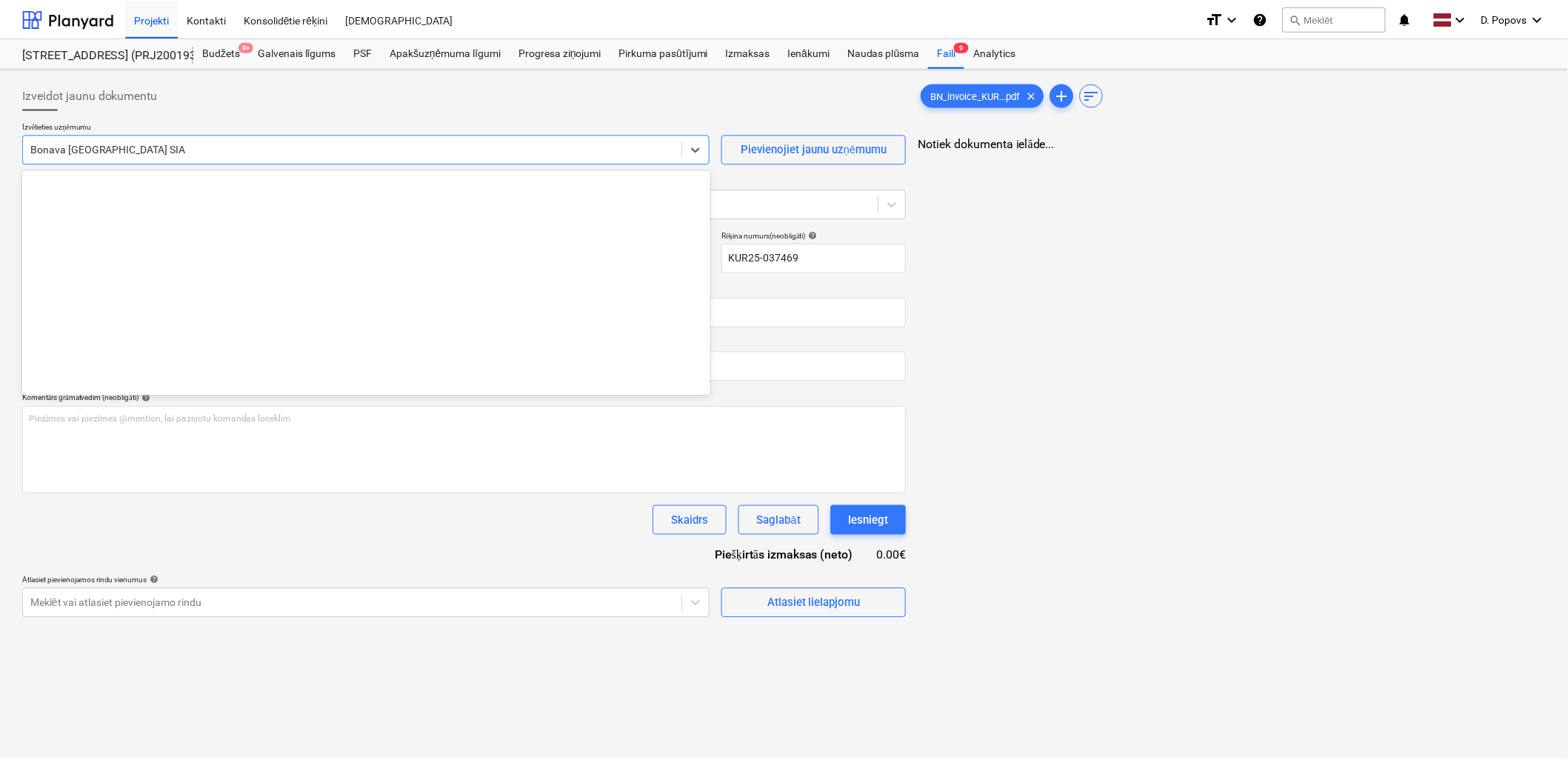
scroll to position [2722, 0]
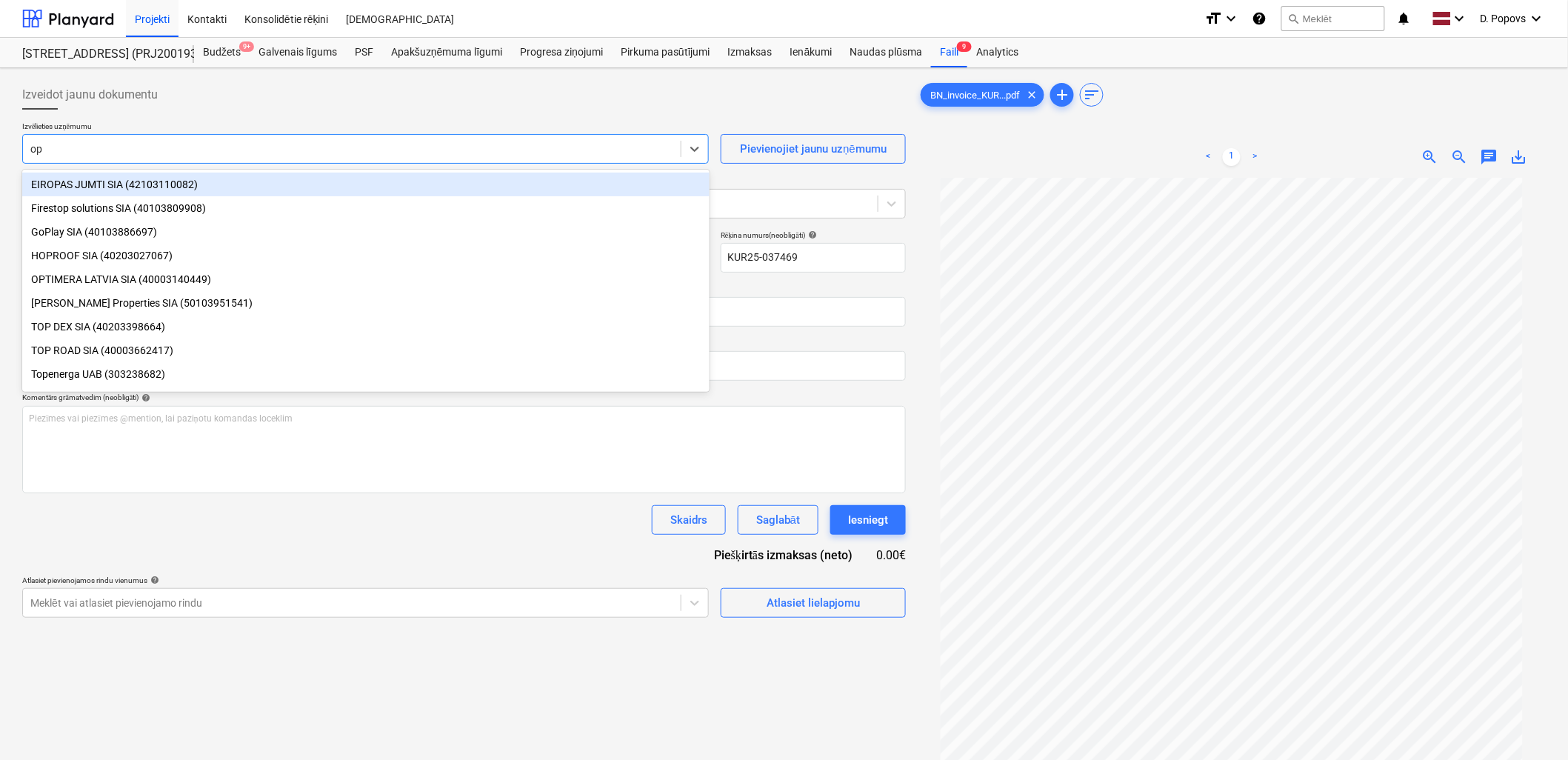
type input "opt"
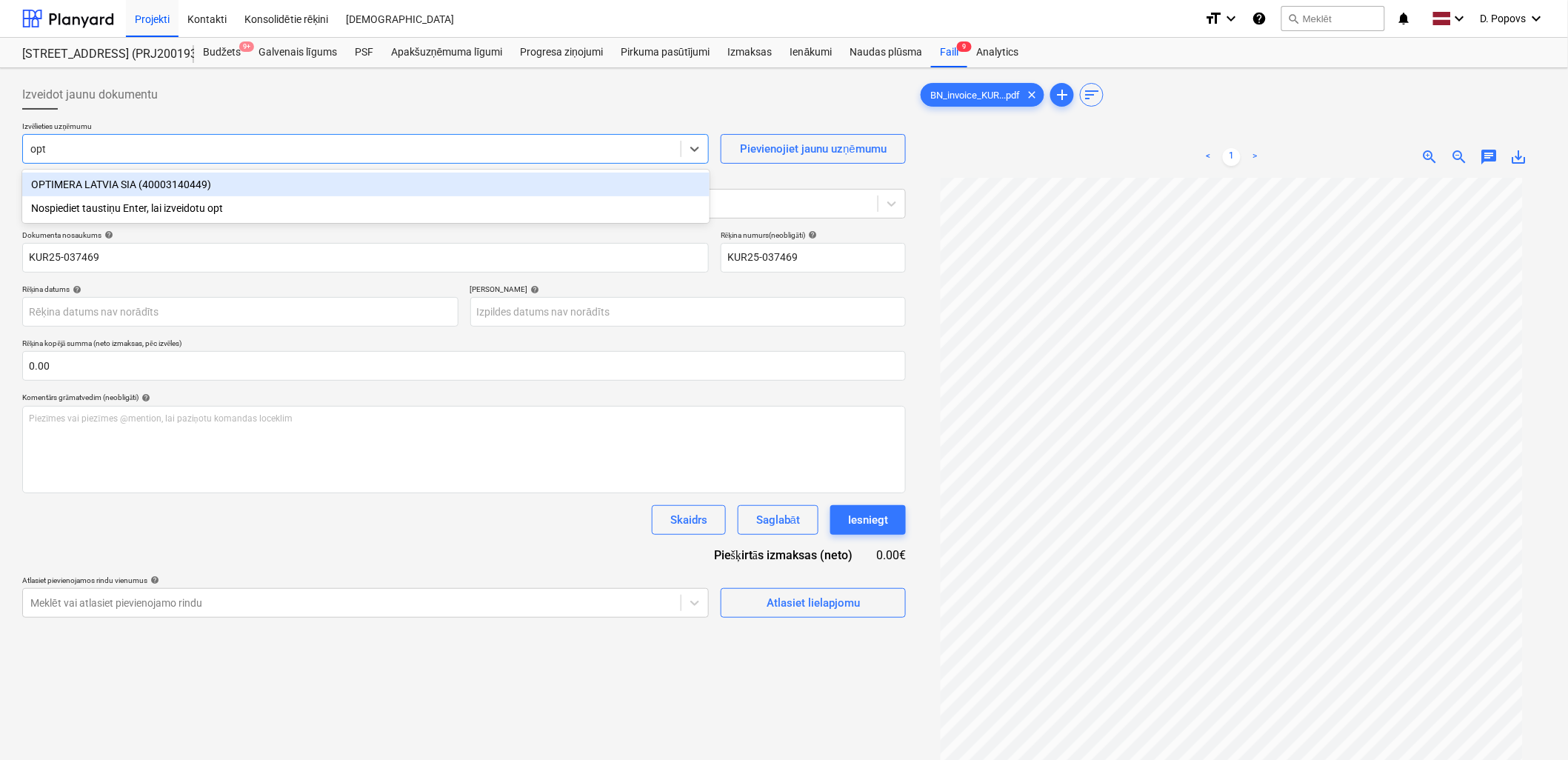
click at [188, 189] on div "OPTIMERA LATVIA SIA (40003140449)" at bounding box center [365, 185] width 687 height 24
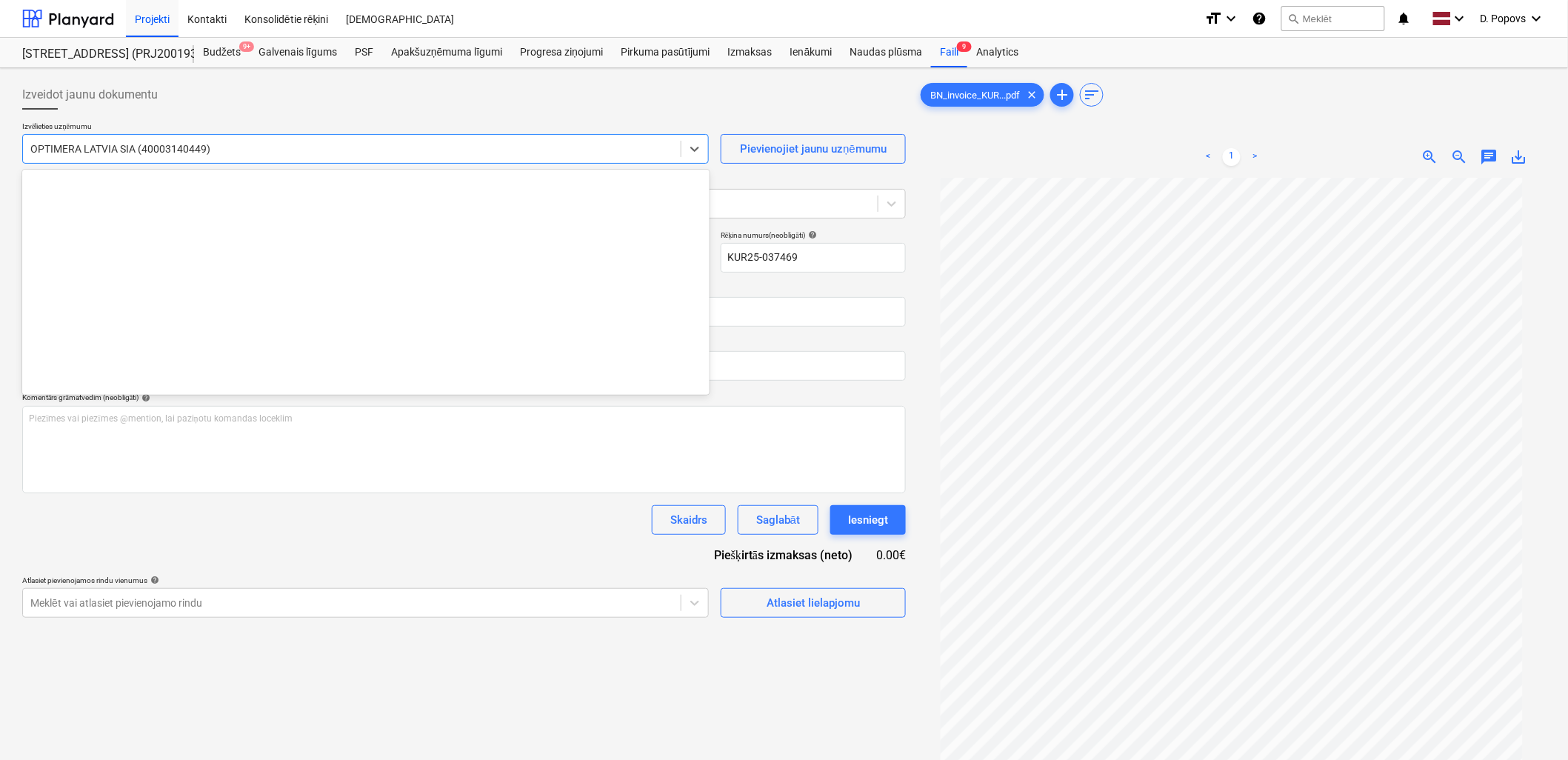
click at [193, 151] on div at bounding box center [352, 149] width 643 height 15
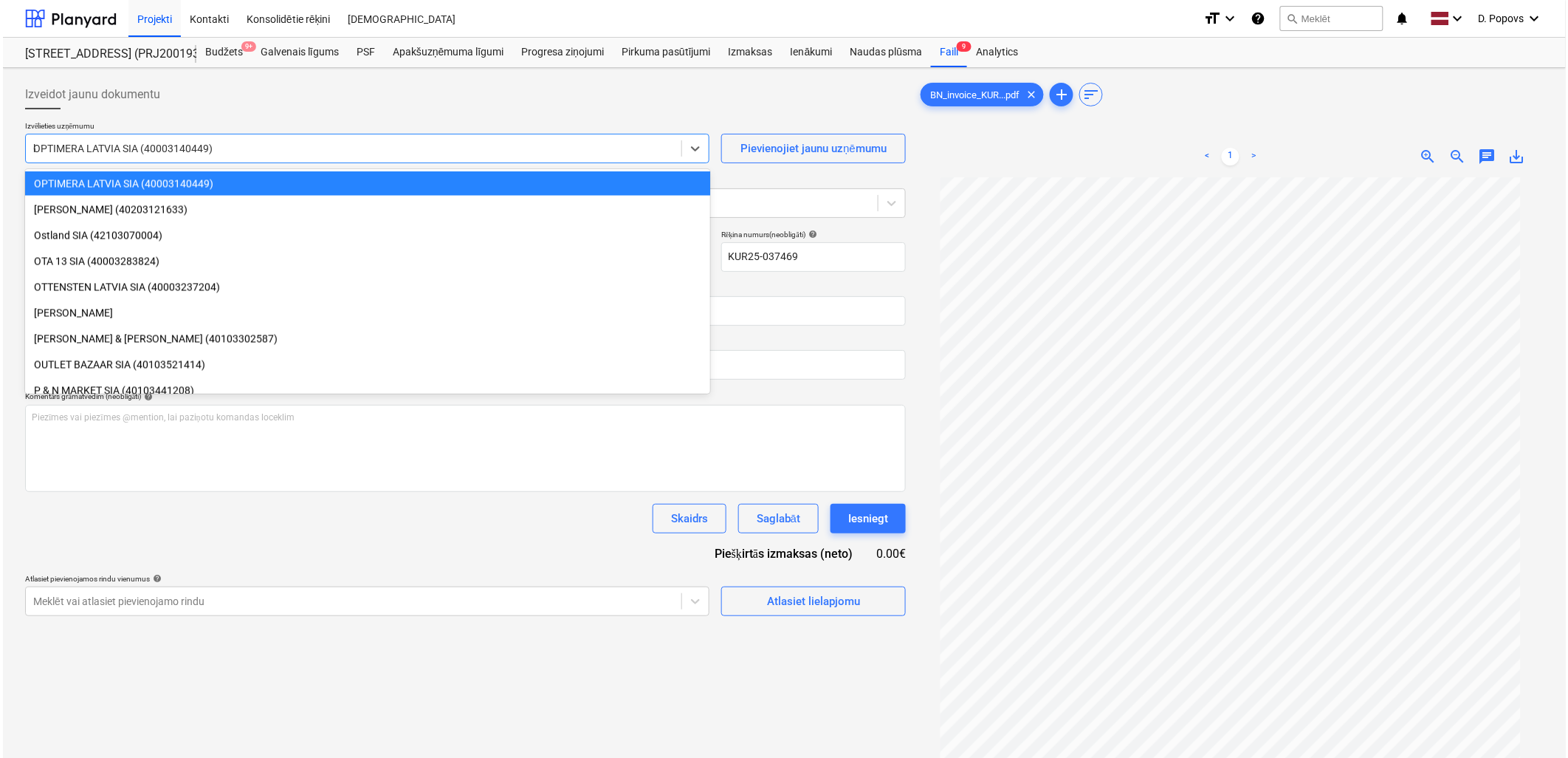
scroll to position [4276, 0]
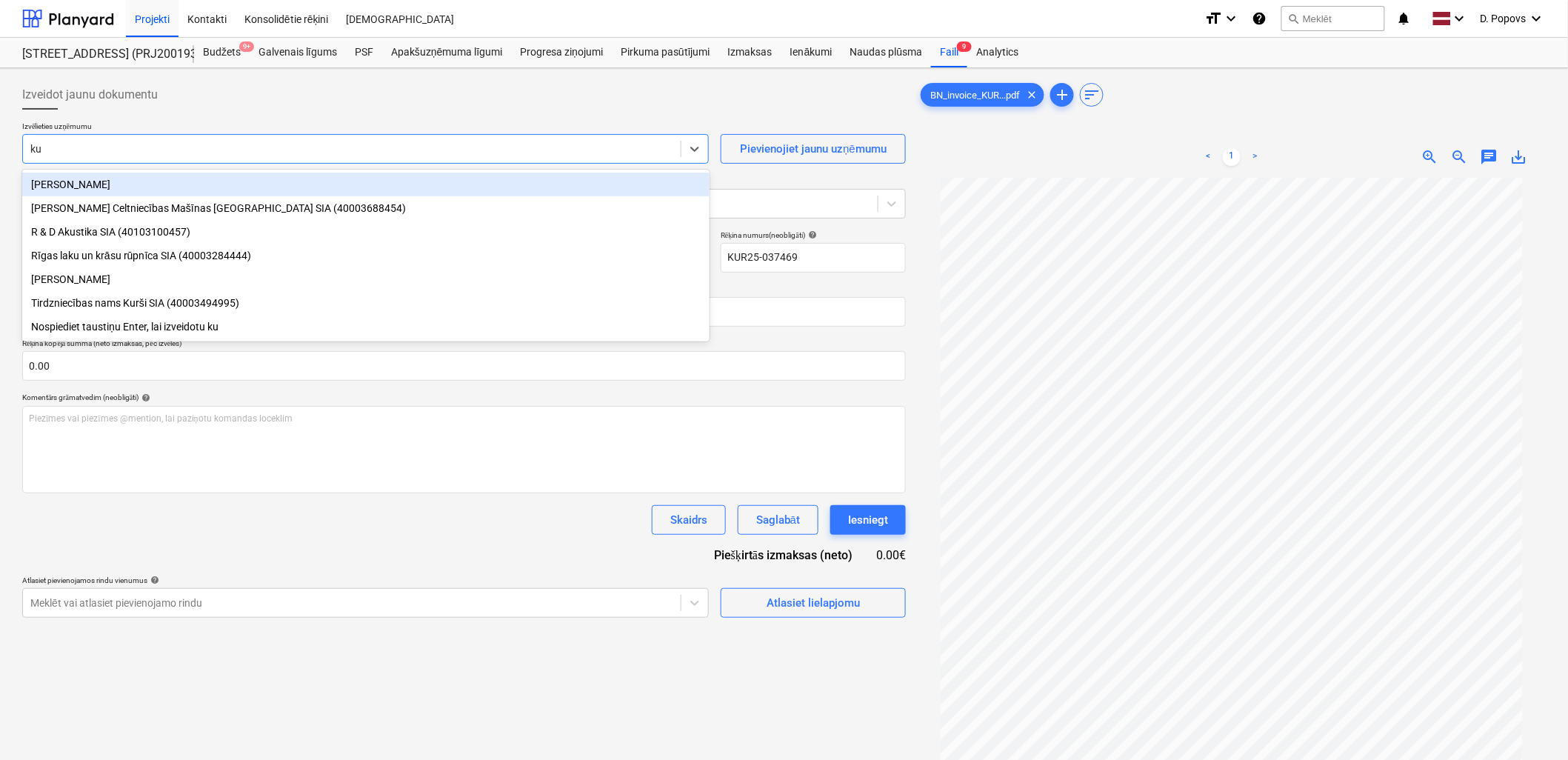
type input "kur"
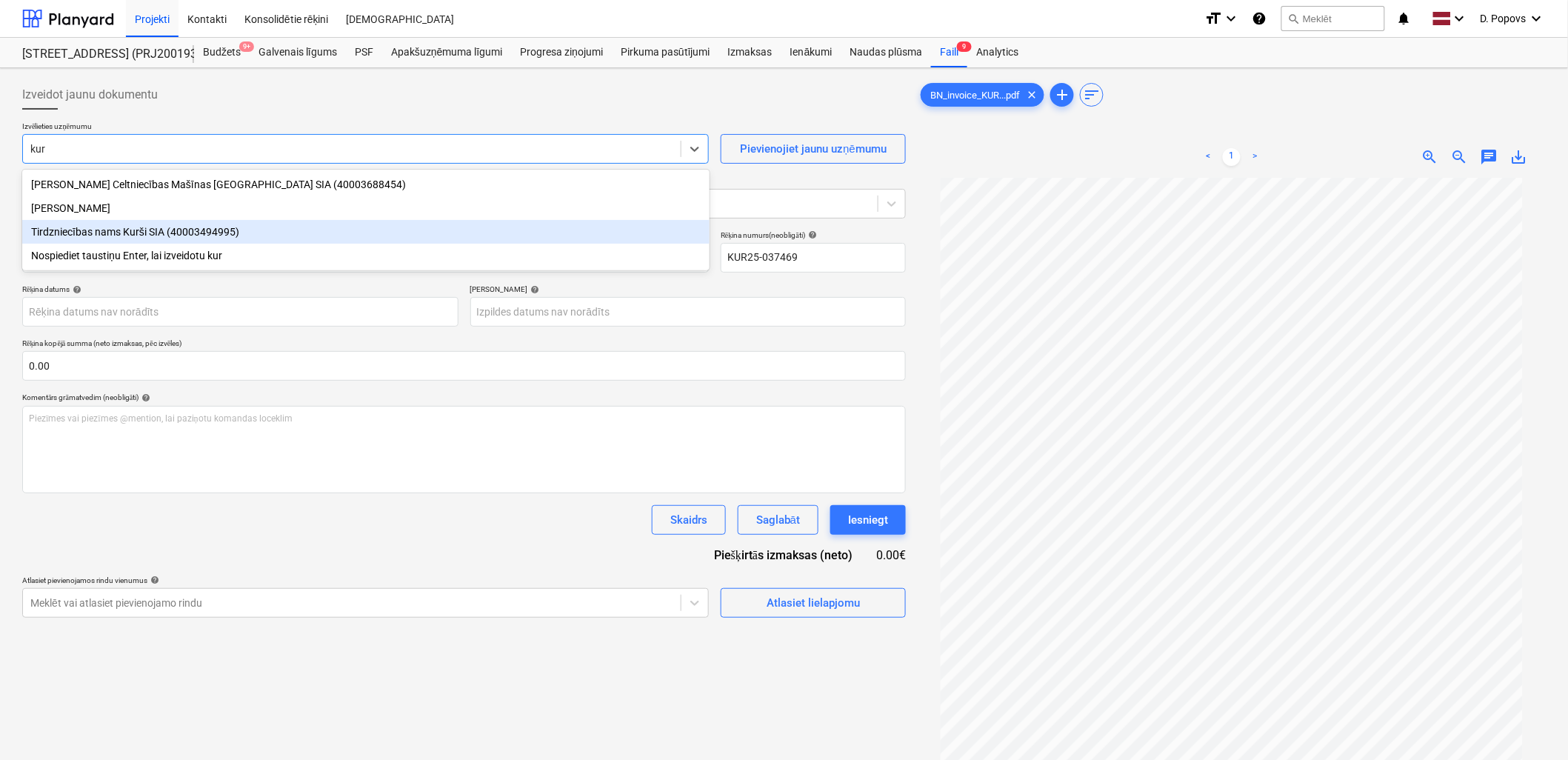
click at [333, 237] on div "Tirdzniecības nams Kurši SIA (40003494995)" at bounding box center [365, 232] width 687 height 24
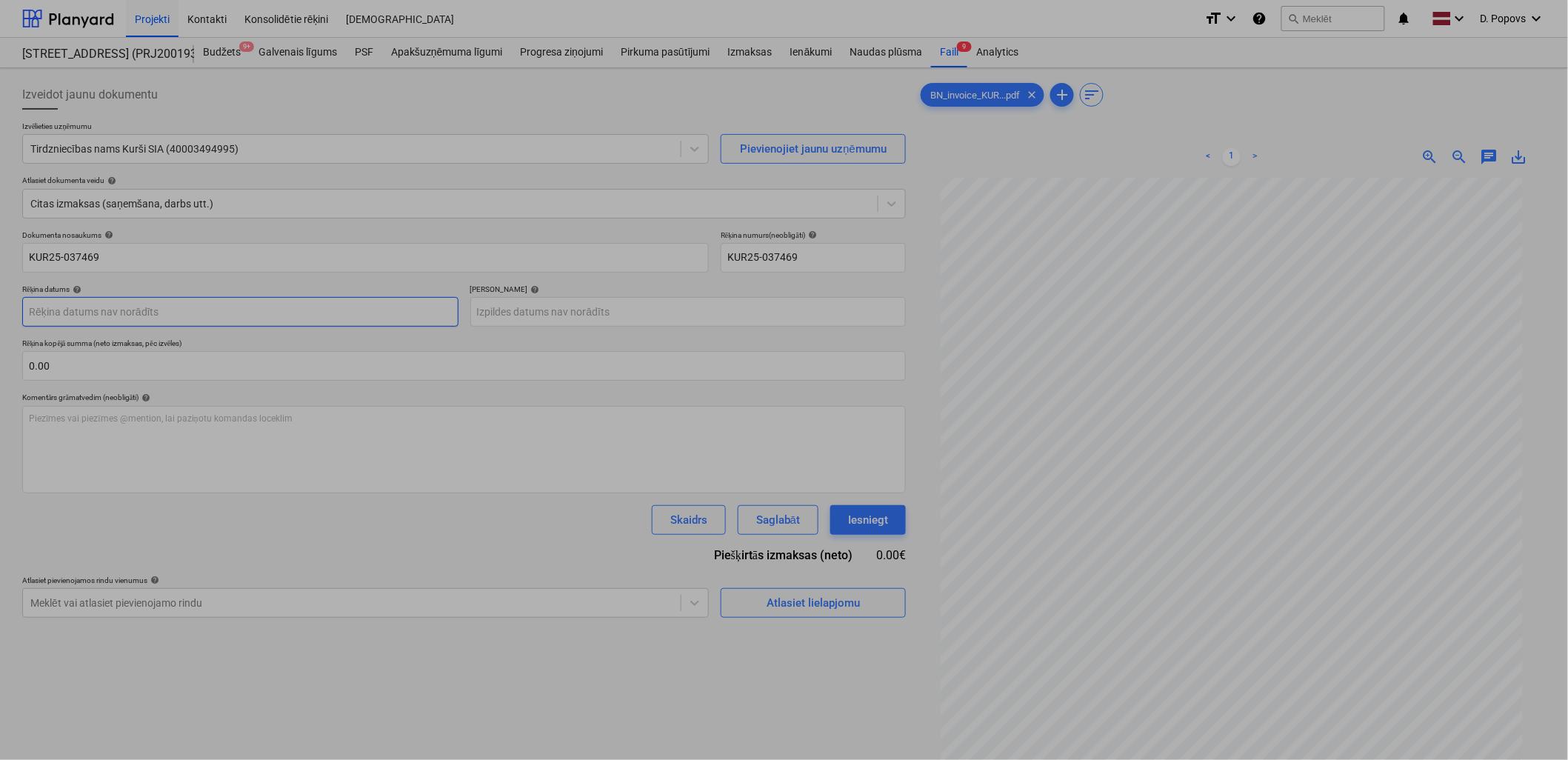
click at [321, 322] on body "Projekti Kontakti Konsolidētie rēķini Iesūtne format_size keyboard_arrow_down h…" at bounding box center [784, 380] width 1568 height 760
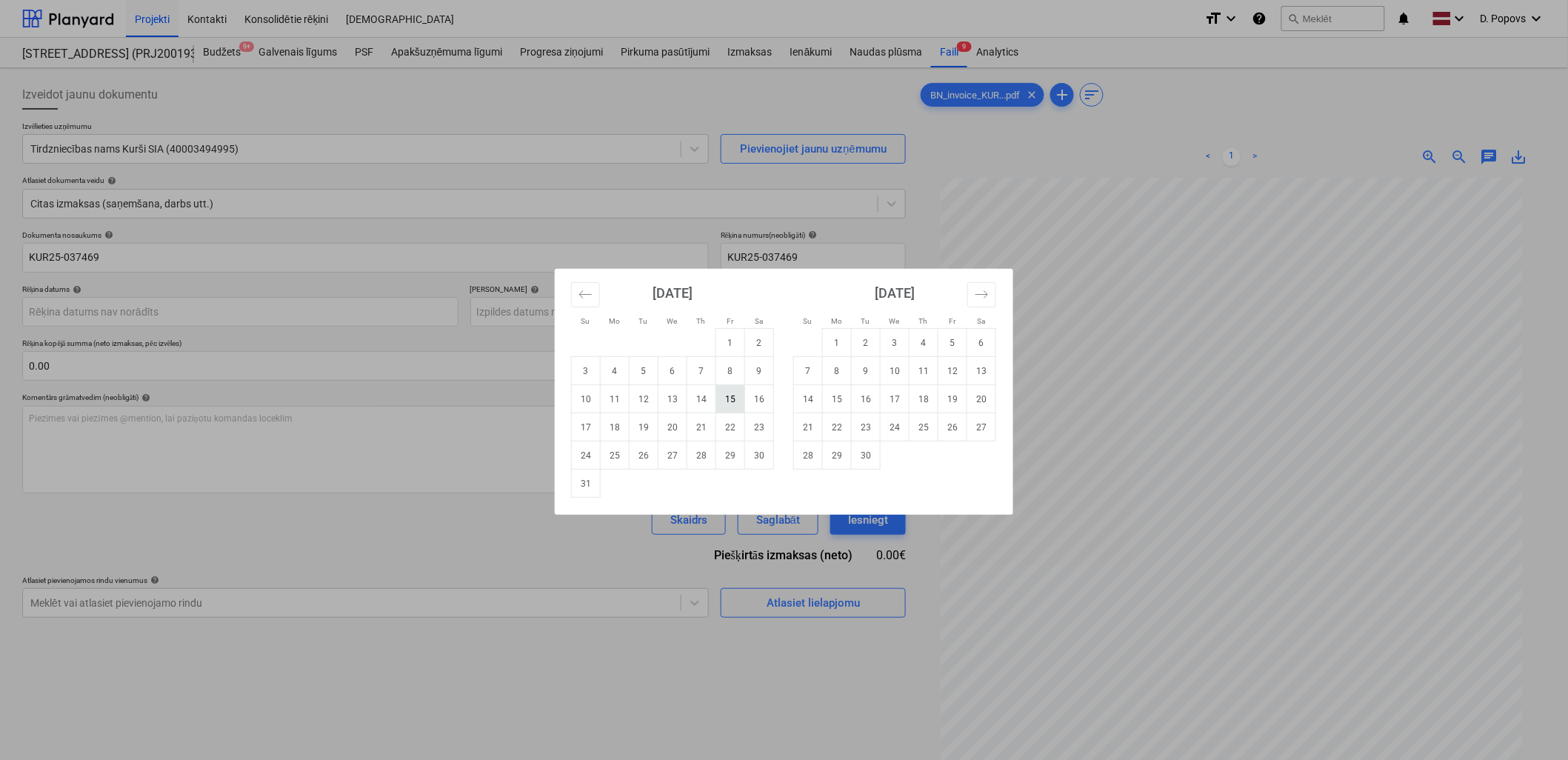
click at [738, 398] on td "15" at bounding box center [730, 399] width 29 height 28
type input "[DATE]"
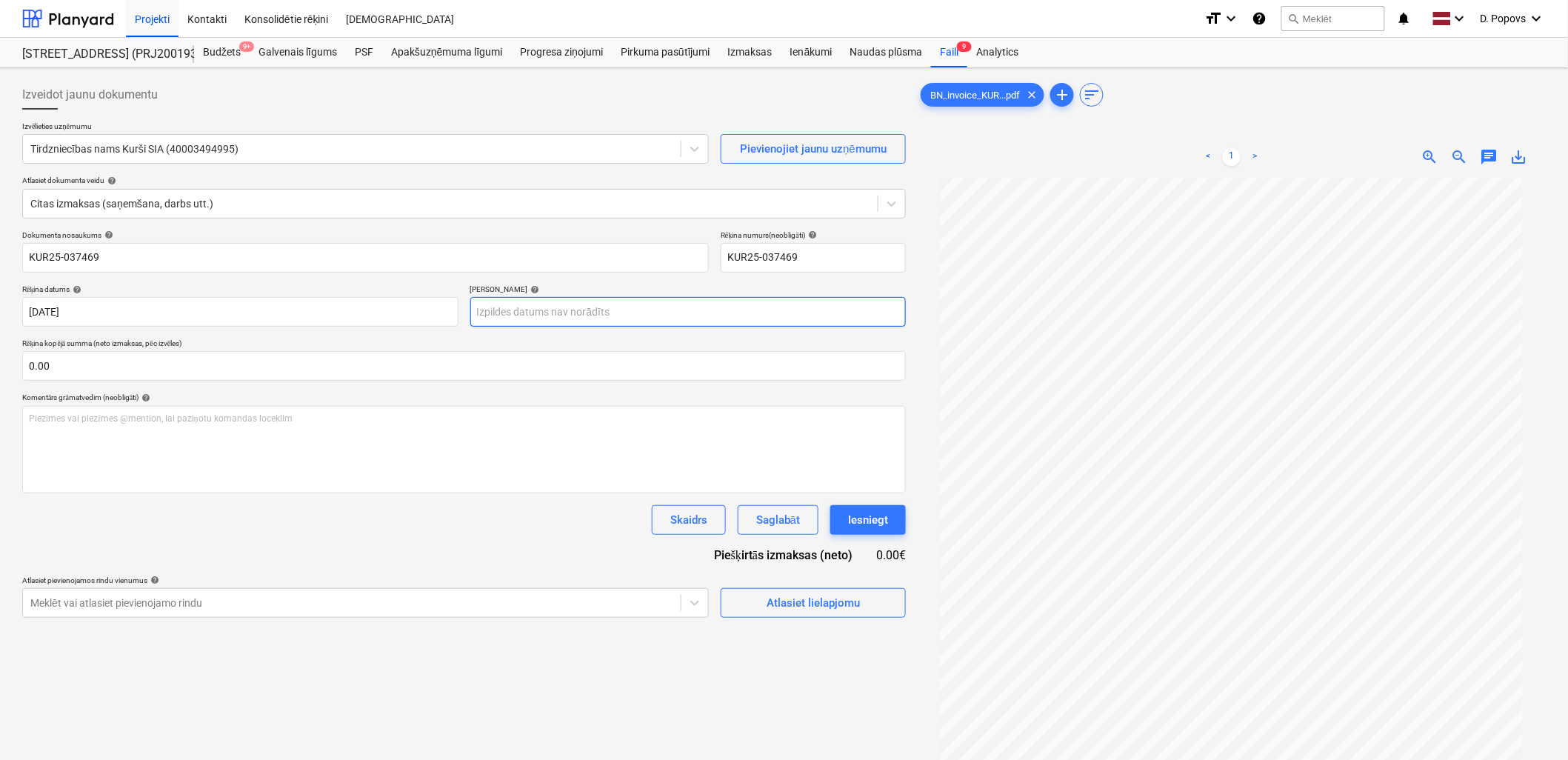
click at [684, 316] on body "Projekti Kontakti Konsolidētie rēķini Iesūtne format_size keyboard_arrow_down h…" at bounding box center [784, 380] width 1568 height 760
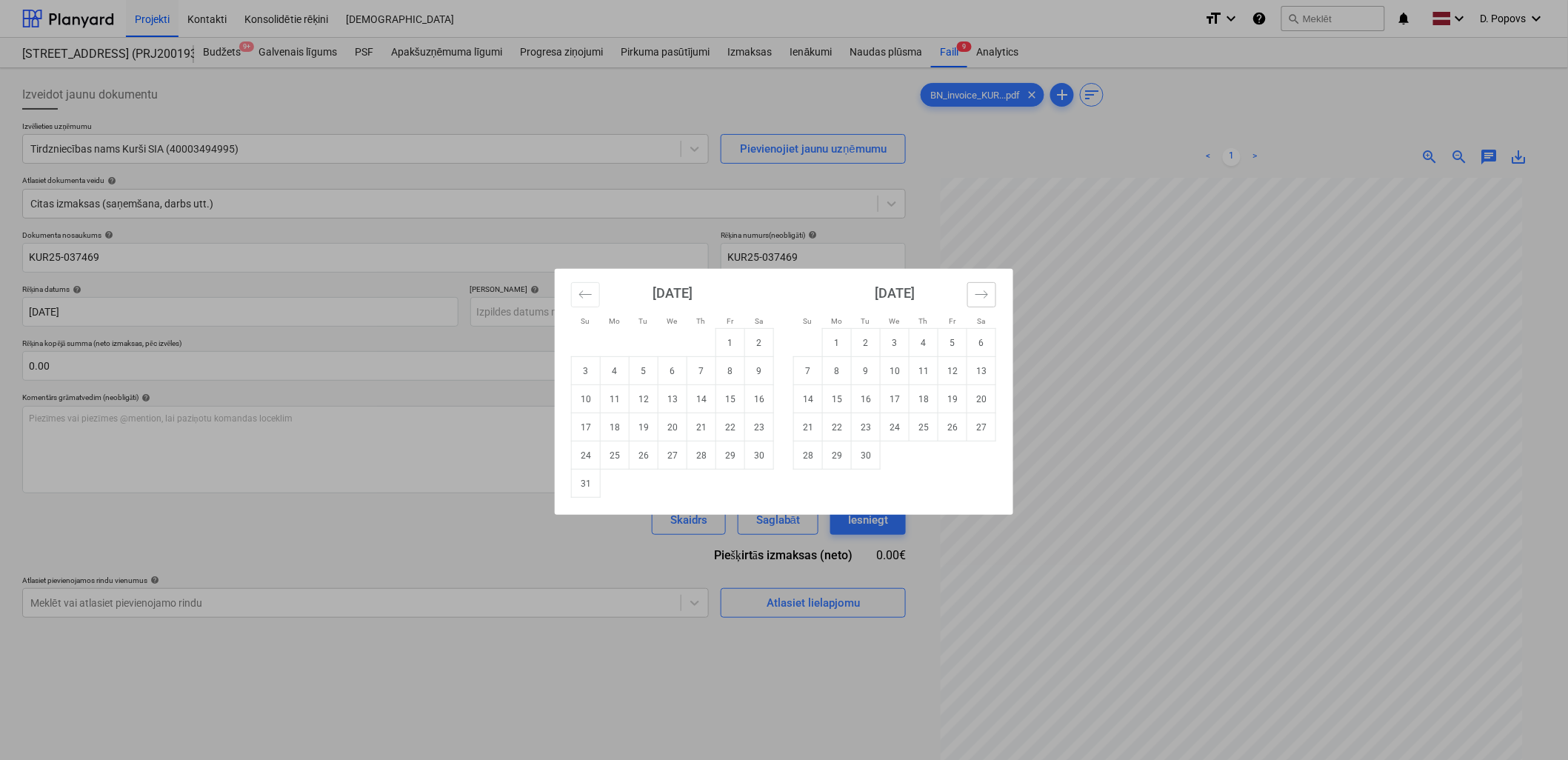
click at [988, 291] on icon "Move forward to switch to the next month." at bounding box center [982, 295] width 14 height 14
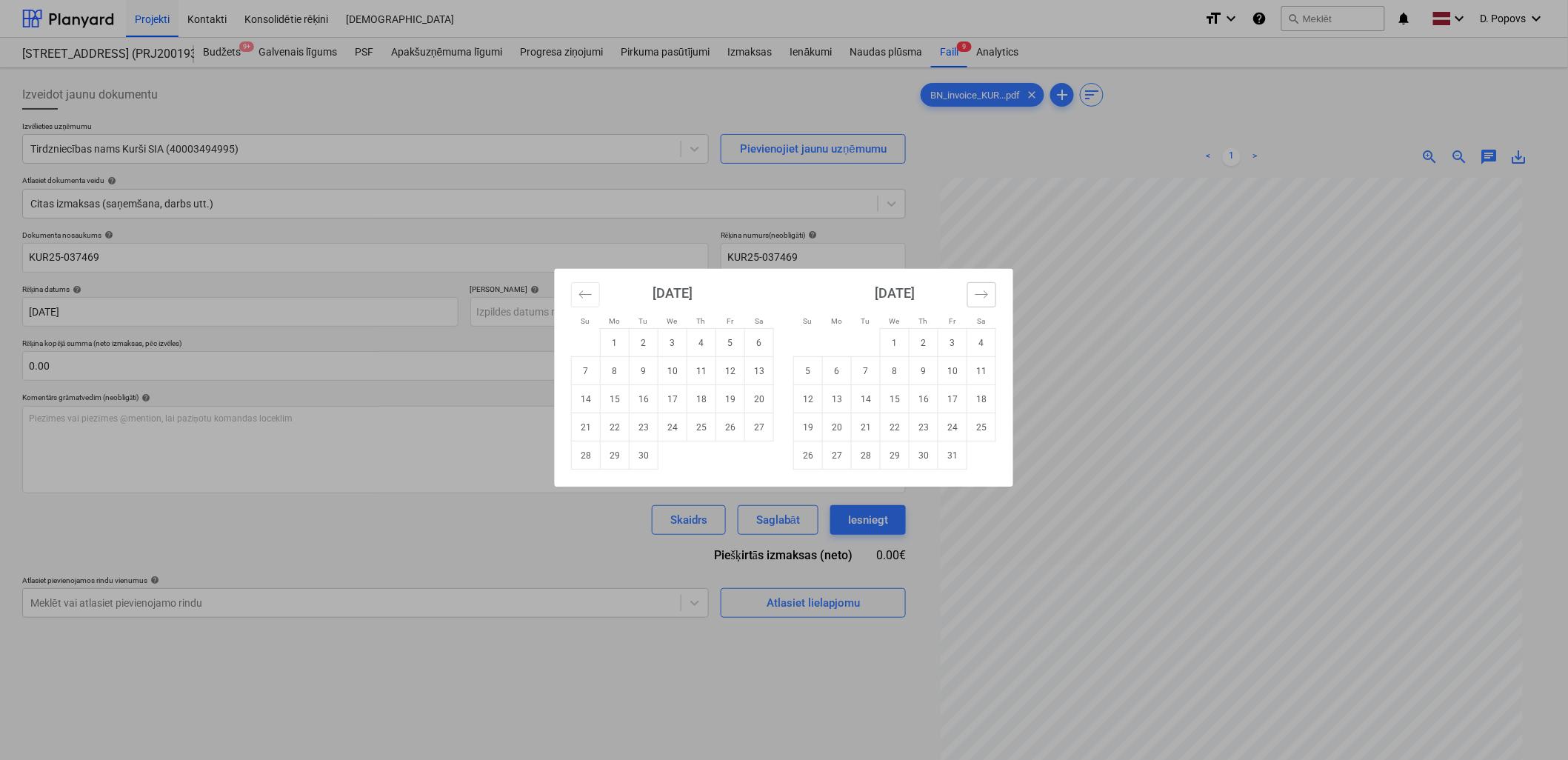
click at [988, 291] on icon "Move forward to switch to the next month." at bounding box center [982, 295] width 14 height 14
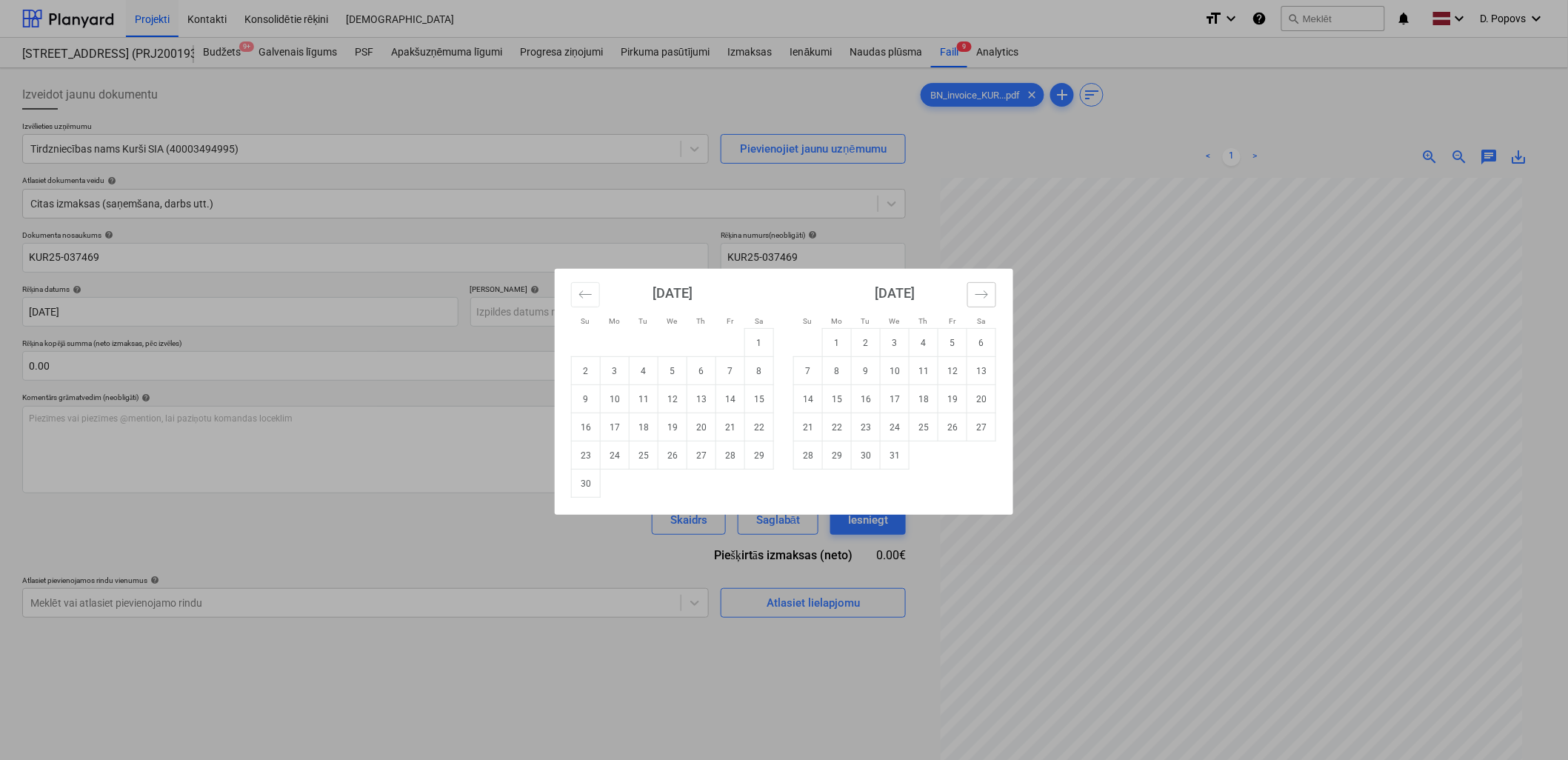
click at [988, 291] on icon "Move forward to switch to the next month." at bounding box center [982, 295] width 14 height 14
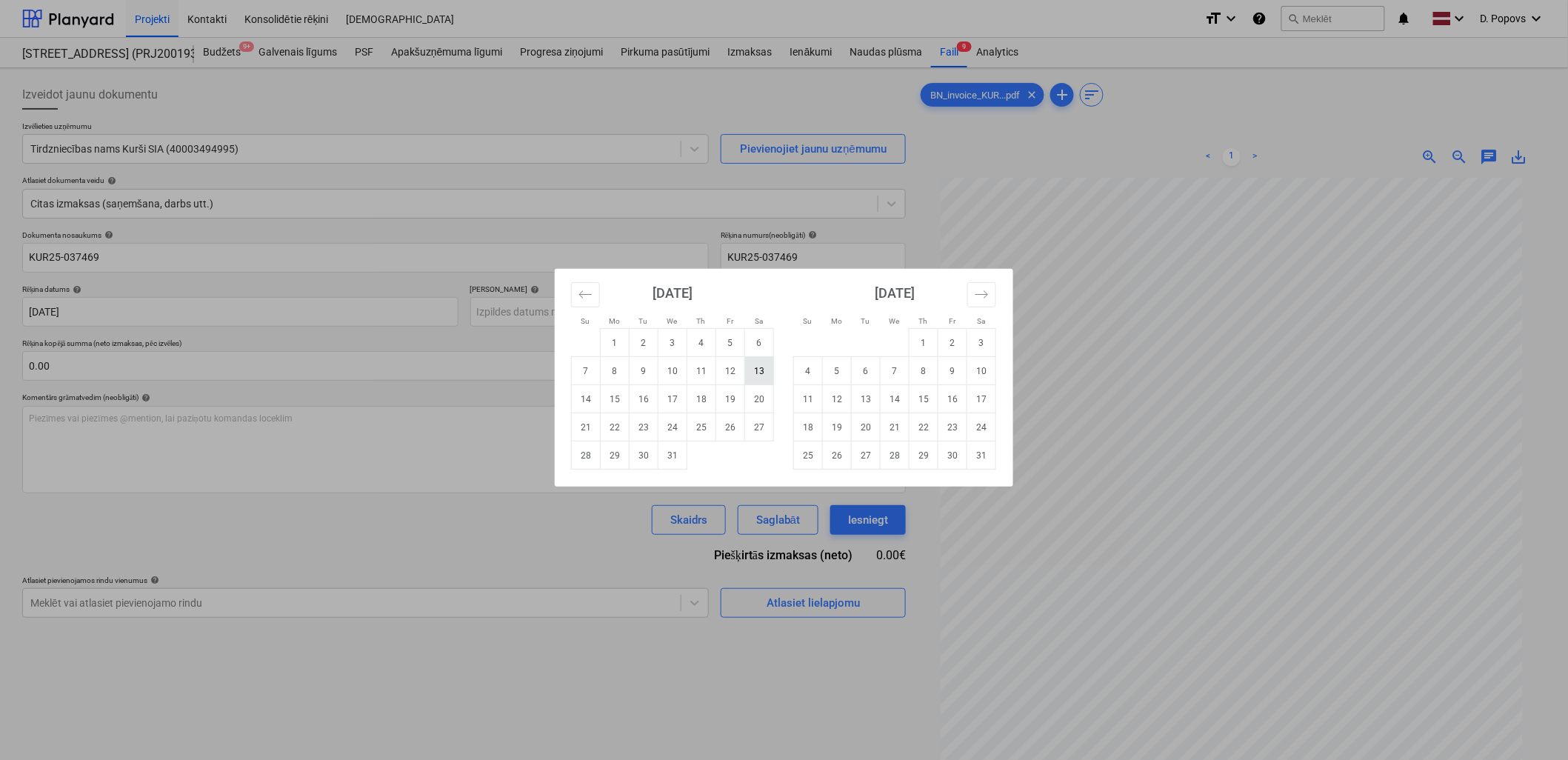
click at [759, 367] on td "13" at bounding box center [759, 371] width 29 height 28
type input "[DATE]"
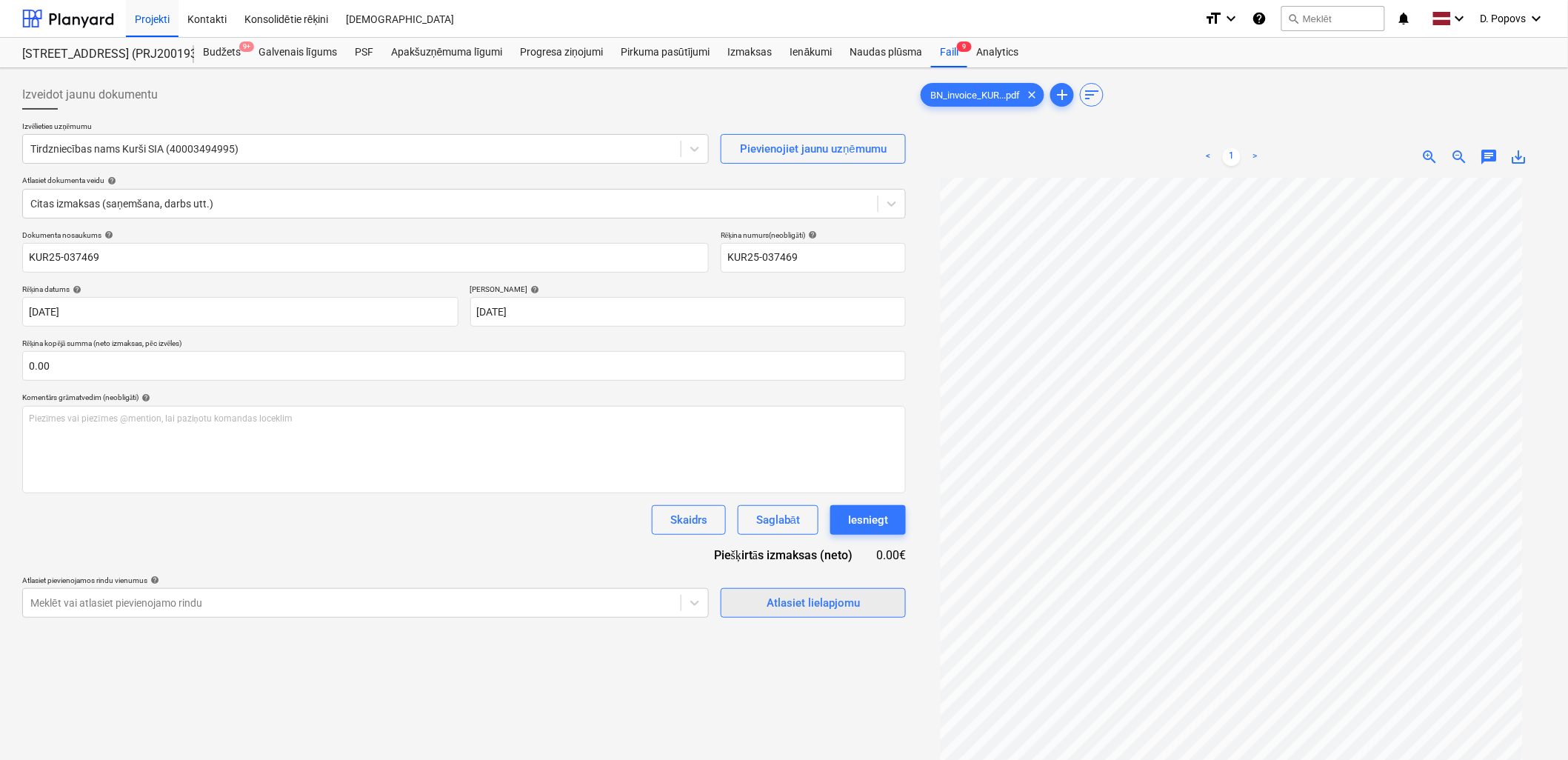
click at [797, 597] on div "Atlasiet lielapjomu" at bounding box center [813, 603] width 94 height 19
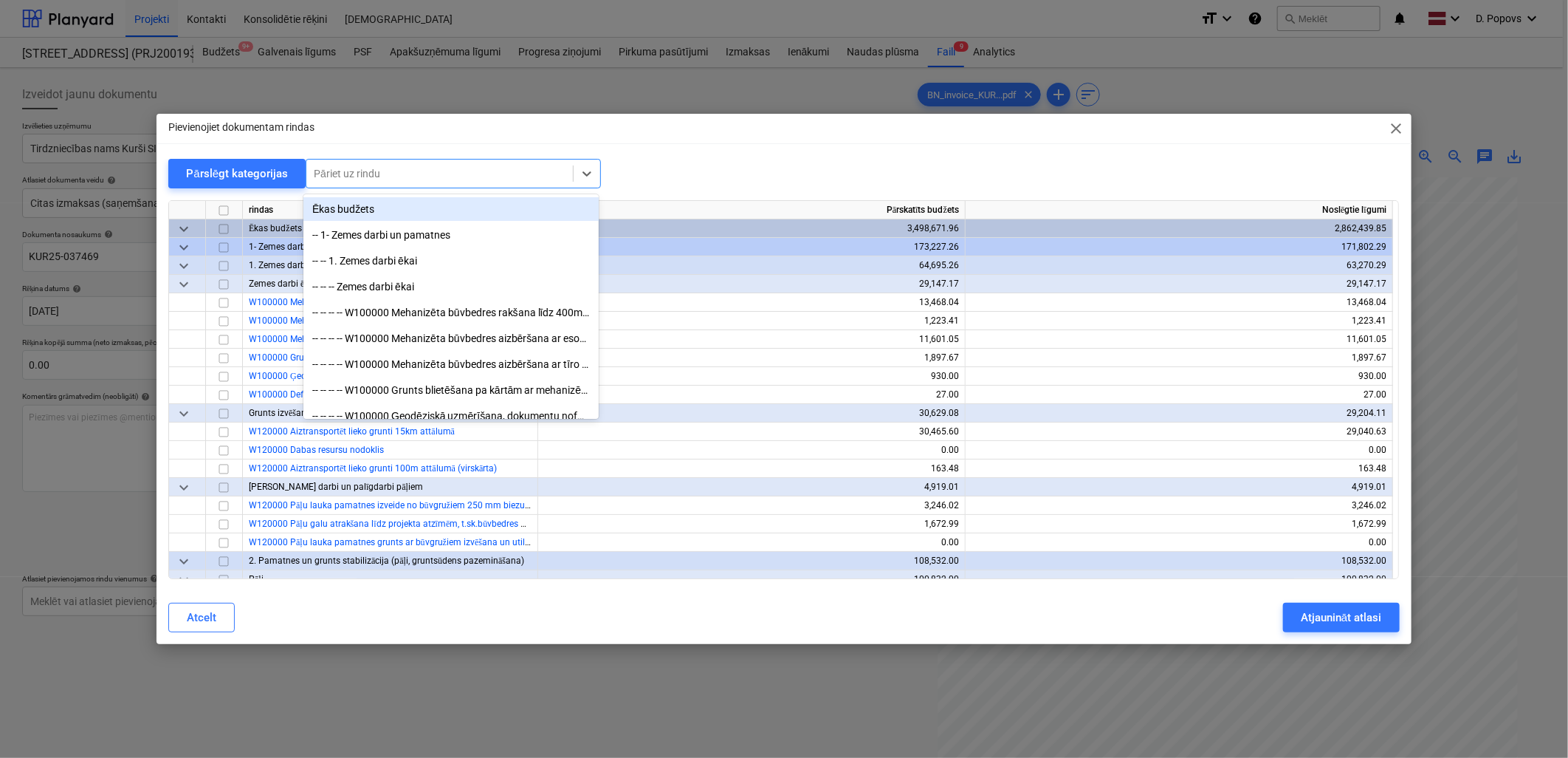
click at [429, 187] on div "Pāriet uz rindu" at bounding box center [453, 174] width 295 height 30
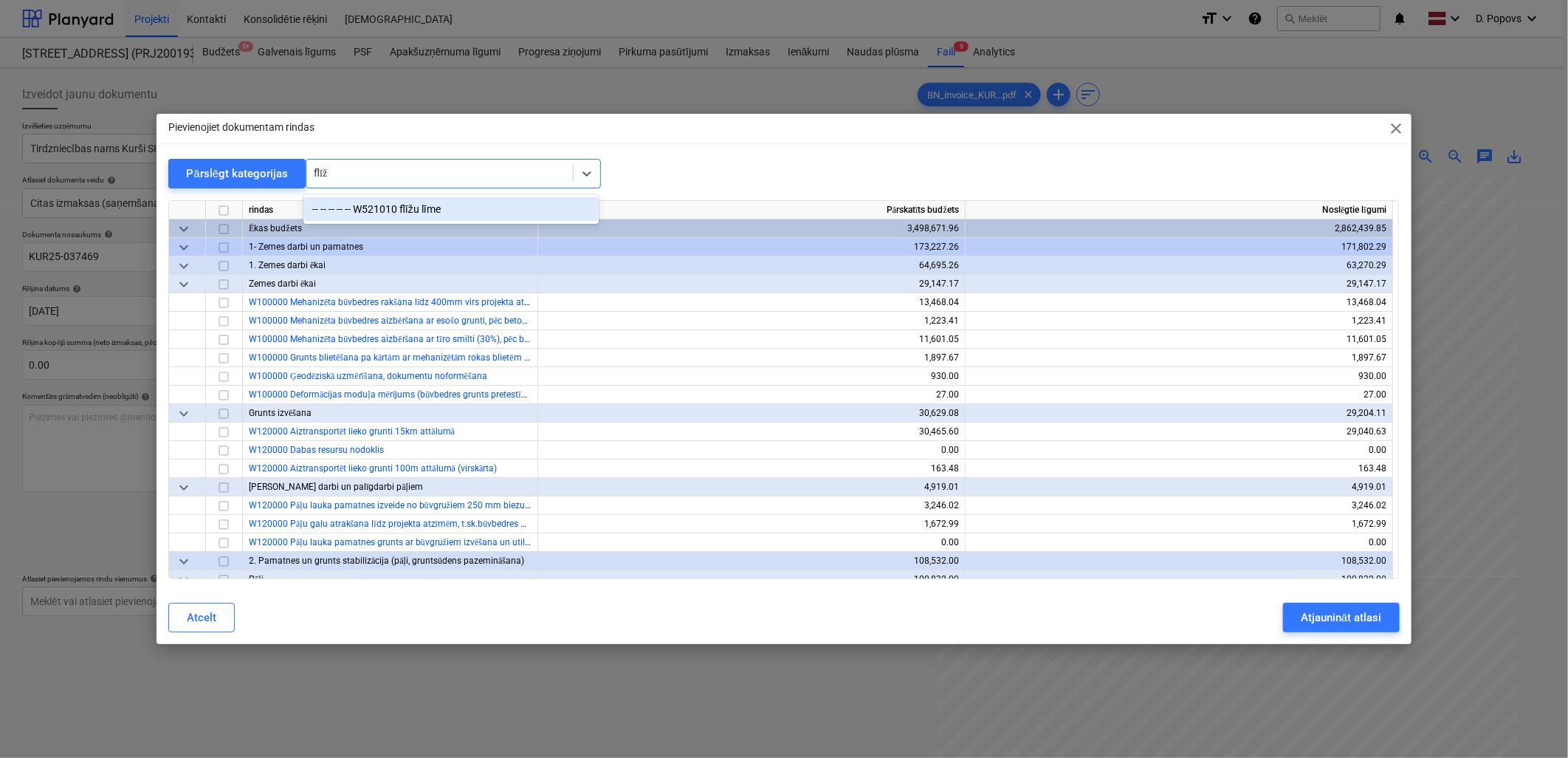
type input "flīžu"
click at [436, 207] on div "-- -- -- -- -- W521010 flīžu līme" at bounding box center [451, 209] width 295 height 24
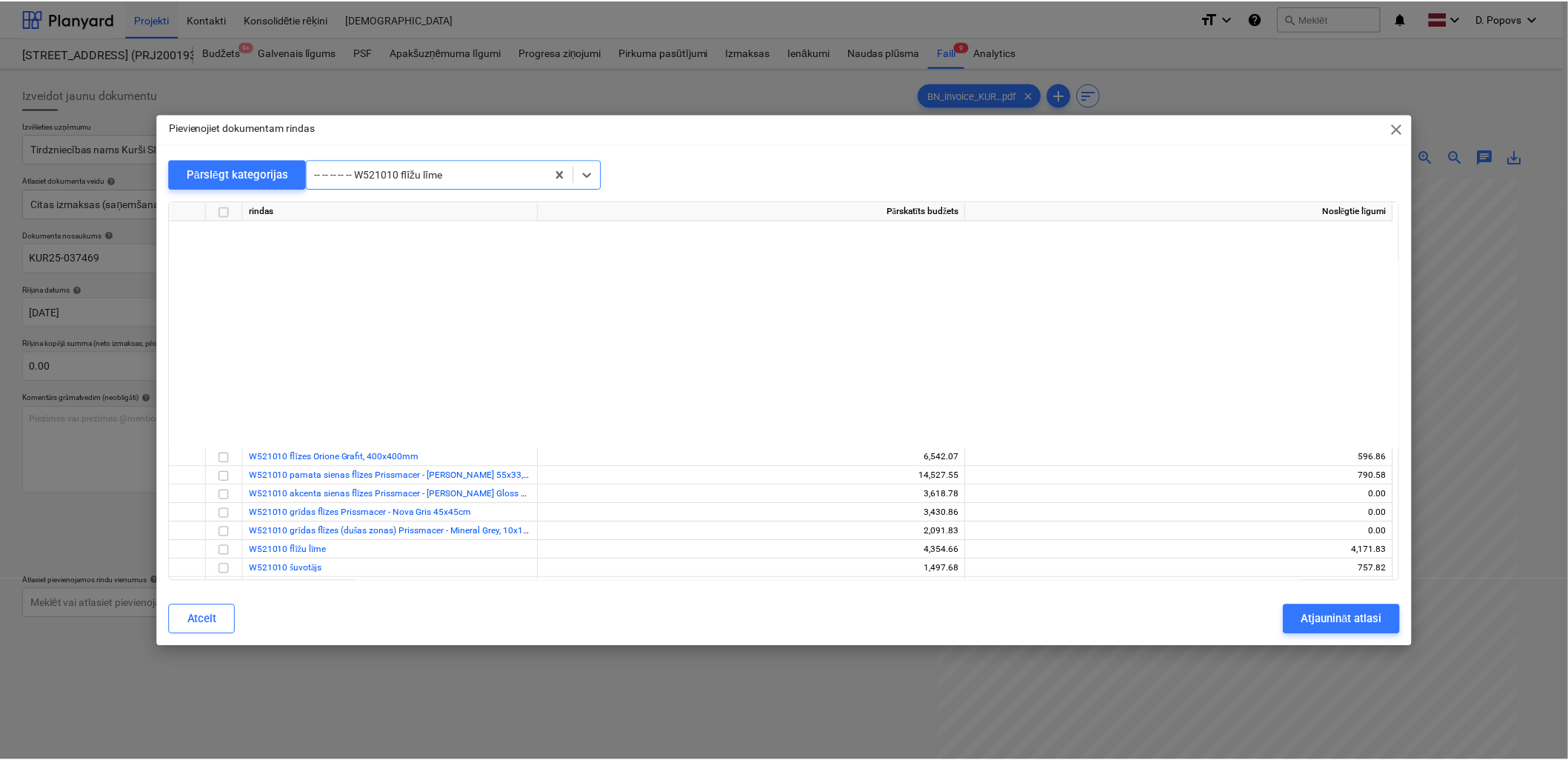
scroll to position [7812, 0]
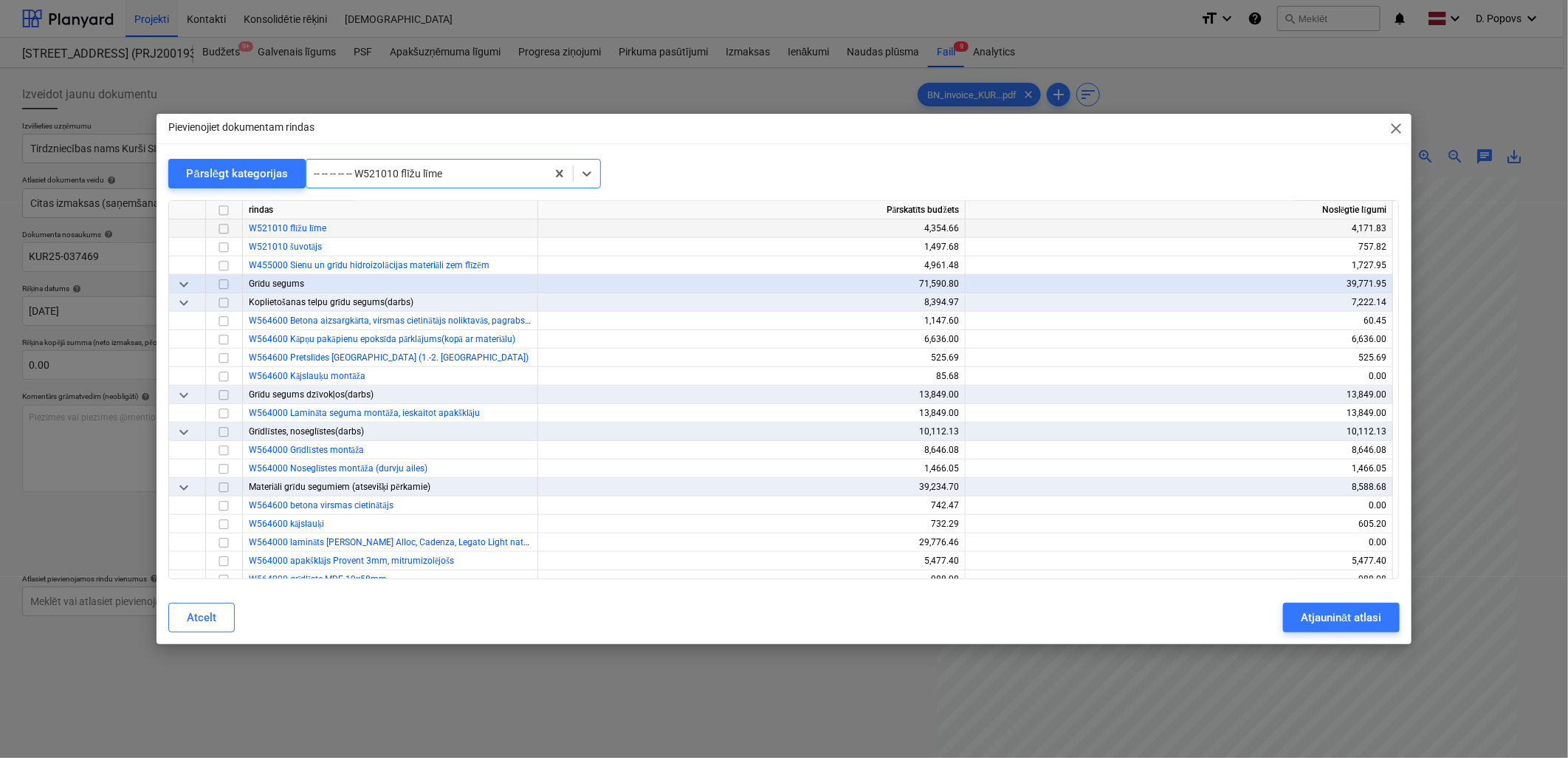
click at [208, 230] on div at bounding box center [224, 229] width 37 height 19
click at [227, 231] on input "checkbox" at bounding box center [223, 229] width 18 height 18
click at [1349, 609] on div "Atjaunināt atlasi" at bounding box center [1341, 617] width 81 height 19
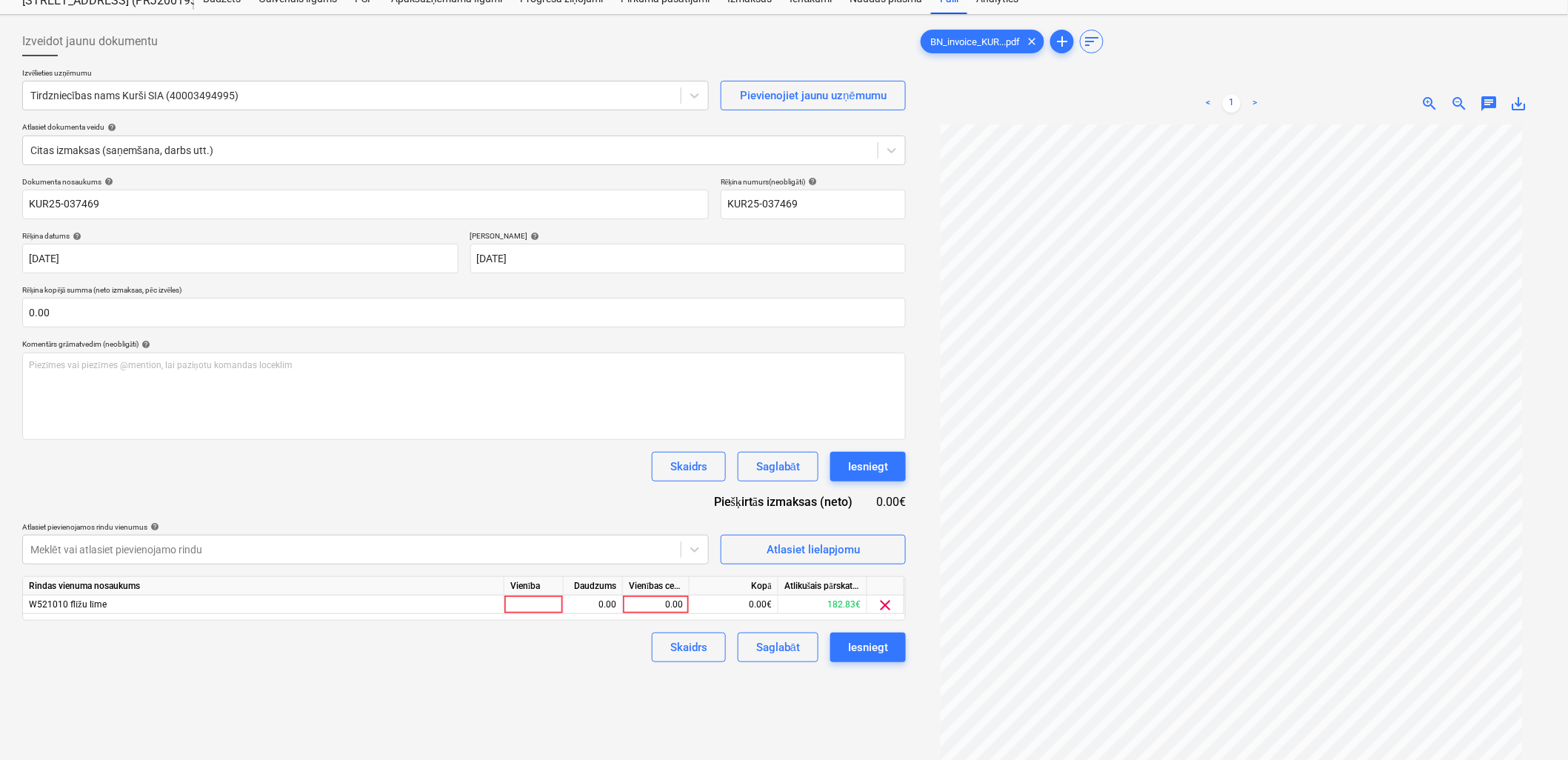
scroll to position [83, 0]
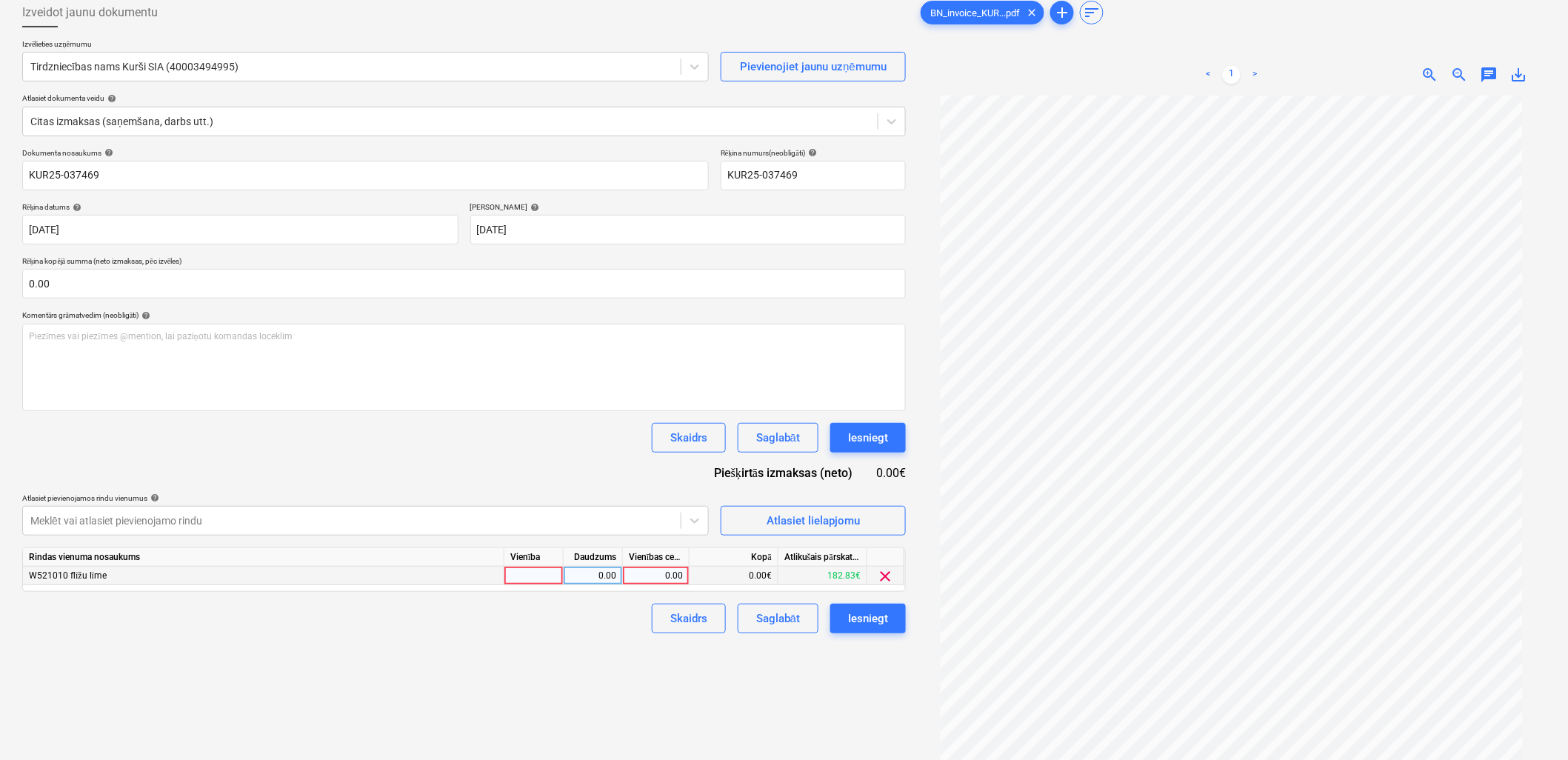
click at [624, 576] on div "0.00" at bounding box center [655, 576] width 67 height 19
type input "130"
click at [578, 654] on div "Izveidot jaunu dokumentu Izvēlieties uzņēmumu Tirdzniecības nams Kurši SIA (400…" at bounding box center [464, 406] width 895 height 828
click at [777, 626] on div "Saglabāt" at bounding box center [778, 618] width 44 height 19
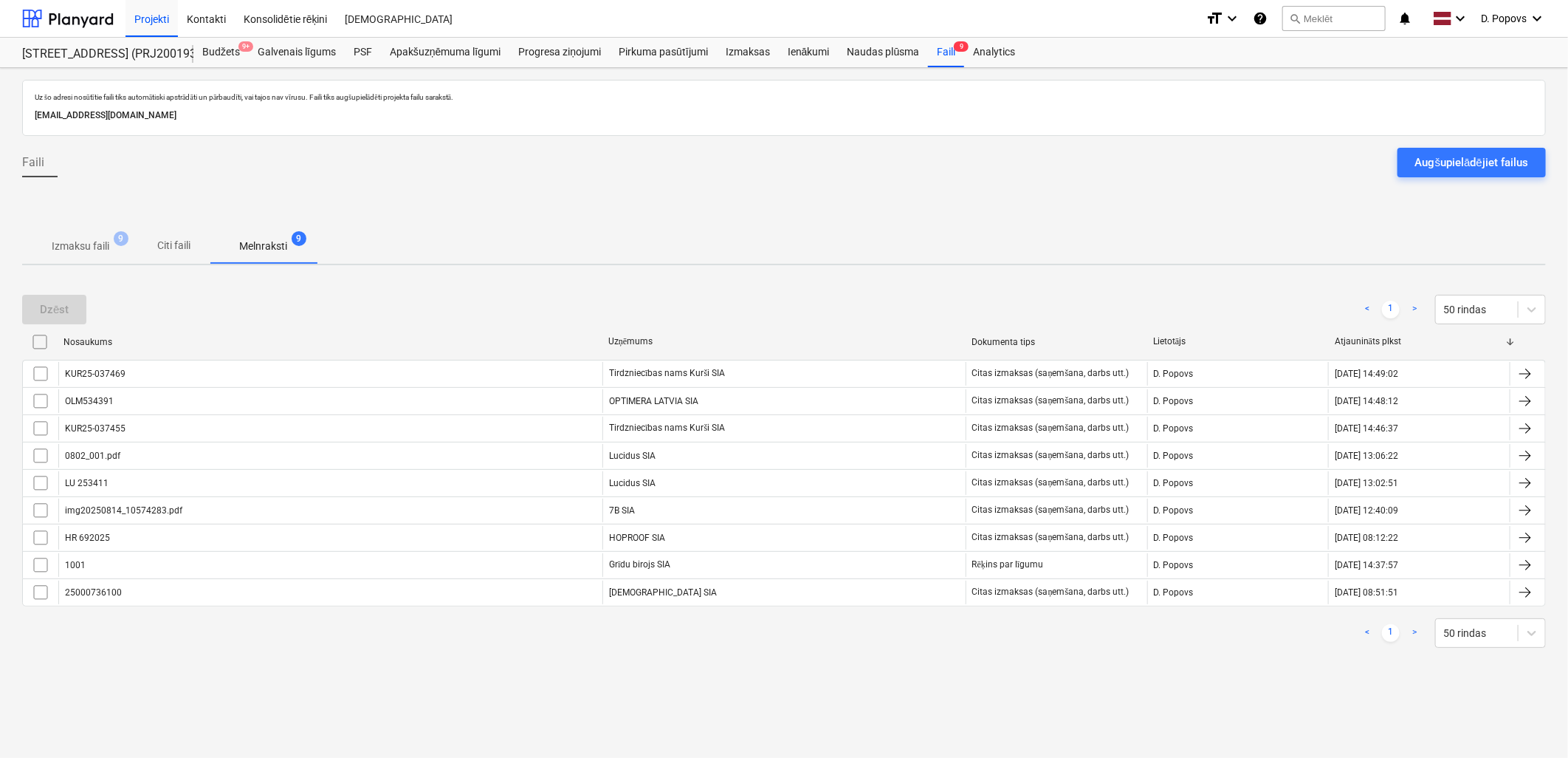
click at [115, 245] on span "Izmaksu faili 9" at bounding box center [81, 246] width 81 height 16
